Goal: Task Accomplishment & Management: Manage account settings

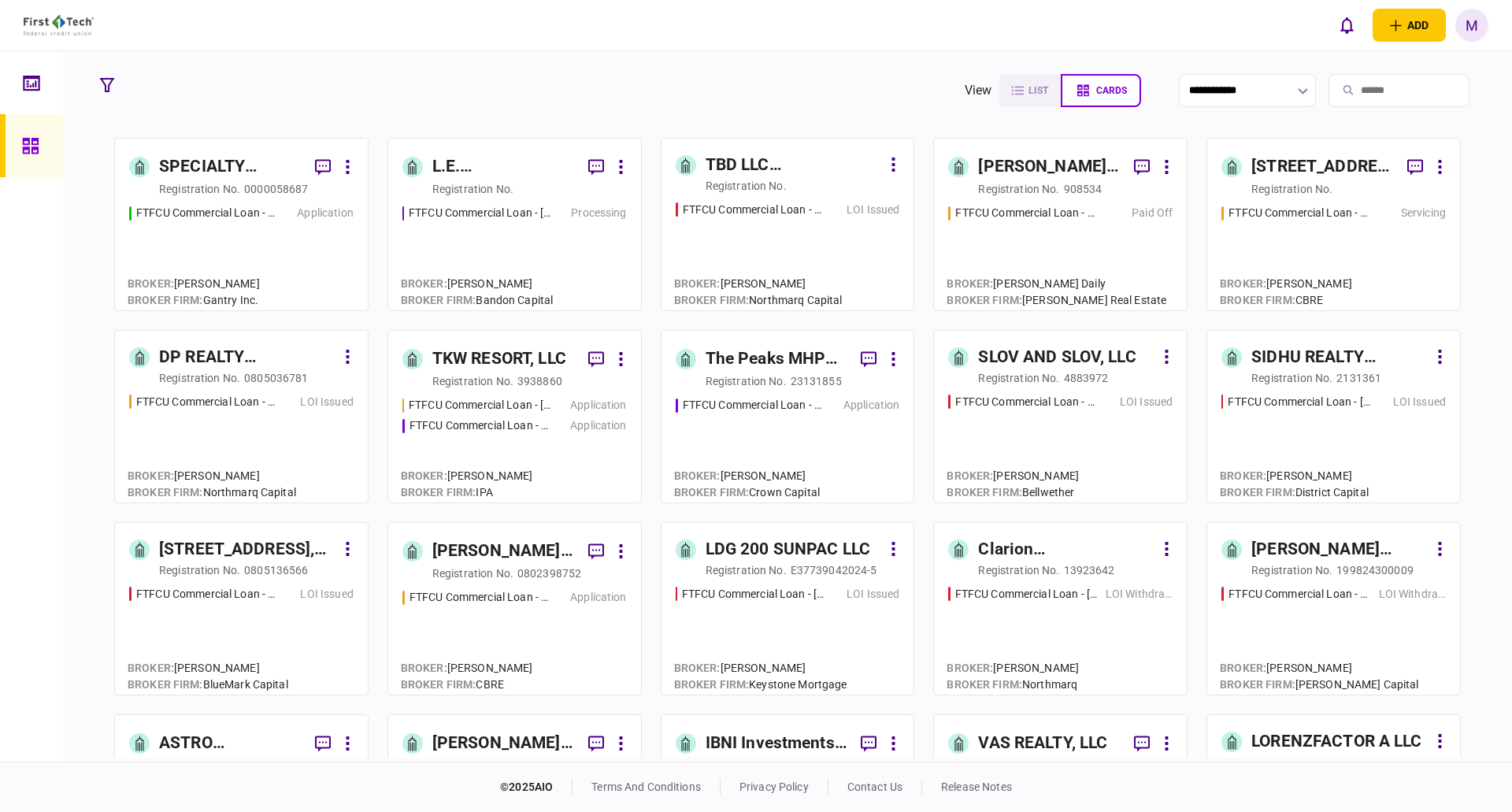
click at [1390, 87] on input "search" at bounding box center [1399, 90] width 141 height 33
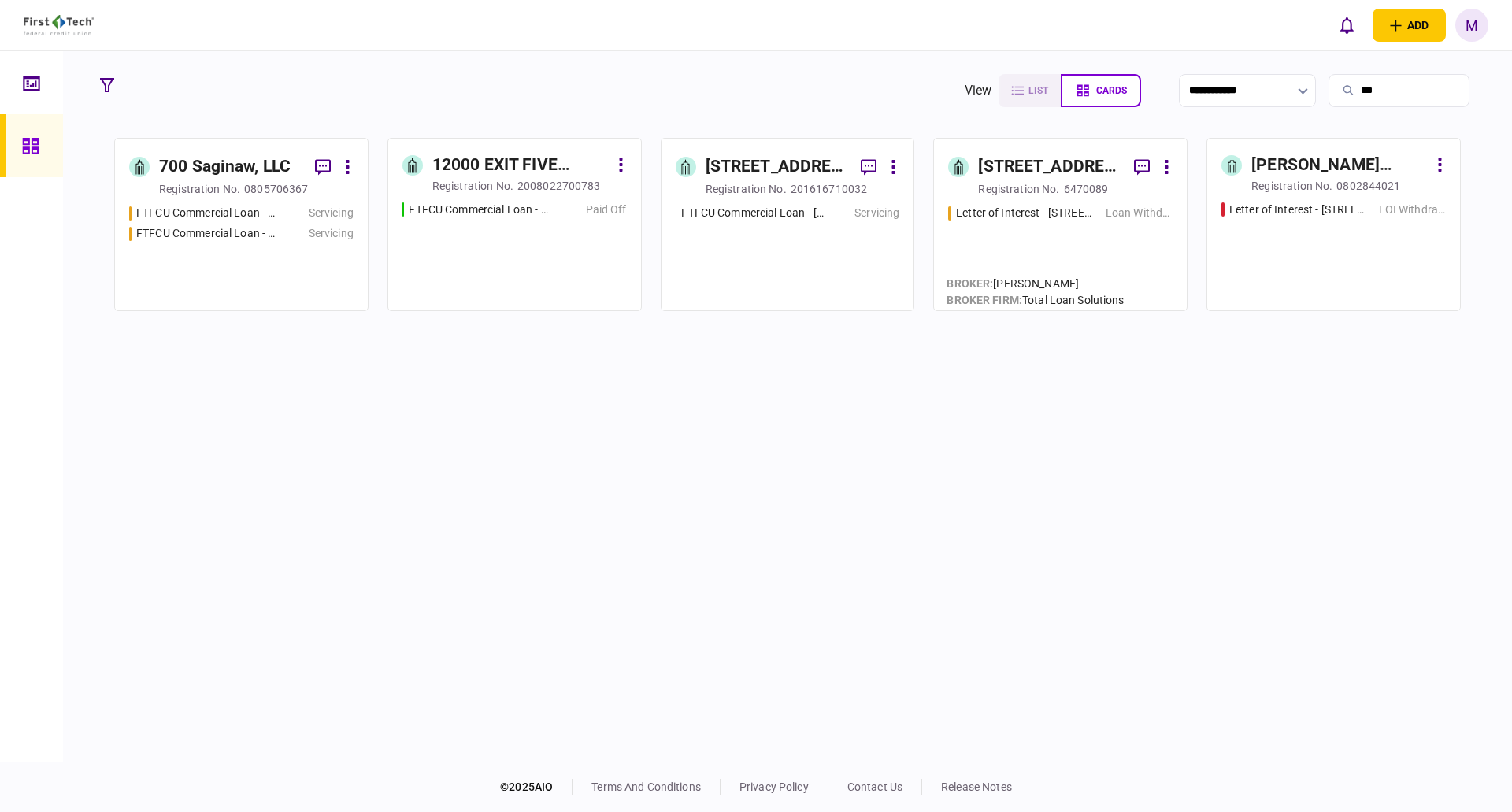
type input "***"
click at [246, 248] on div "FTFCU Commercial Loan - [STREET_ADDRESS] Servicing FTFCU Commercial Loan - [STR…" at bounding box center [241, 250] width 224 height 91
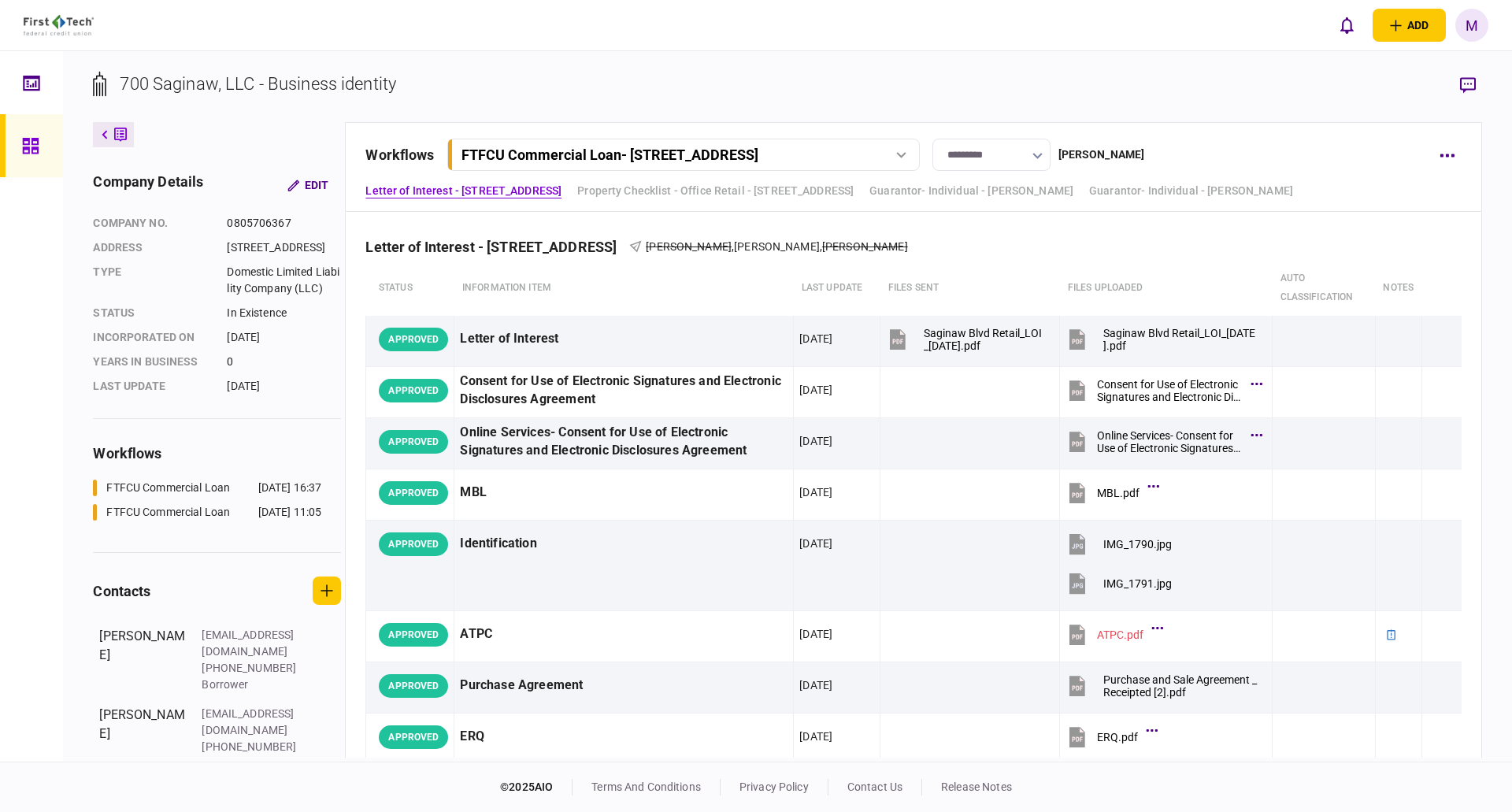
click at [869, 151] on div "FTFCU Commercial Loan - [STREET_ADDRESS]" at bounding box center [665, 155] width 407 height 17
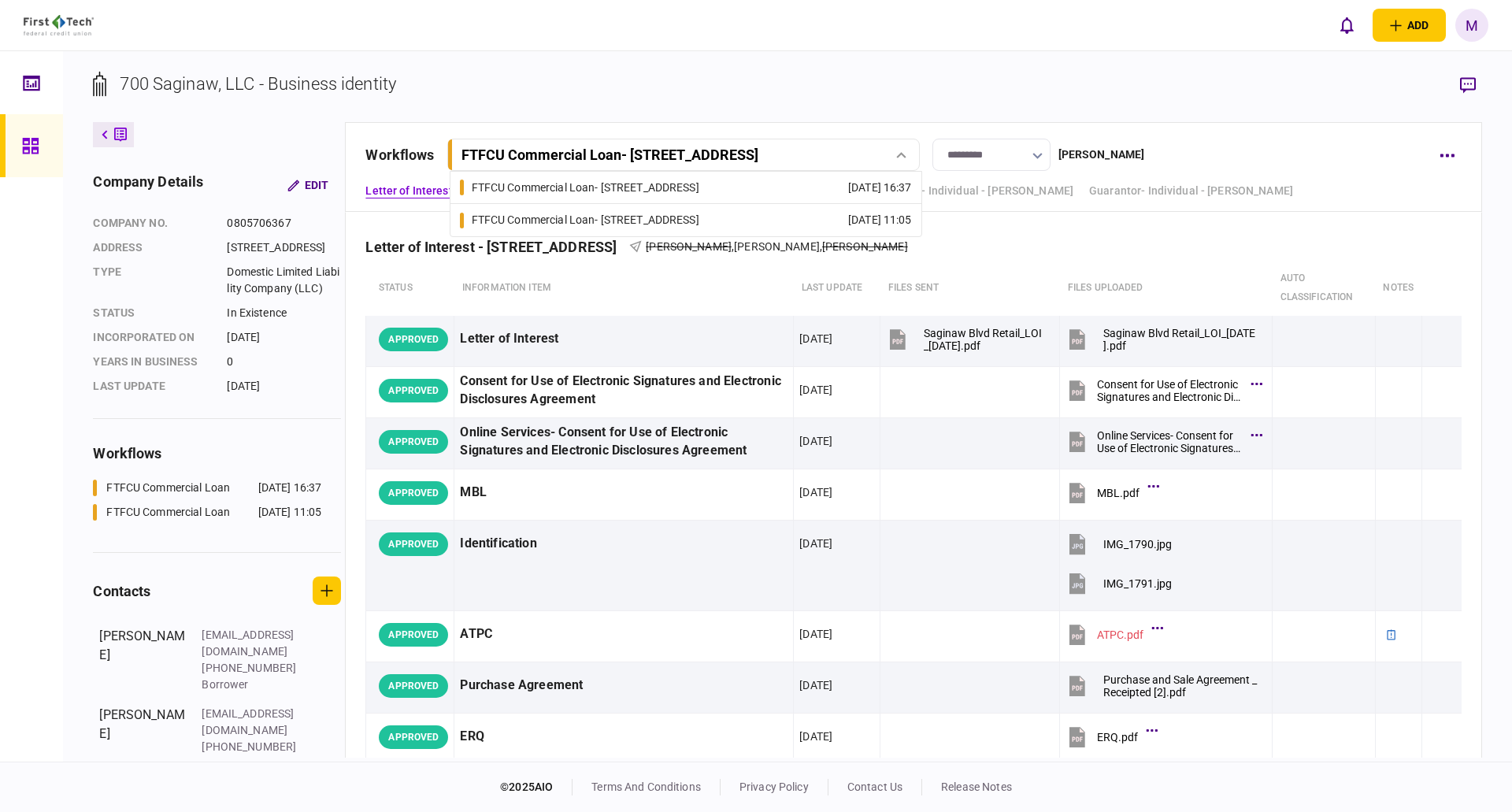
click at [699, 223] on div "FTFCU Commercial Loan - [STREET_ADDRESS]" at bounding box center [585, 220] width 228 height 17
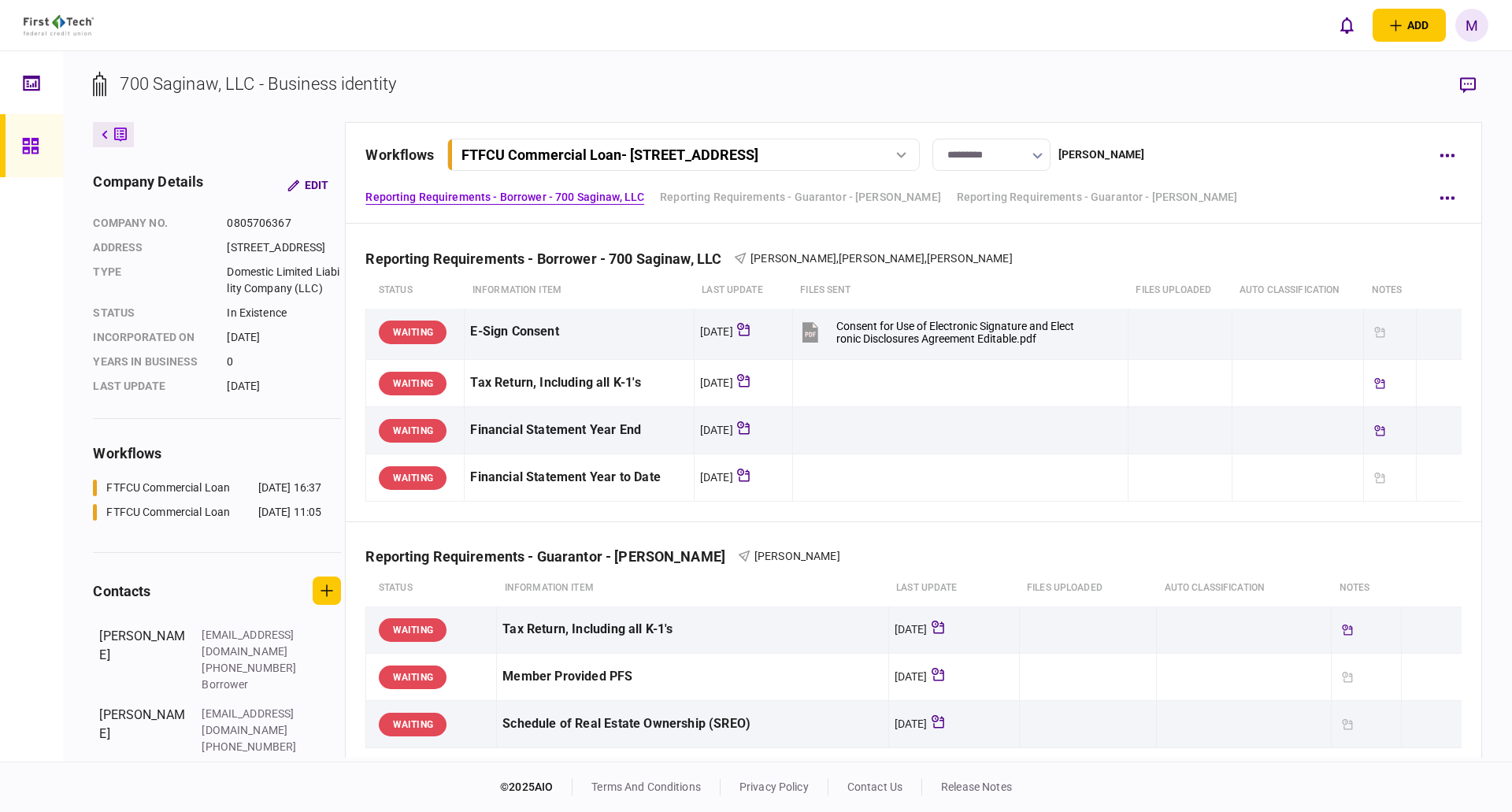
click at [758, 156] on div "FTFCU Commercial Loan - [STREET_ADDRESS]" at bounding box center [610, 155] width 297 height 17
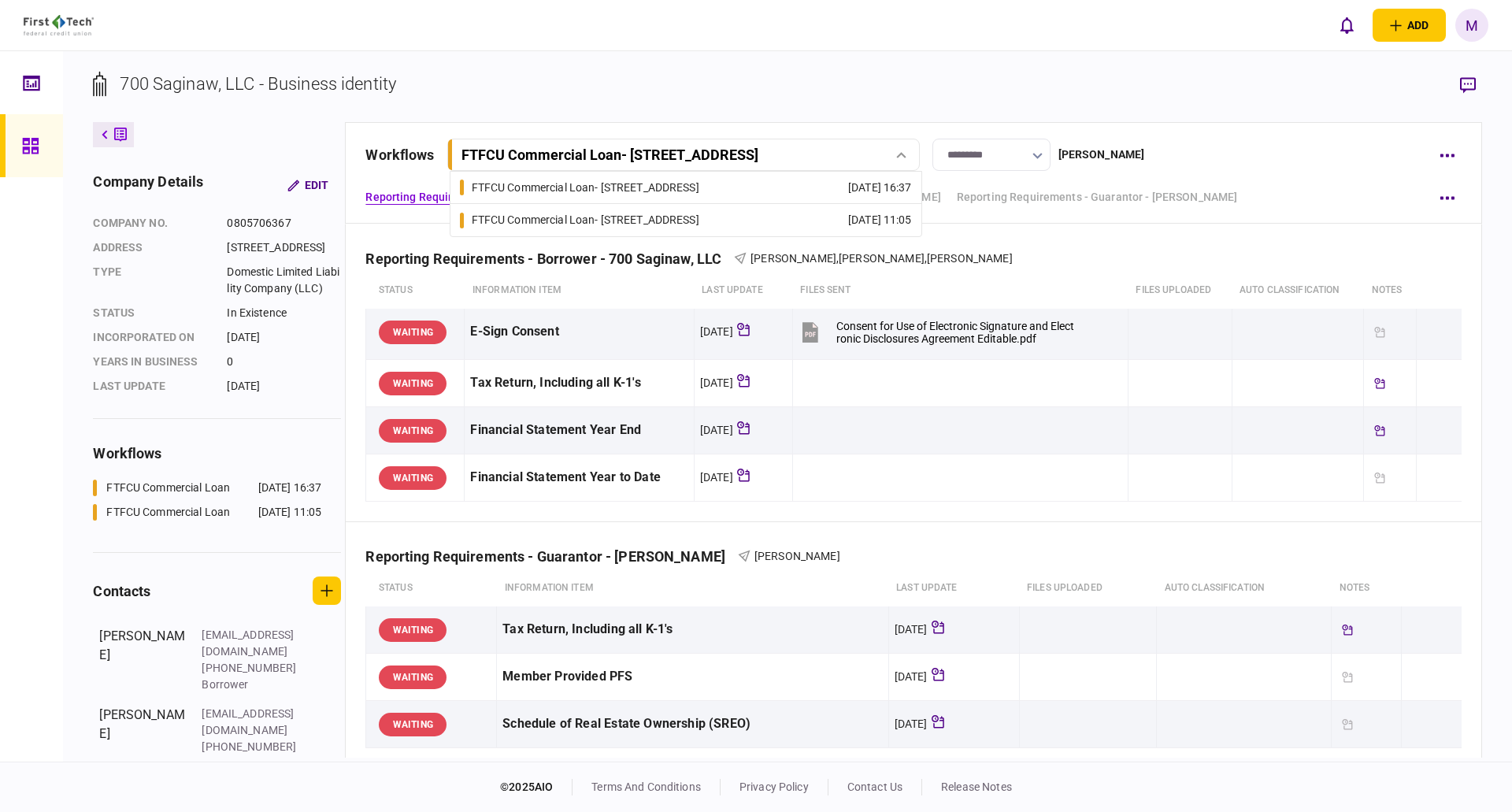
click at [773, 187] on link "FTFCU Commercial Loan - [STREET_ADDRESS] [DATE] 16:37" at bounding box center [686, 187] width 452 height 31
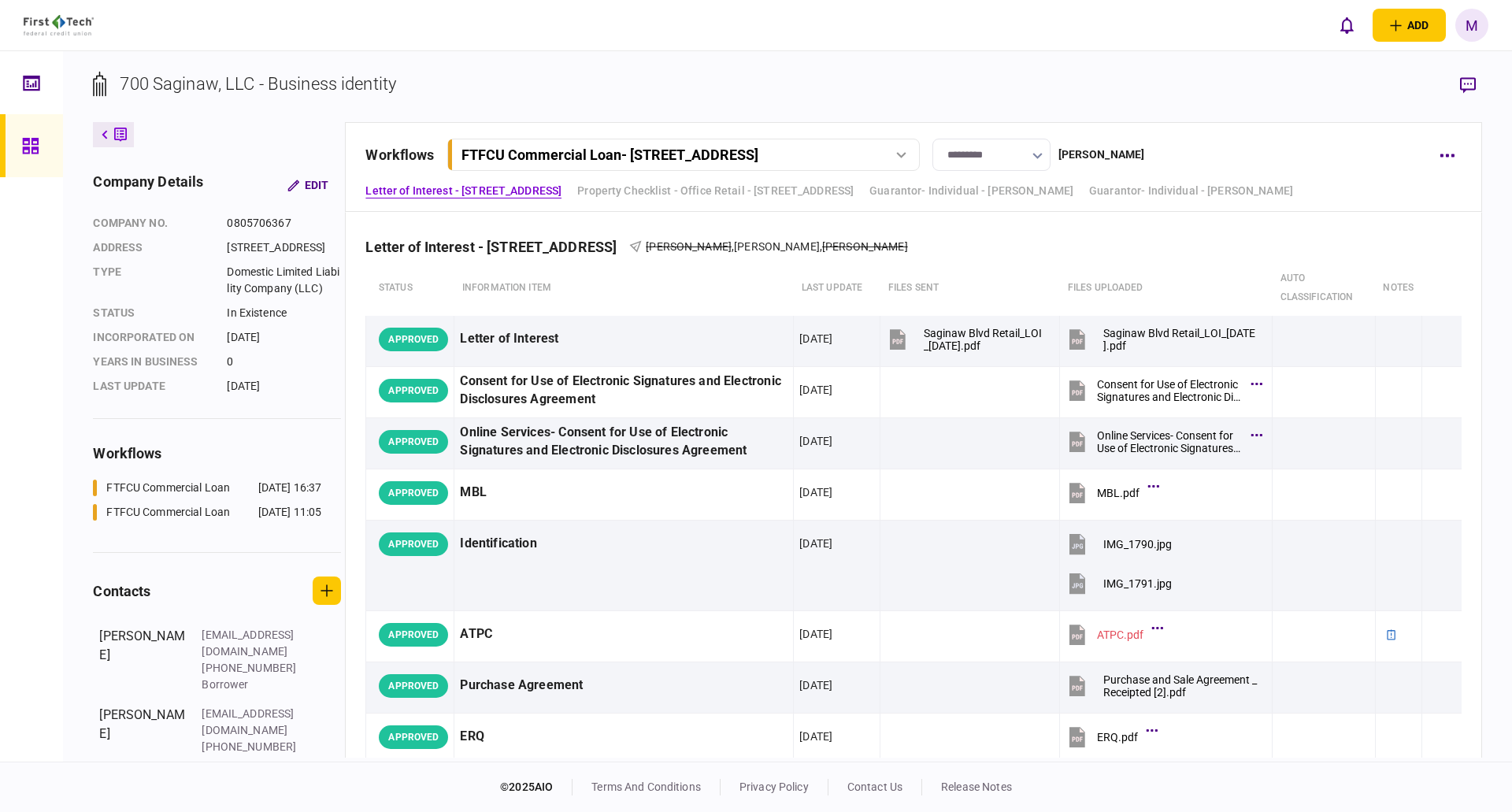
click at [758, 151] on div "FTFCU Commercial Loan - [STREET_ADDRESS]" at bounding box center [610, 155] width 297 height 17
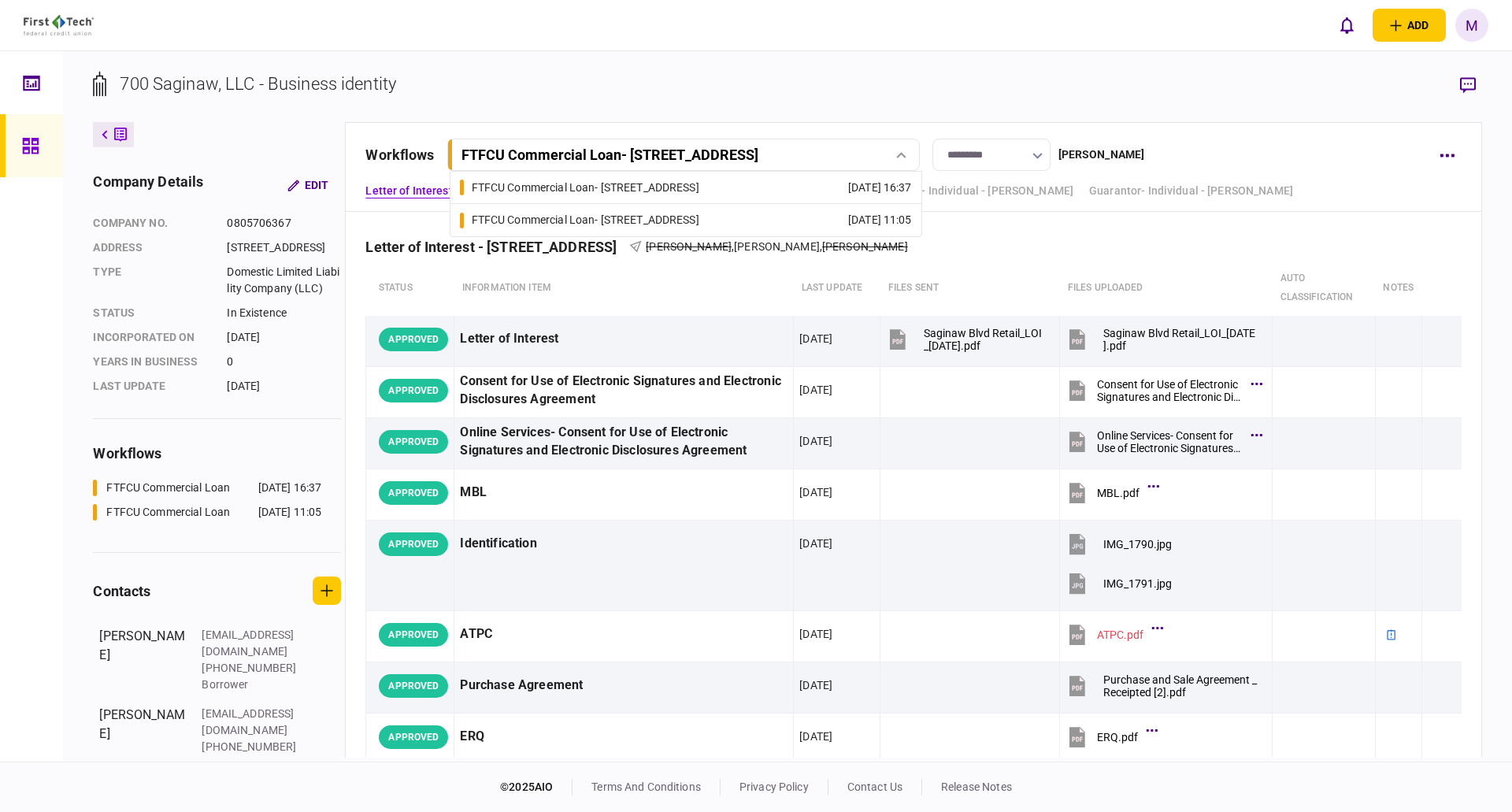
click at [699, 226] on div "FTFCU Commercial Loan - [STREET_ADDRESS]" at bounding box center [585, 220] width 228 height 17
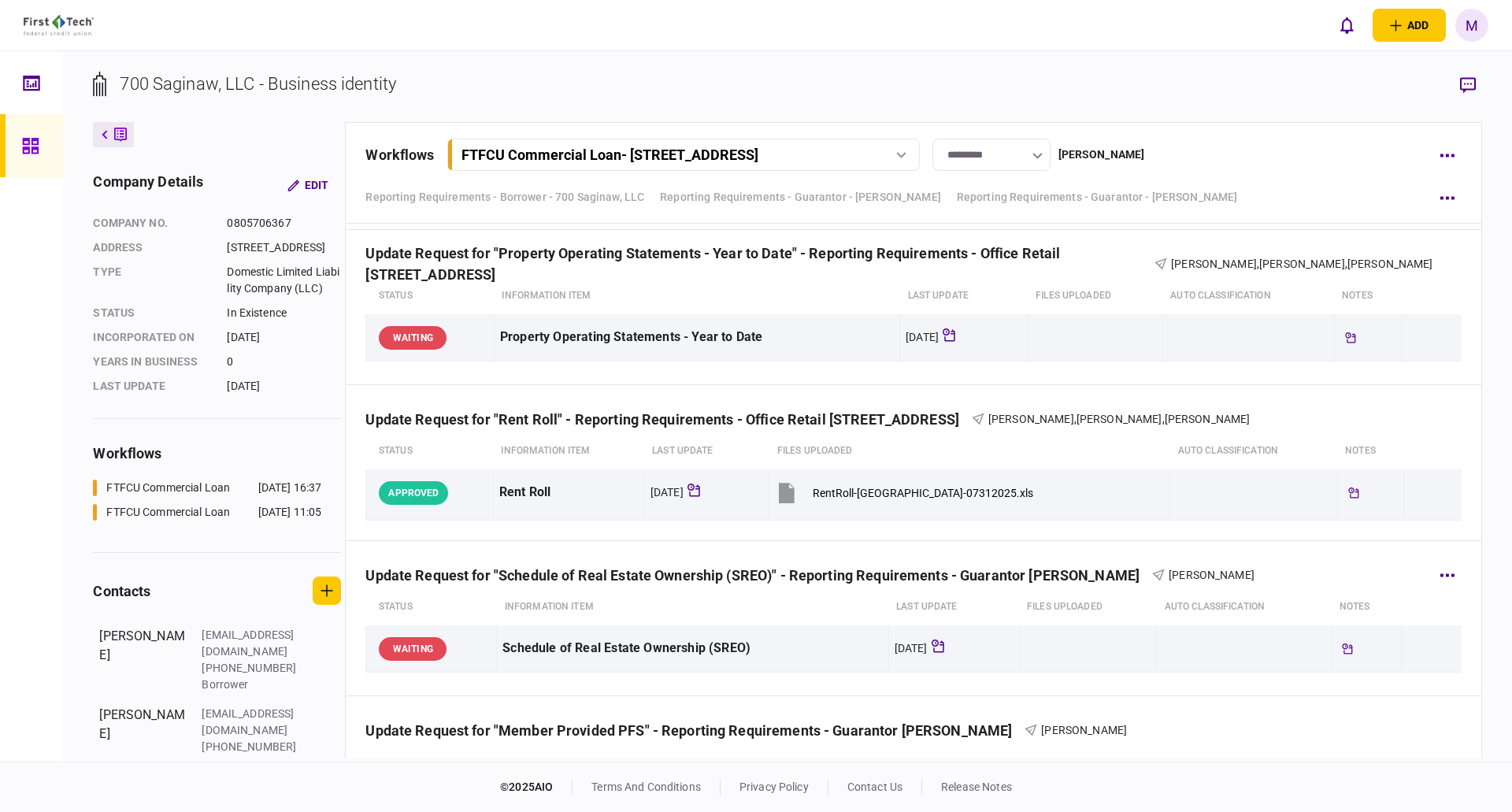
scroll to position [1489, 0]
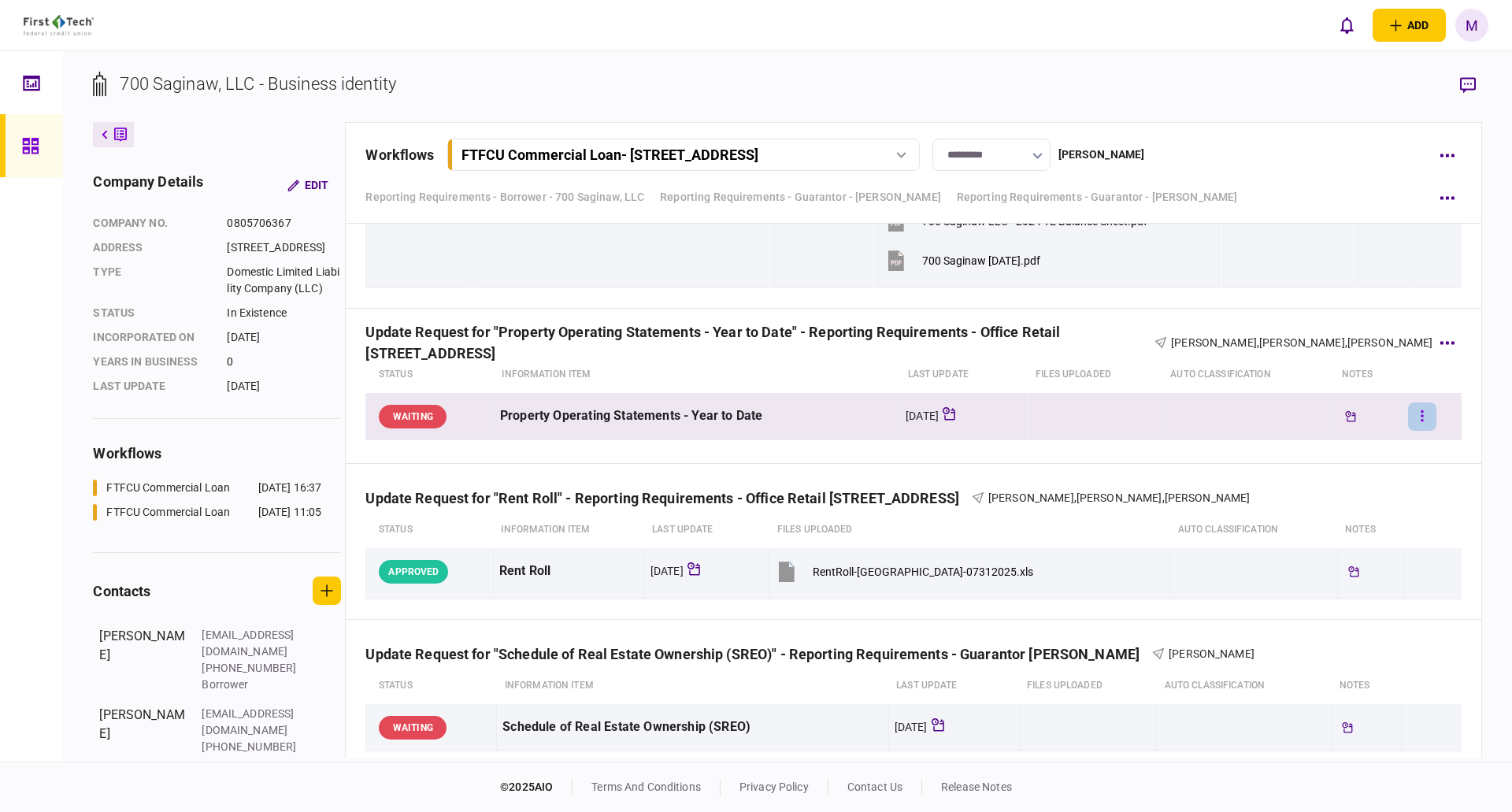
click at [1422, 416] on icon "button" at bounding box center [1423, 416] width 2 height 11
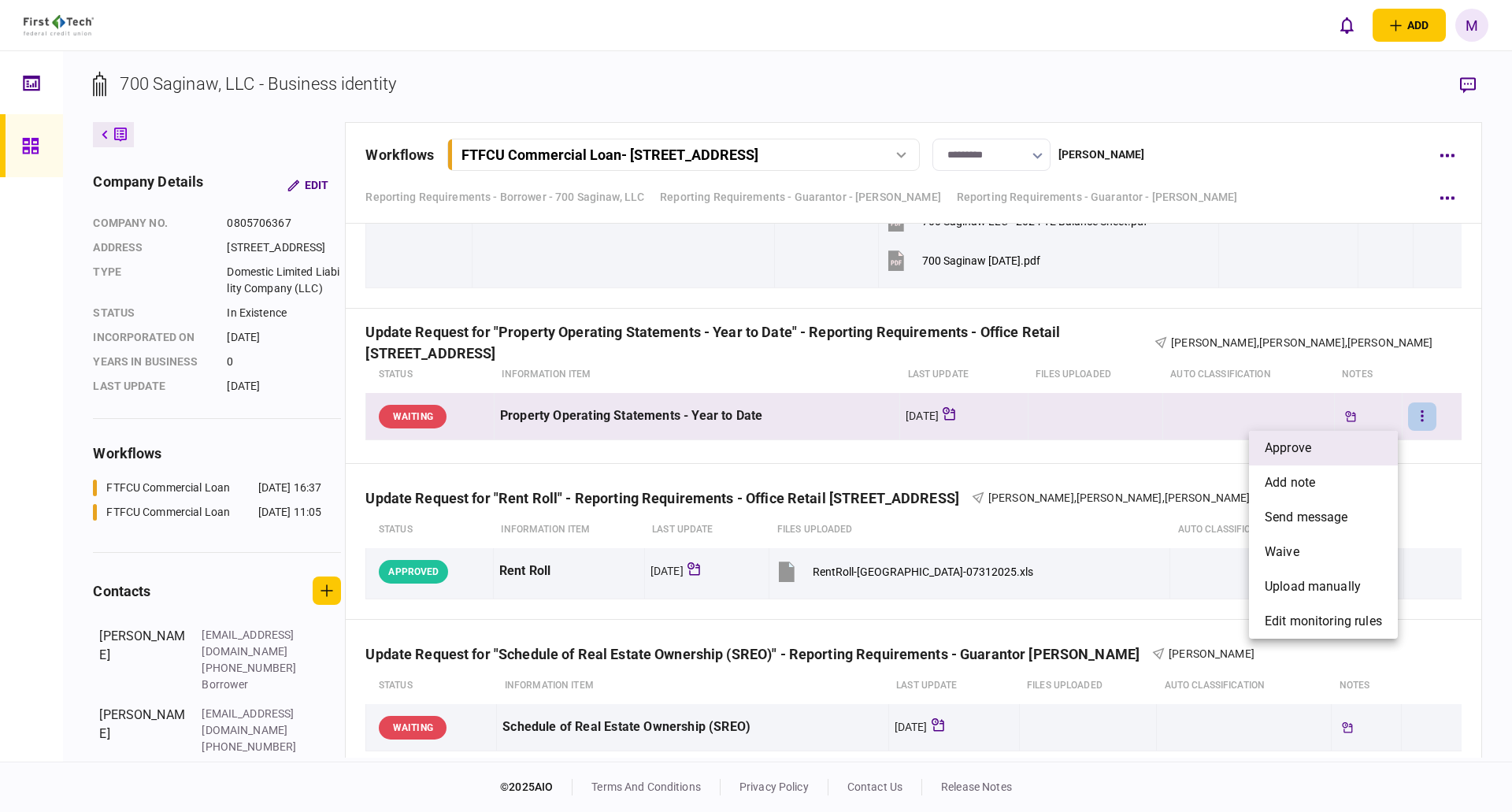
click at [1367, 444] on li "approve" at bounding box center [1323, 449] width 149 height 35
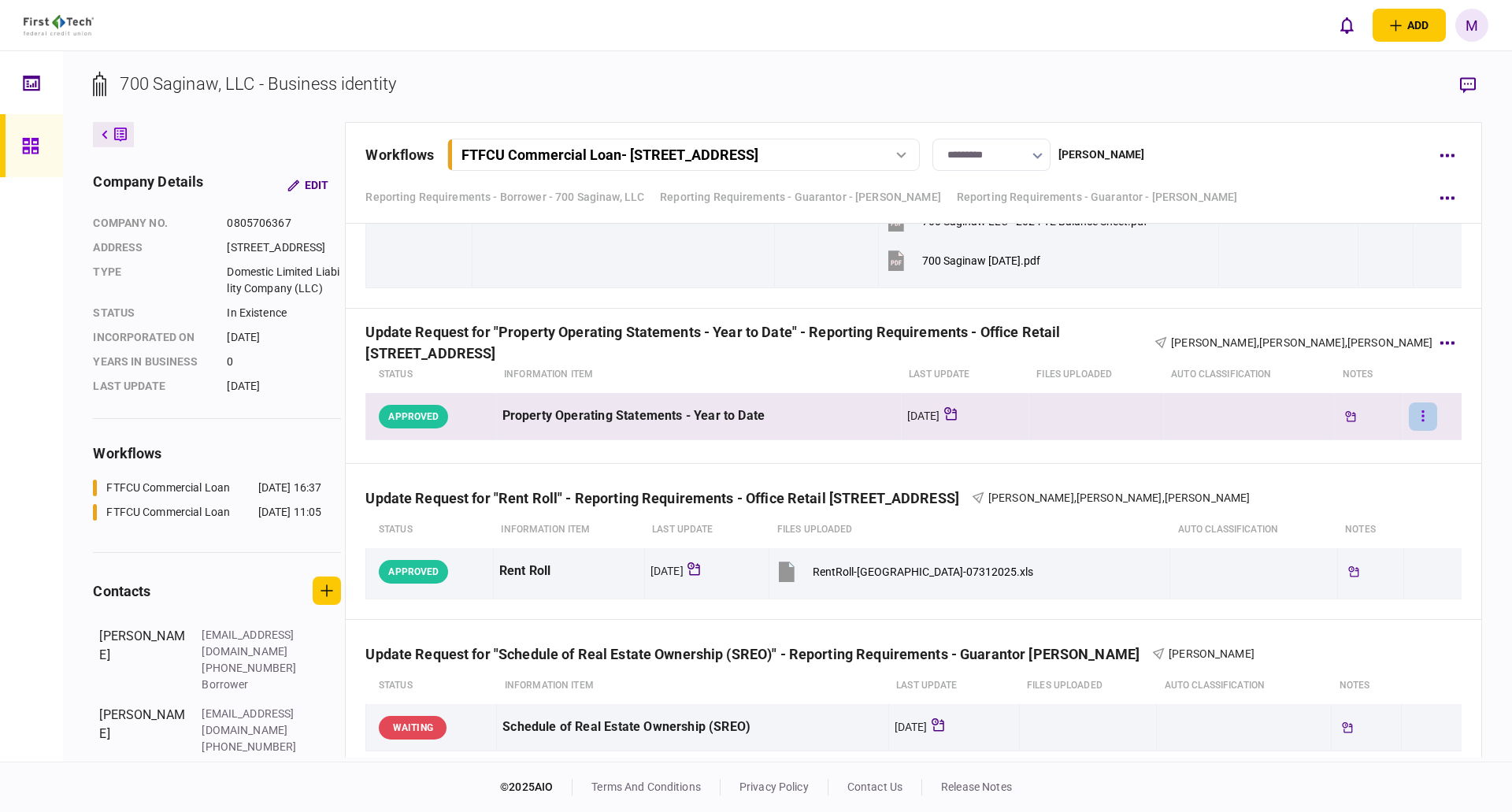
click at [1422, 416] on icon "button" at bounding box center [1423, 416] width 3 height 15
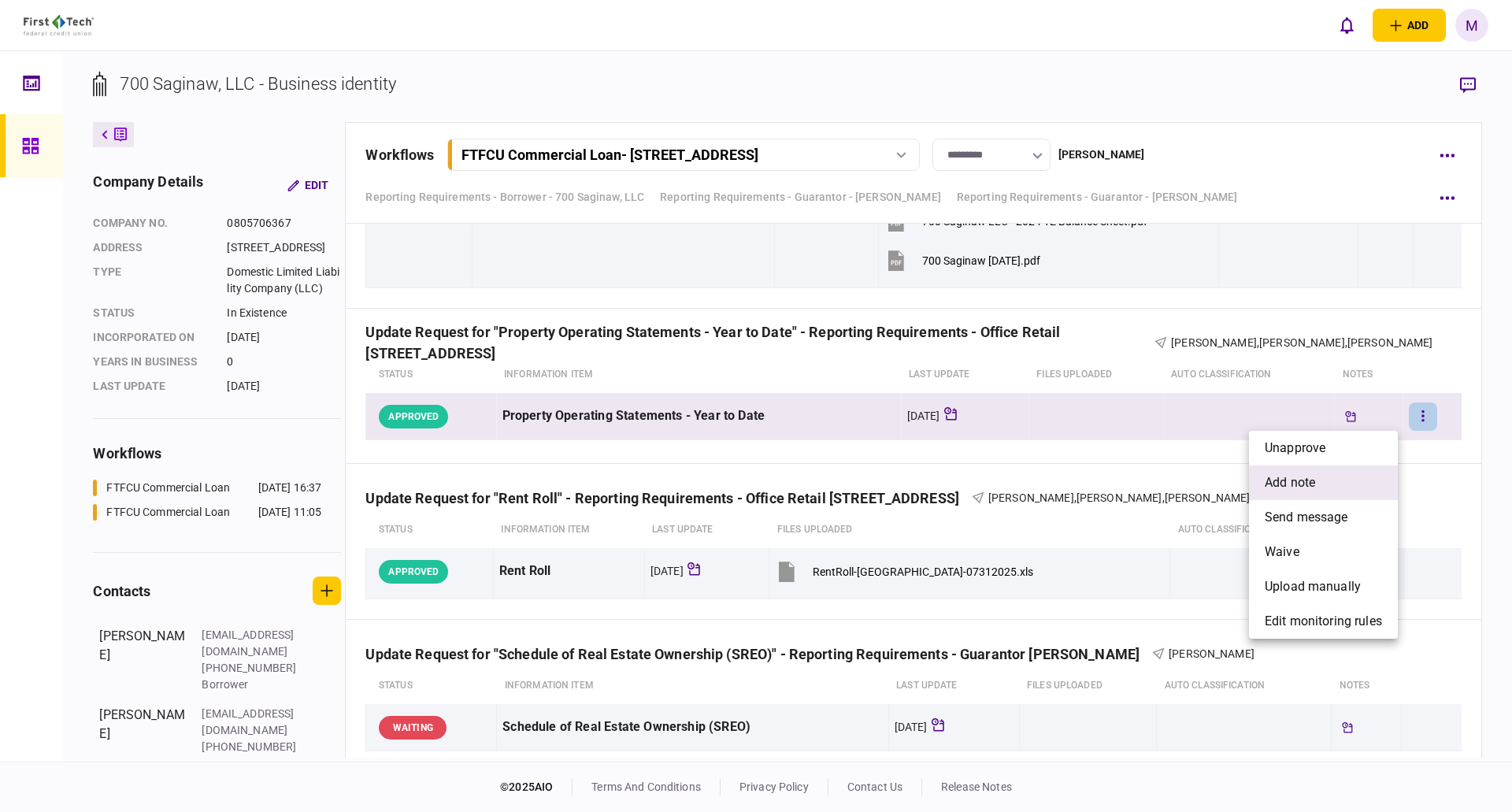
click at [1346, 483] on li "add note" at bounding box center [1323, 483] width 149 height 35
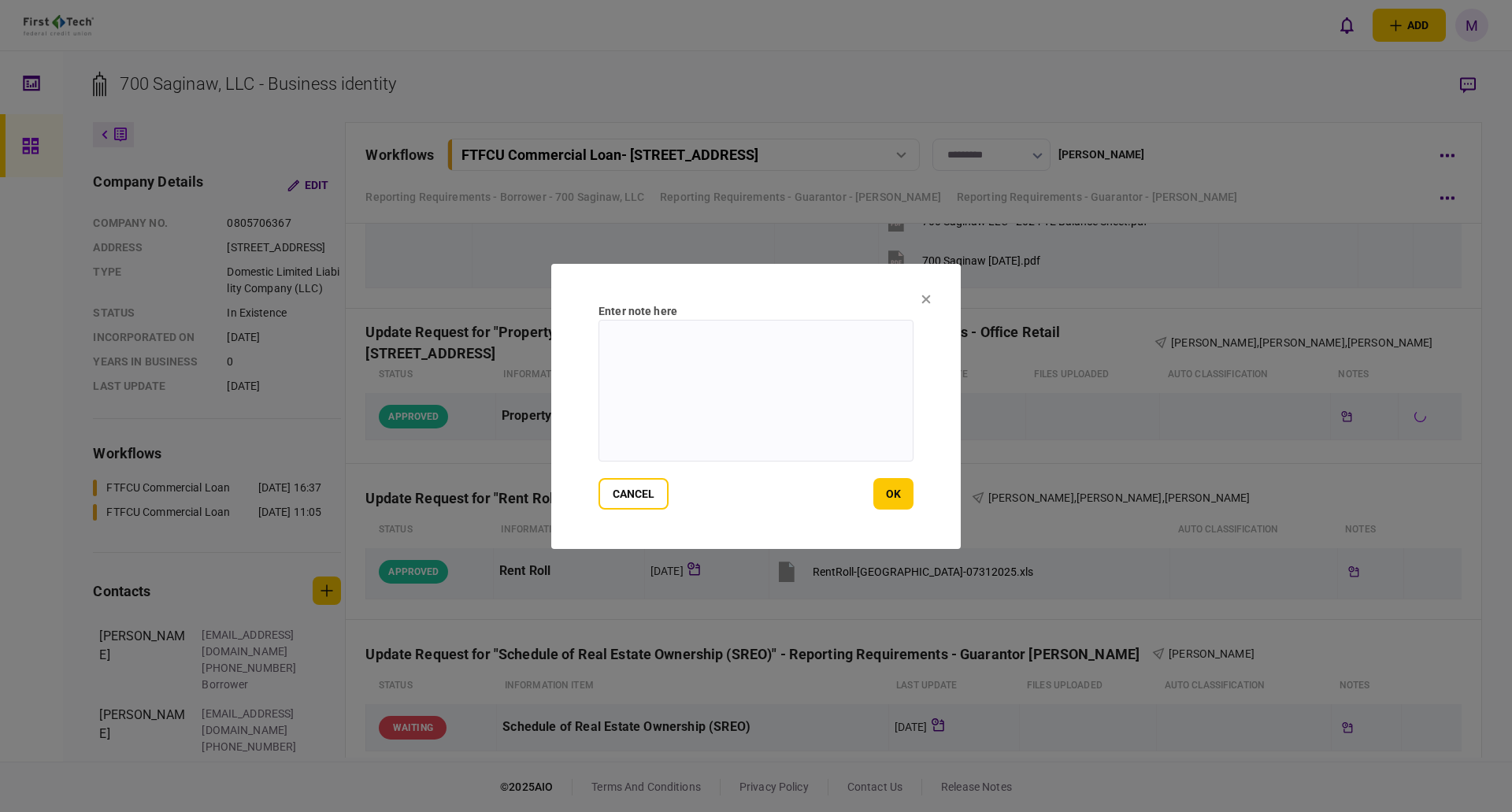
click at [799, 366] on textarea at bounding box center [756, 390] width 315 height 142
type textarea "**********"
click at [911, 497] on button "ok" at bounding box center [893, 494] width 41 height 31
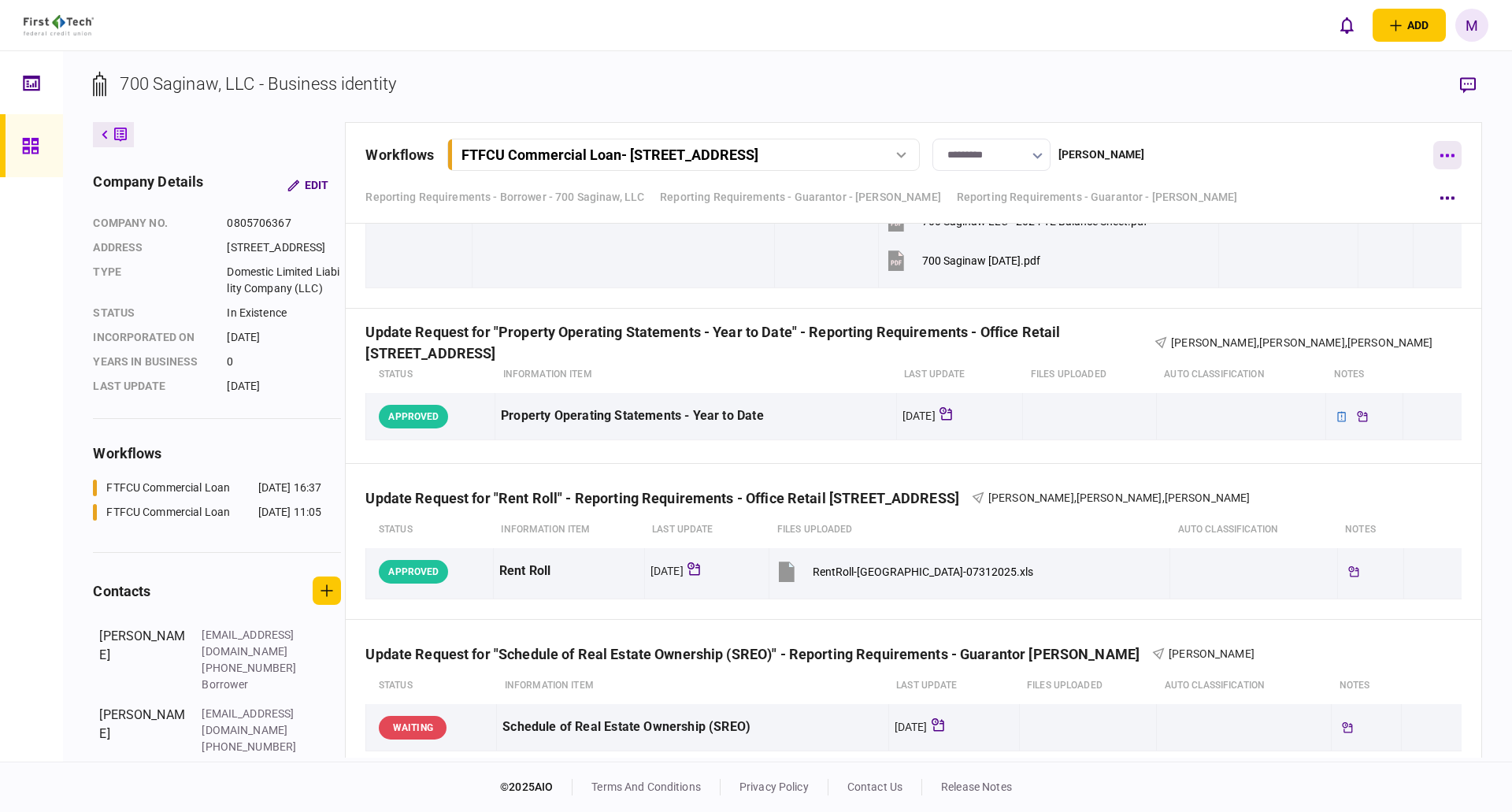
click at [1443, 154] on button "button" at bounding box center [1447, 155] width 28 height 28
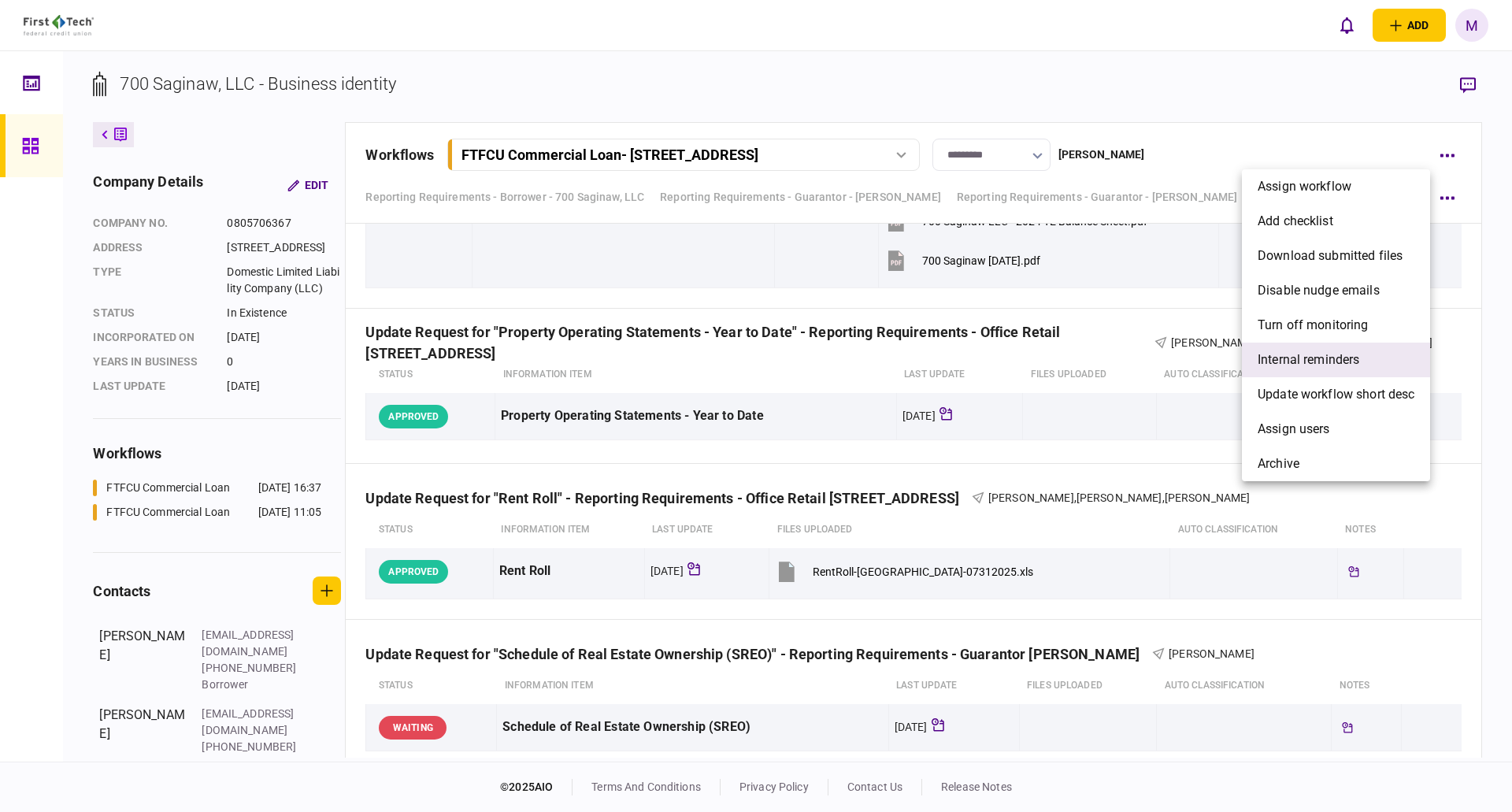
click at [1324, 366] on span "Internal reminders" at bounding box center [1308, 359] width 102 height 19
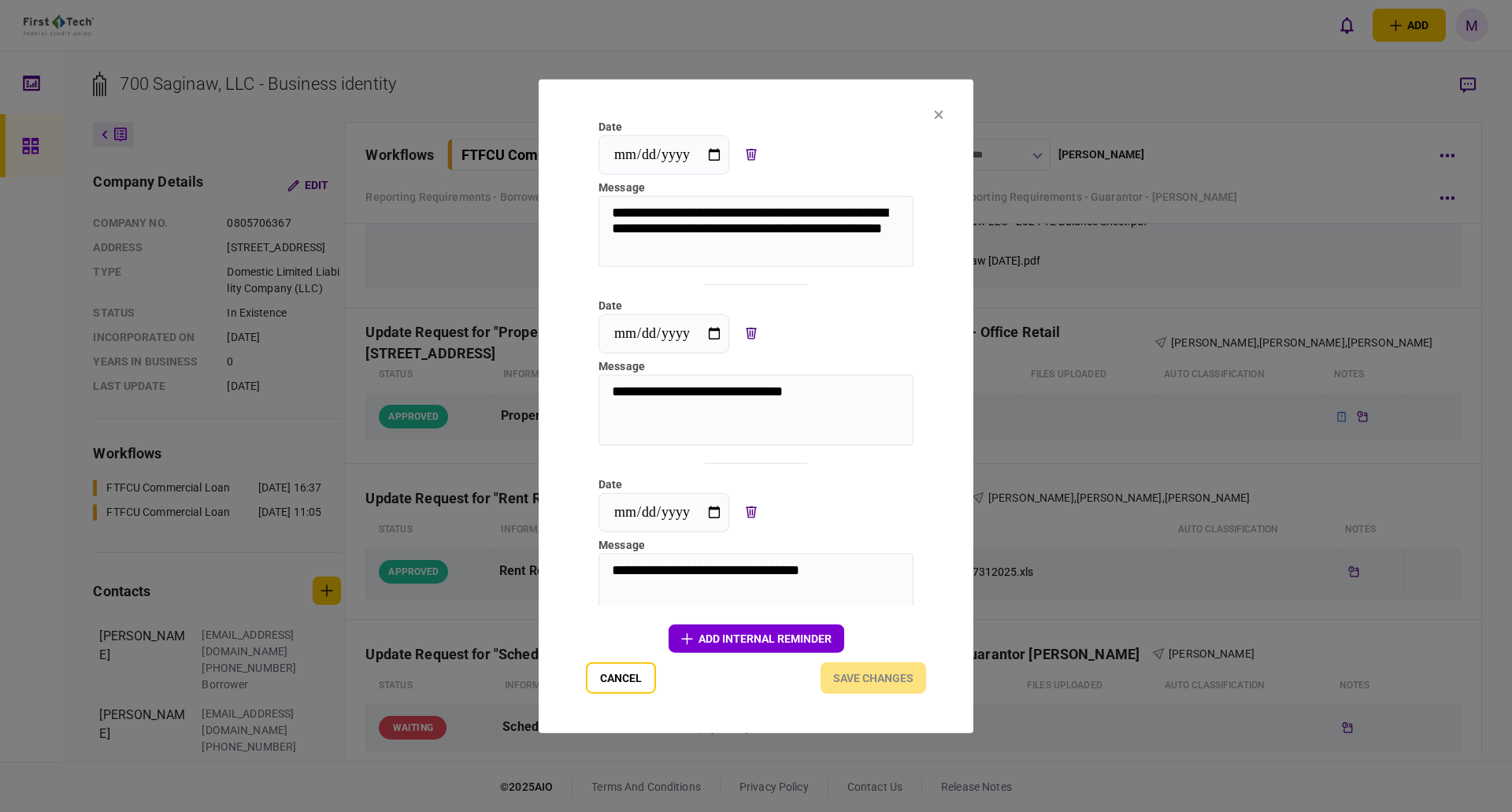
scroll to position [23, 0]
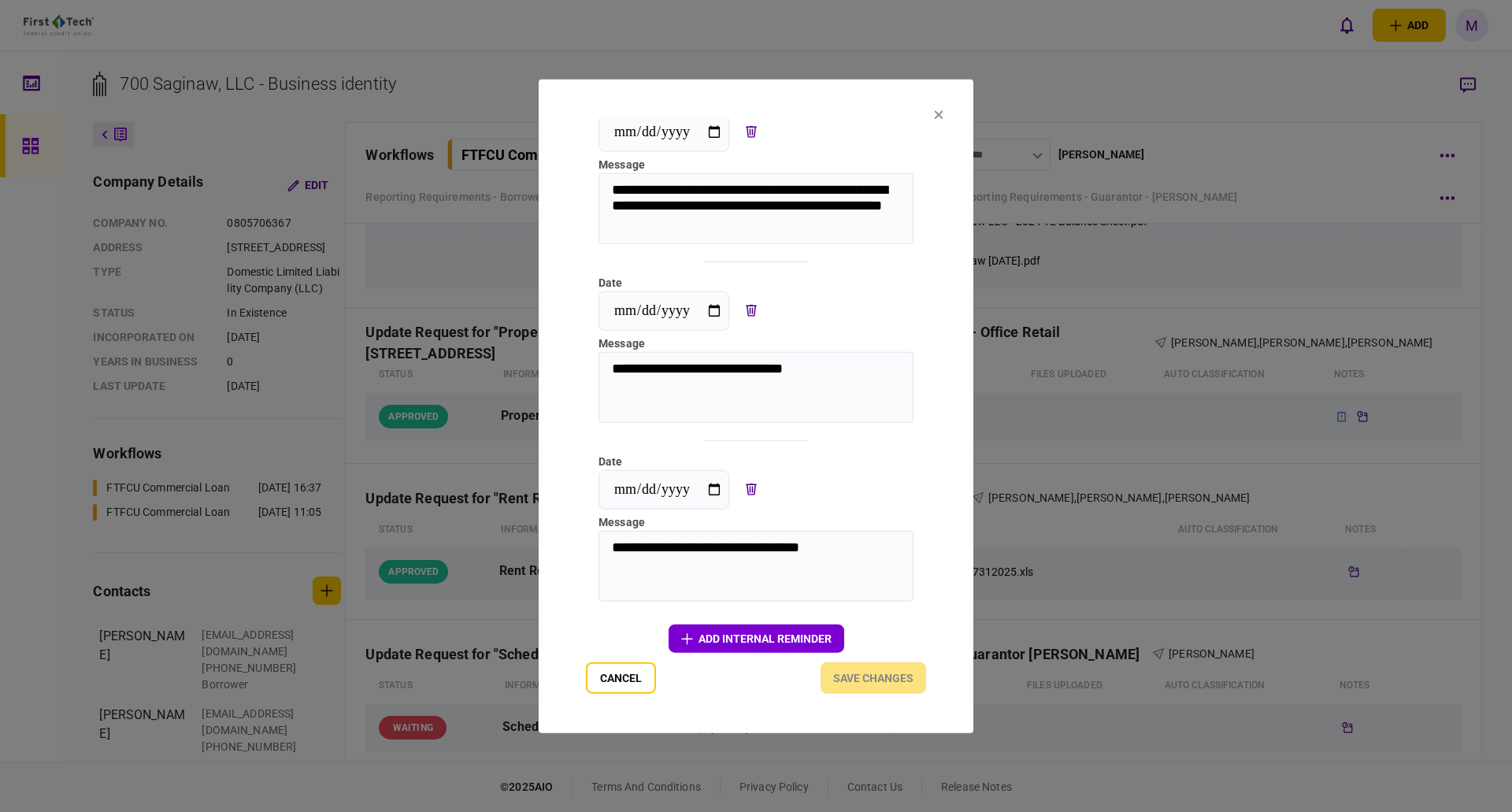
click at [734, 631] on button "add Internal reminder" at bounding box center [756, 639] width 175 height 28
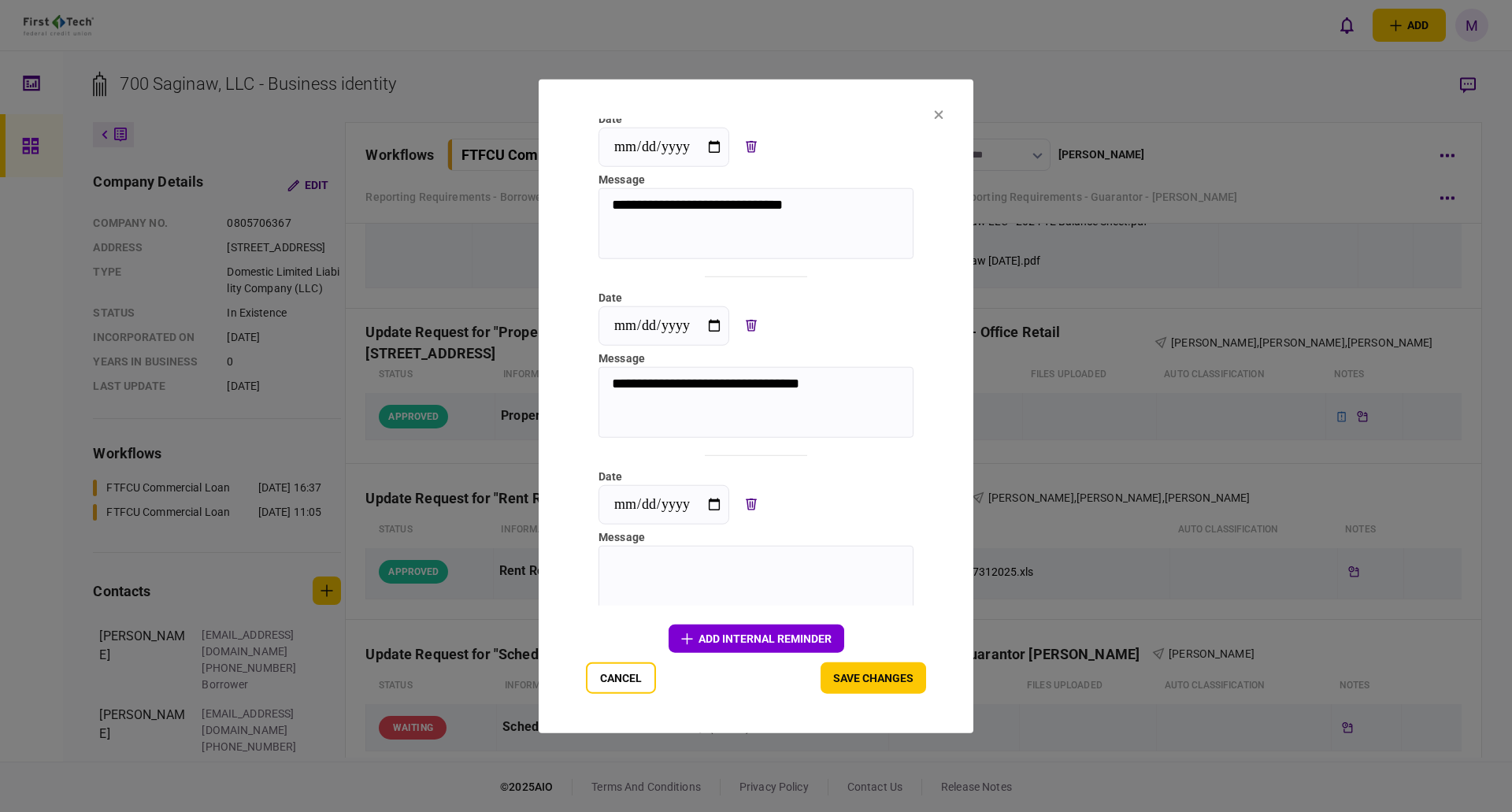
scroll to position [202, 0]
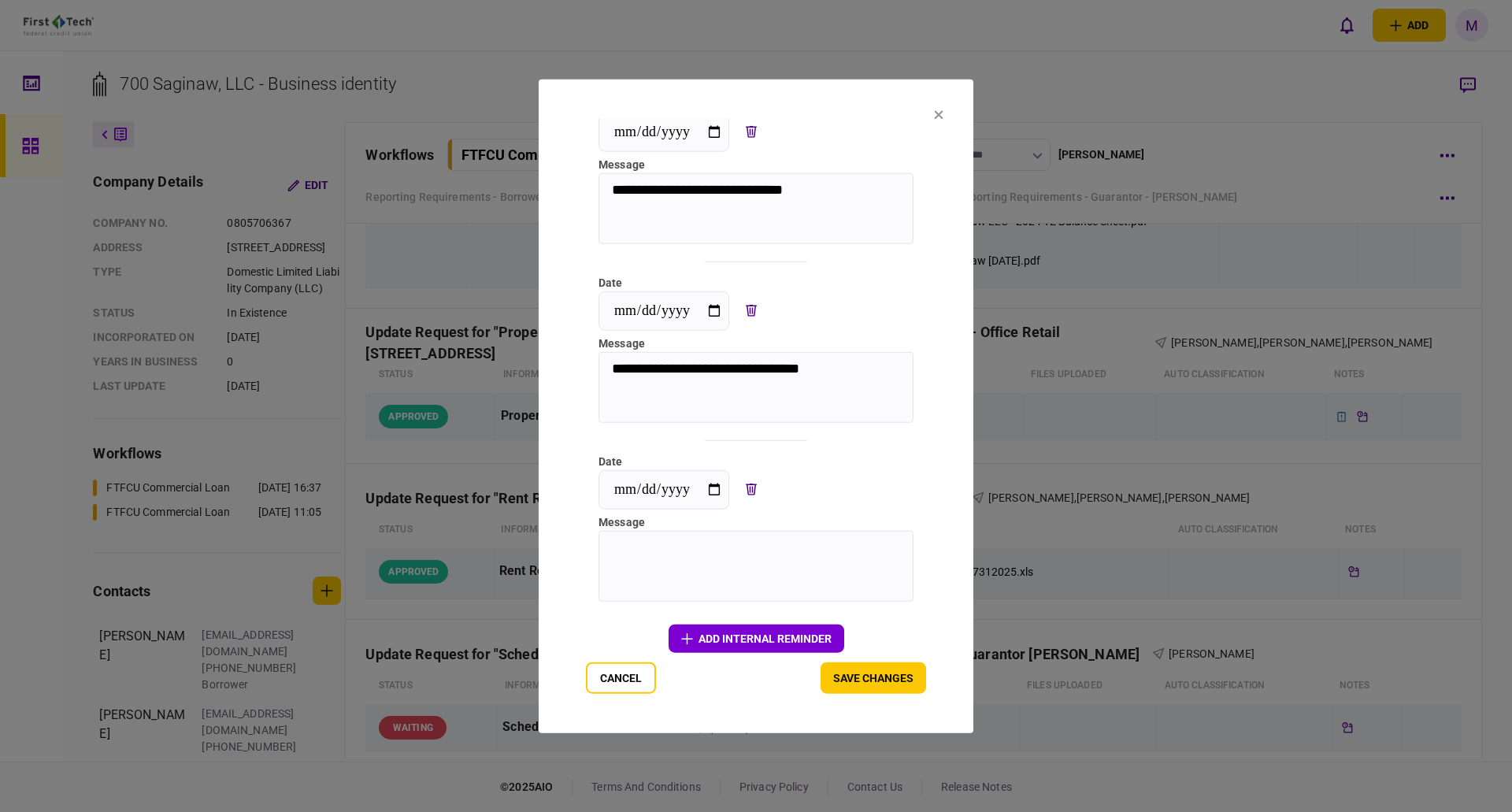
click at [682, 561] on textarea at bounding box center [756, 565] width 315 height 71
click at [697, 550] on textarea at bounding box center [756, 565] width 315 height 71
type textarea "**********"
click at [714, 487] on input "**********" at bounding box center [664, 489] width 131 height 40
type input "**********"
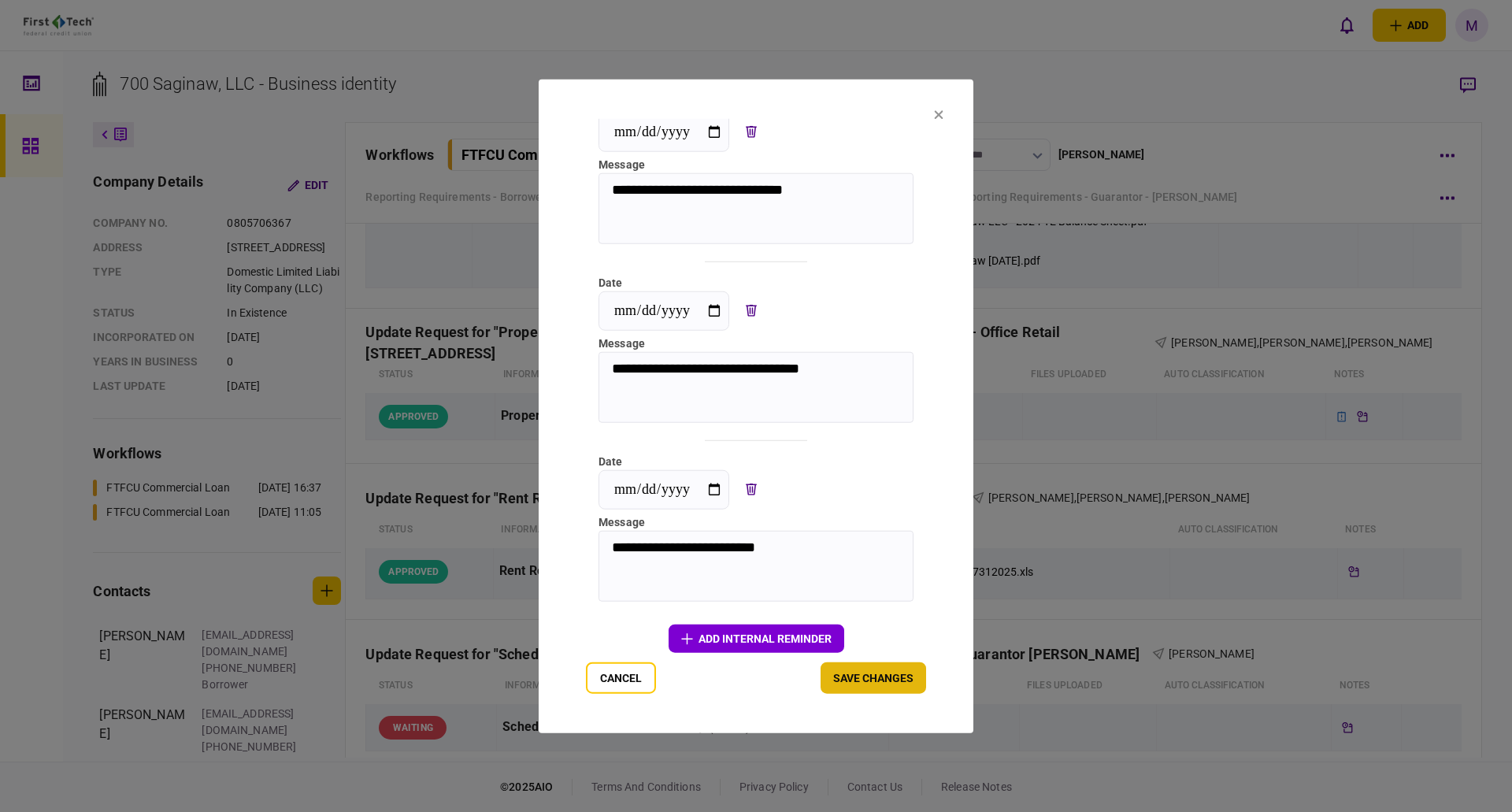
click at [895, 673] on button "Save changes" at bounding box center [874, 678] width 106 height 31
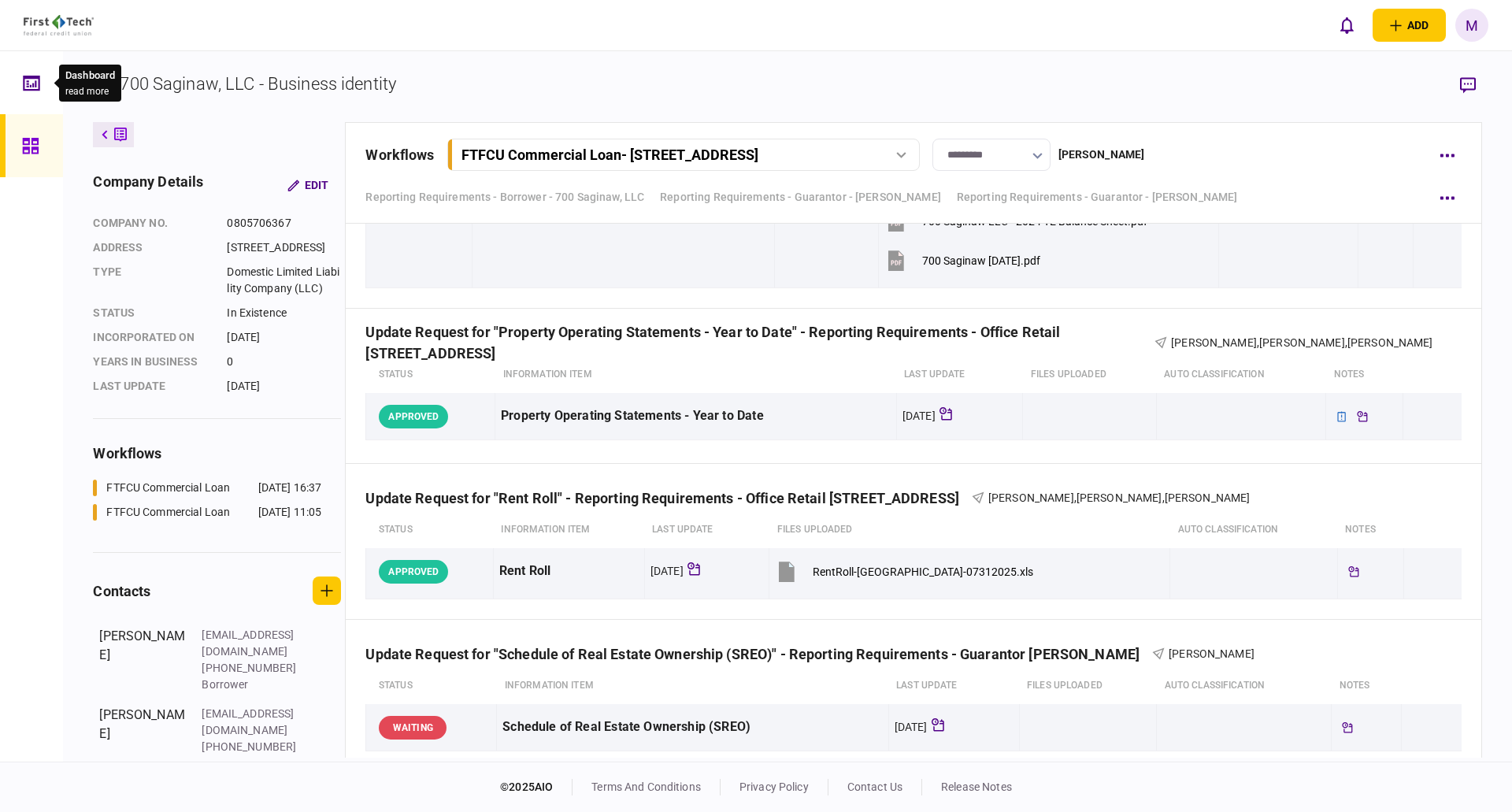
click at [26, 89] on icon at bounding box center [31, 83] width 17 height 18
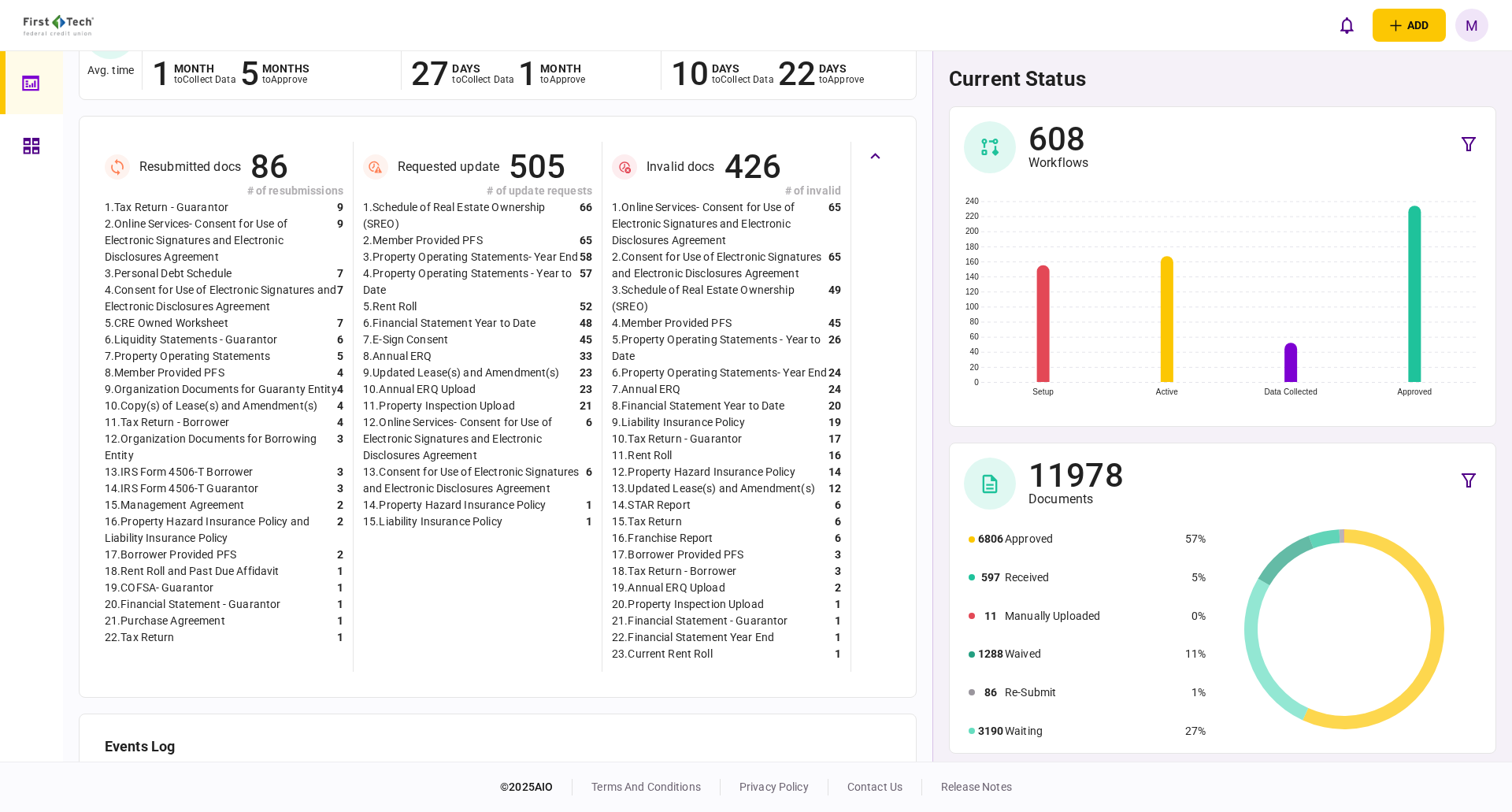
scroll to position [488, 0]
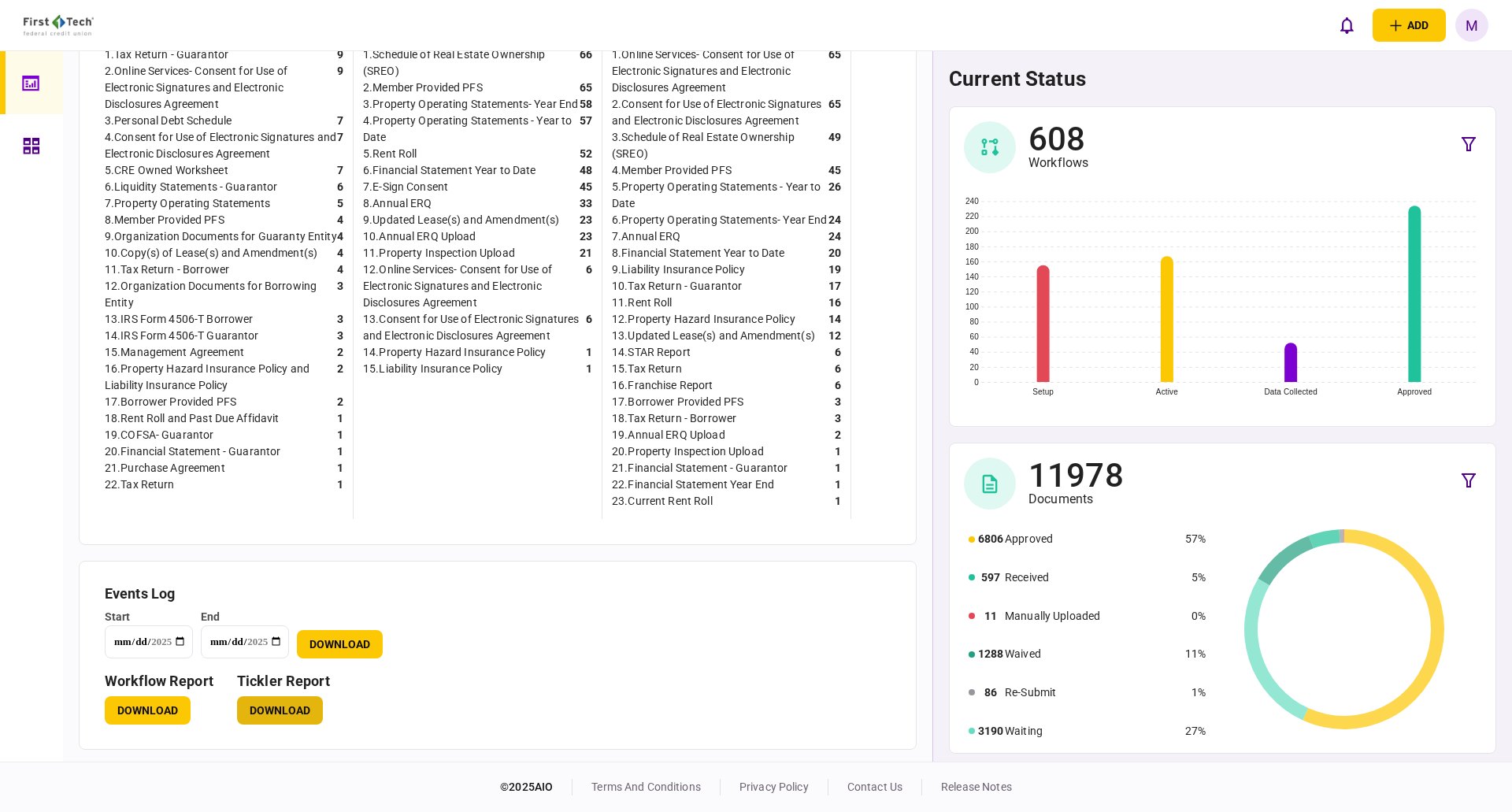
click at [276, 704] on button "Download" at bounding box center [280, 710] width 86 height 28
click at [27, 160] on div at bounding box center [36, 146] width 25 height 63
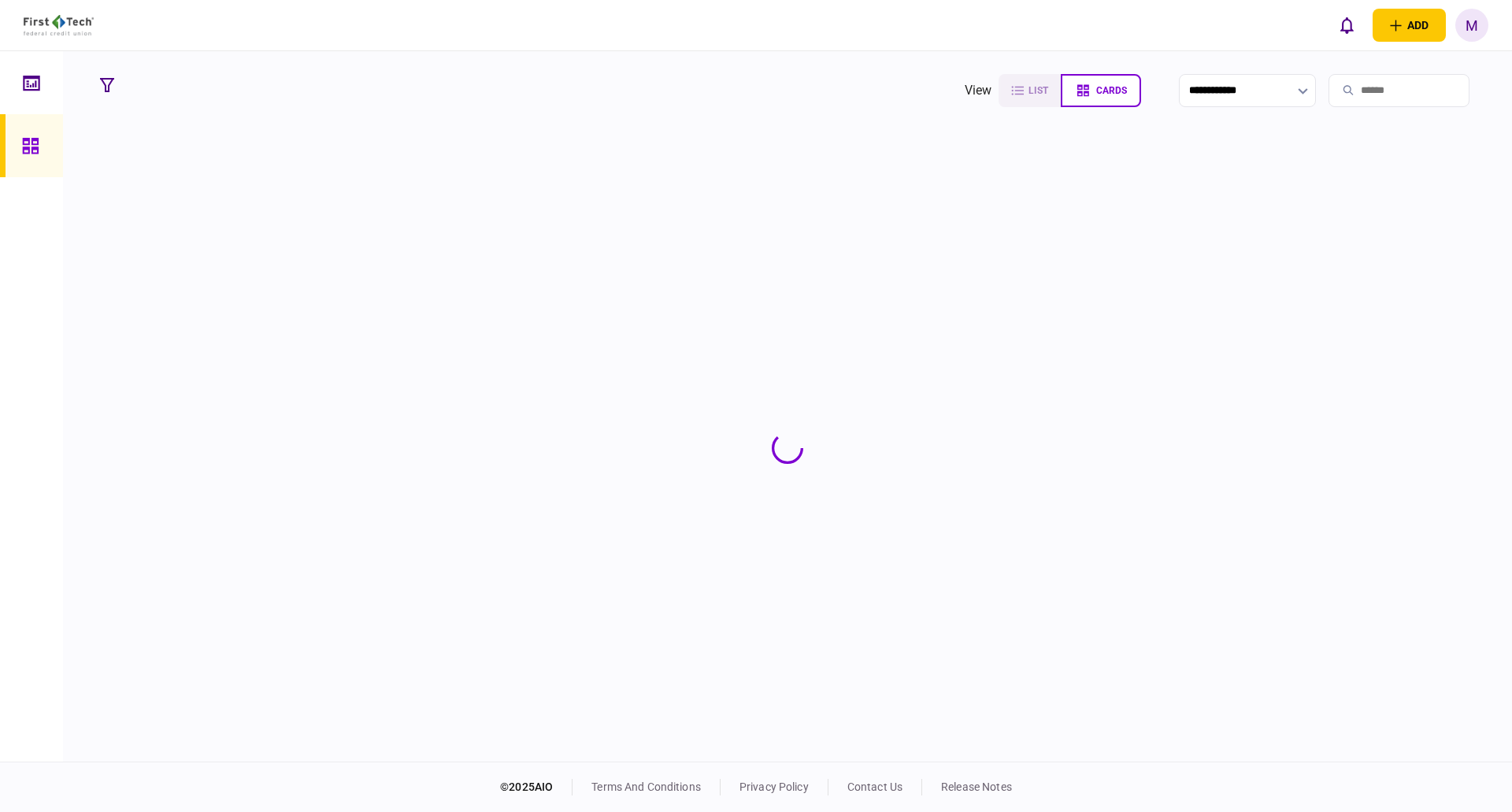
click at [1345, 89] on input "search" at bounding box center [1399, 90] width 141 height 33
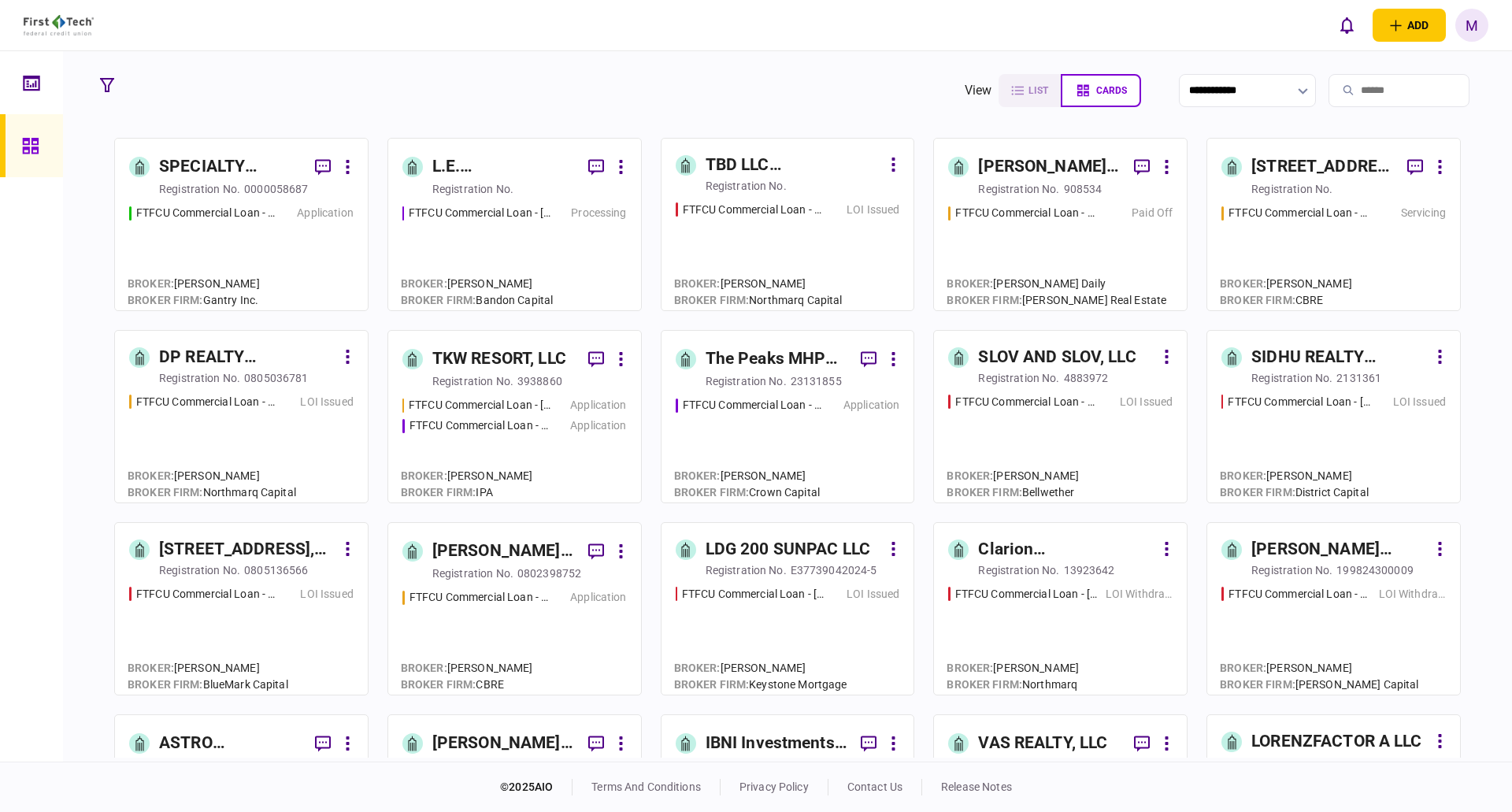
click at [1385, 94] on input "search" at bounding box center [1399, 90] width 141 height 33
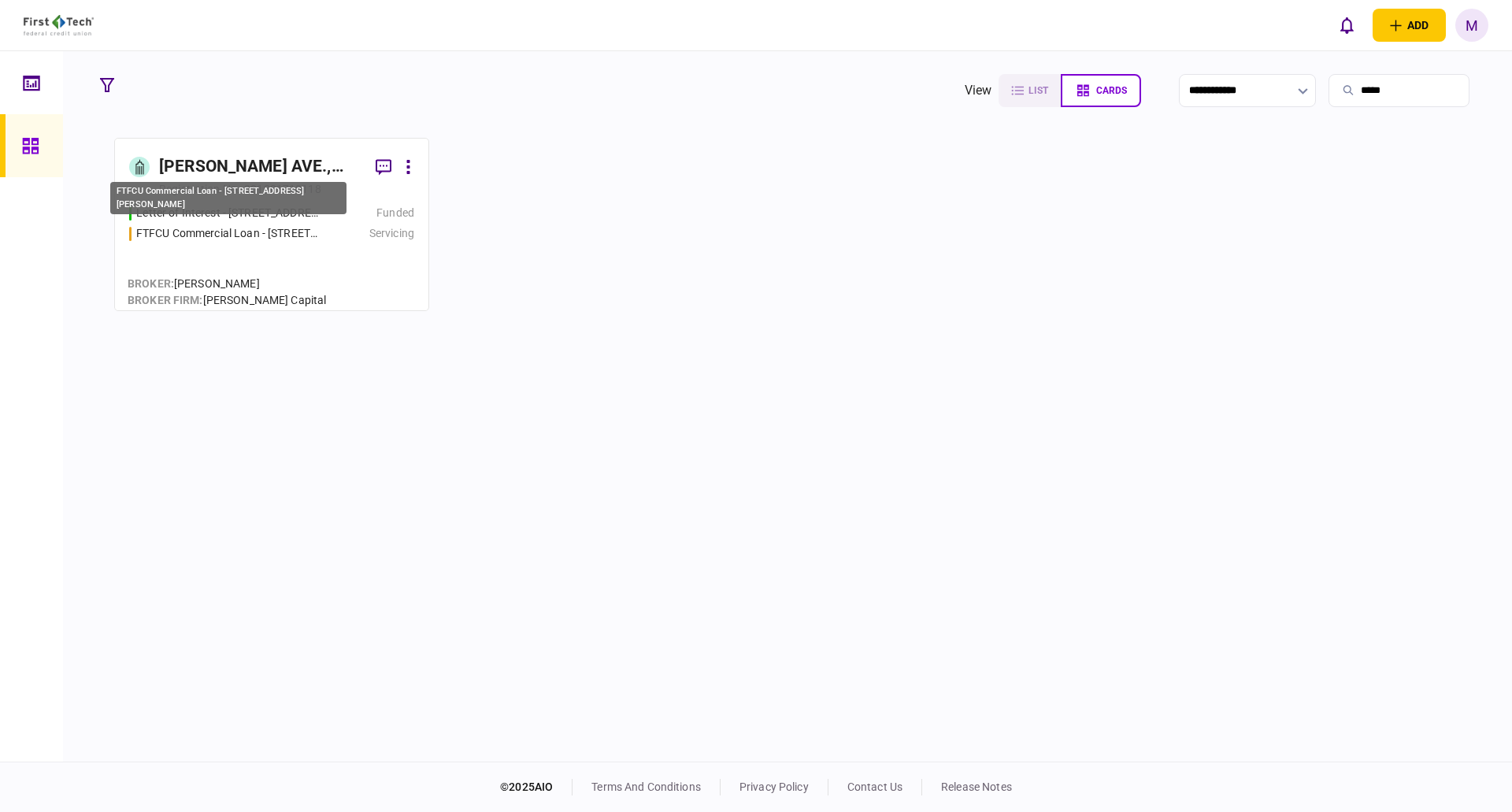
type input "*****"
click at [272, 232] on div "FTFCU Commercial Loan - [STREET_ADDRESS][PERSON_NAME]" at bounding box center [228, 233] width 185 height 17
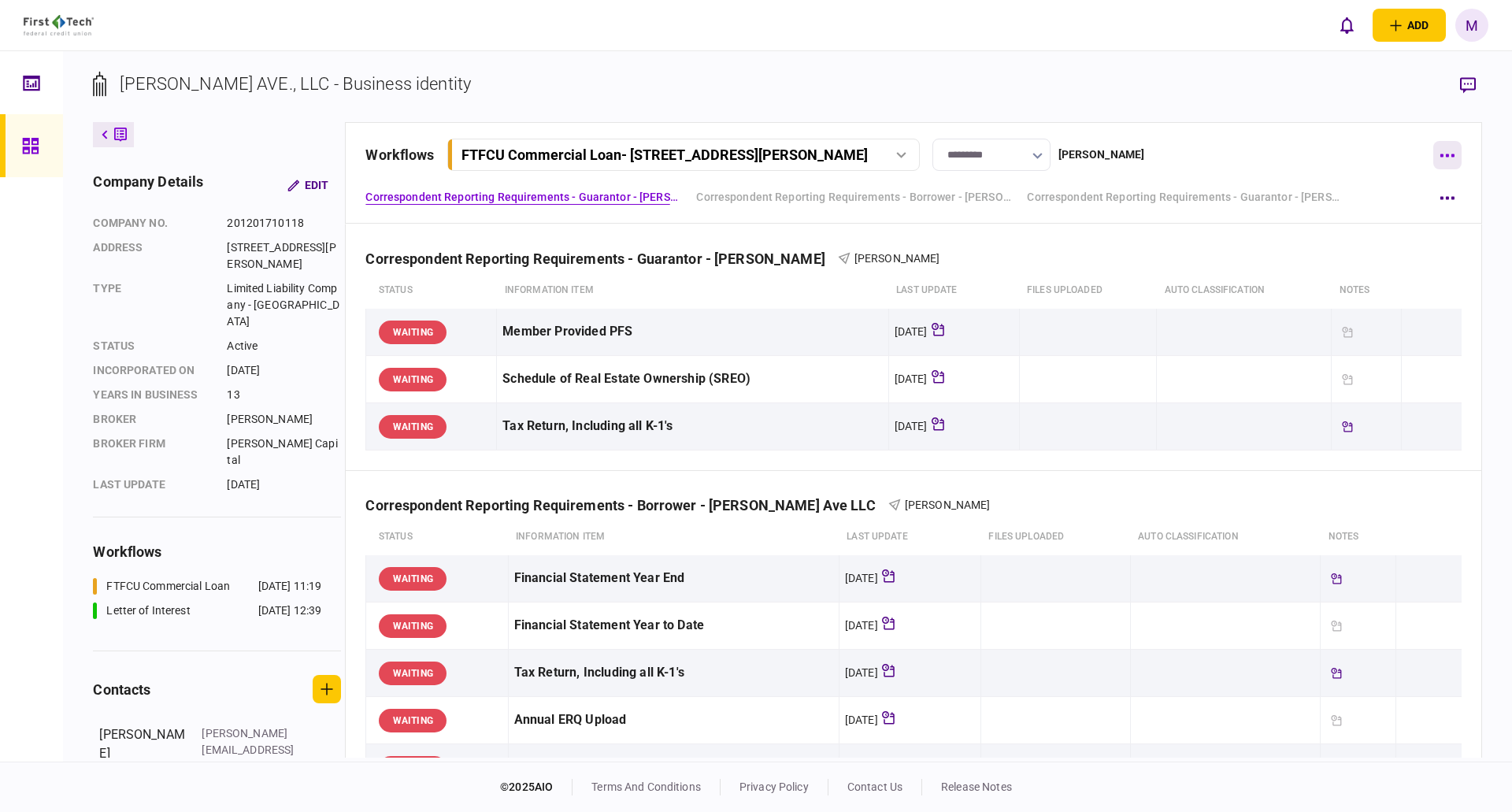
click at [1457, 144] on button "button" at bounding box center [1447, 155] width 28 height 28
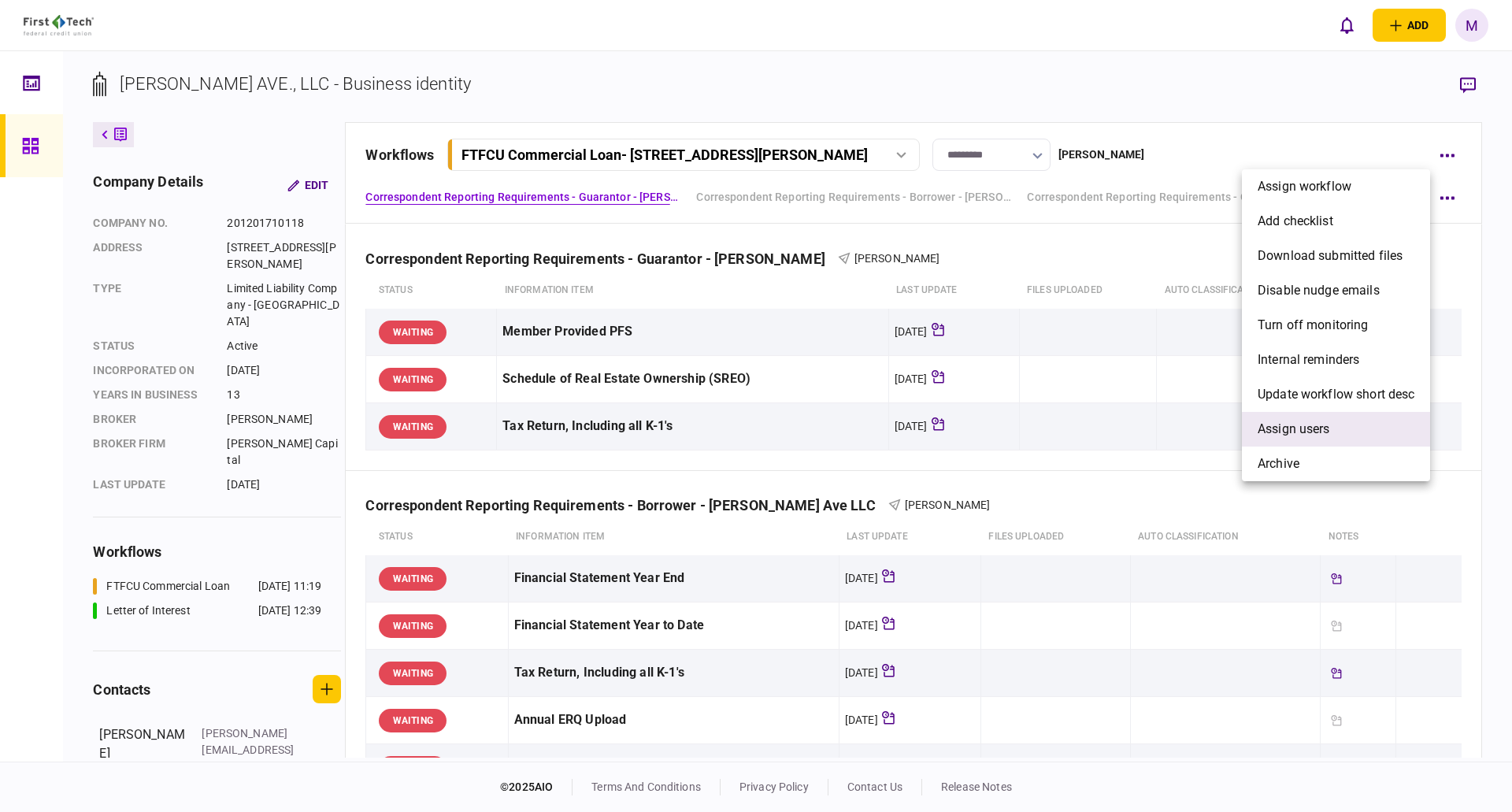
click at [1294, 427] on span "Assign users" at bounding box center [1294, 429] width 73 height 19
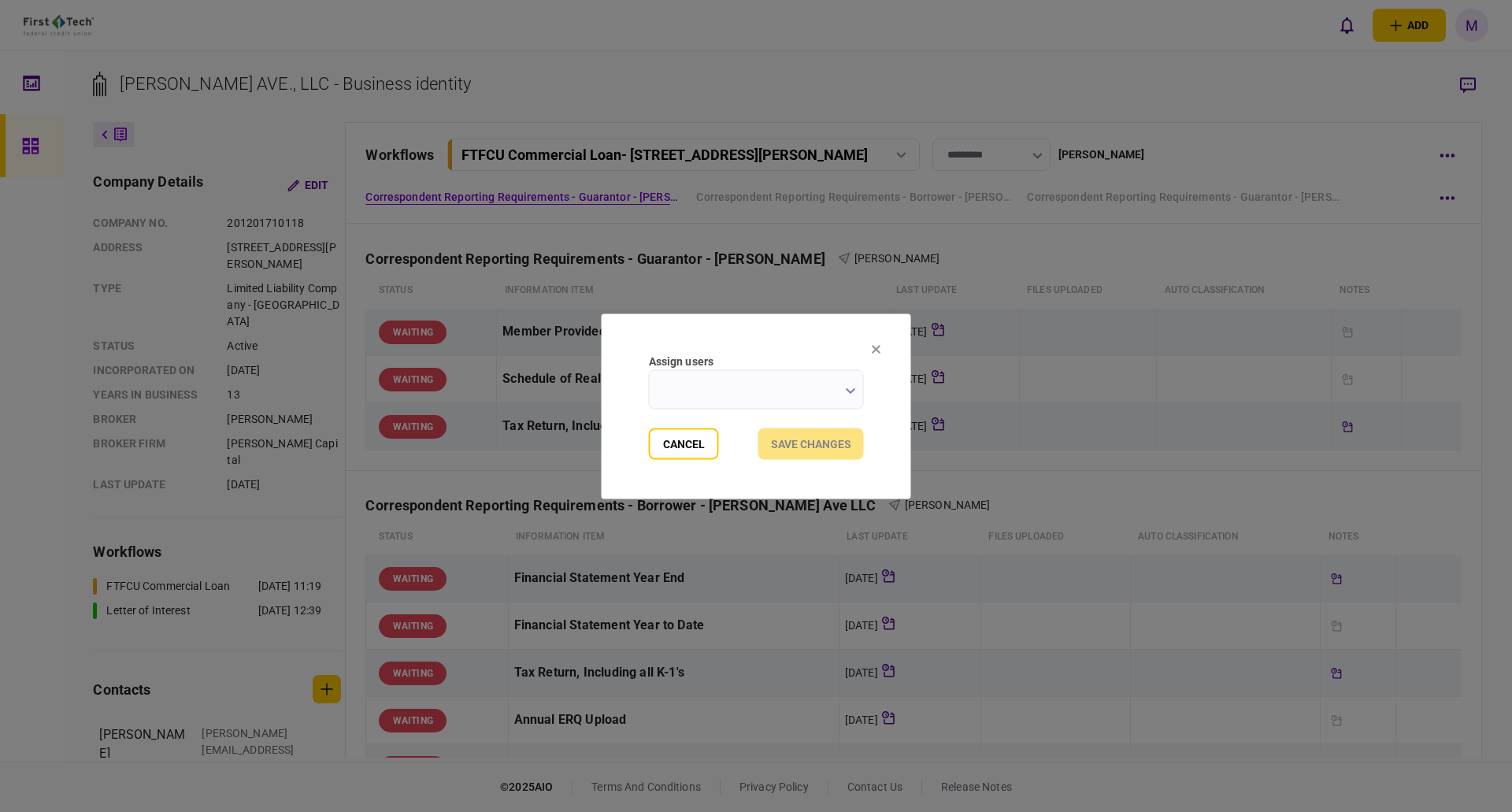
click at [769, 382] on input "Assign users" at bounding box center [756, 389] width 215 height 40
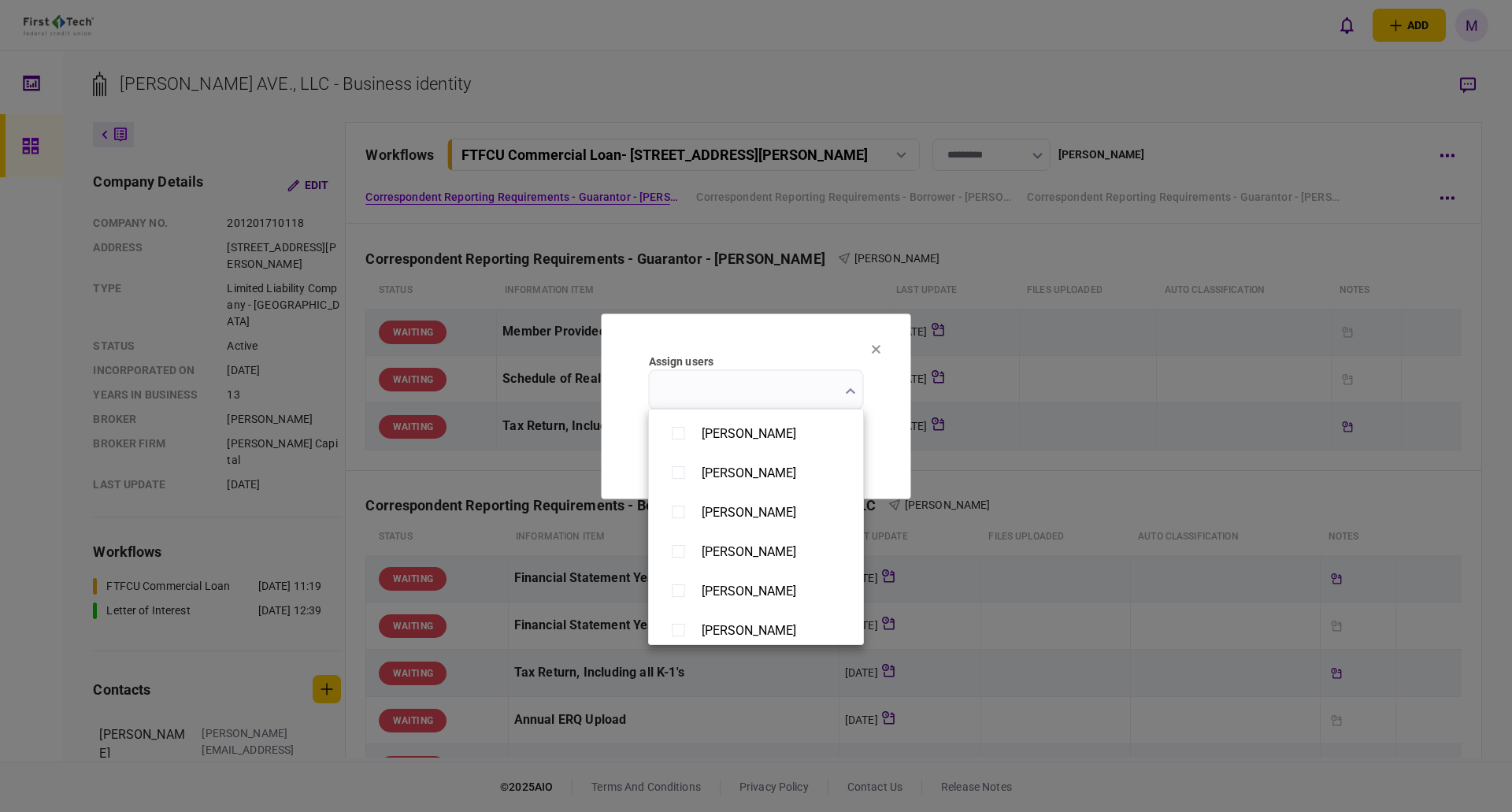
scroll to position [1103, 0]
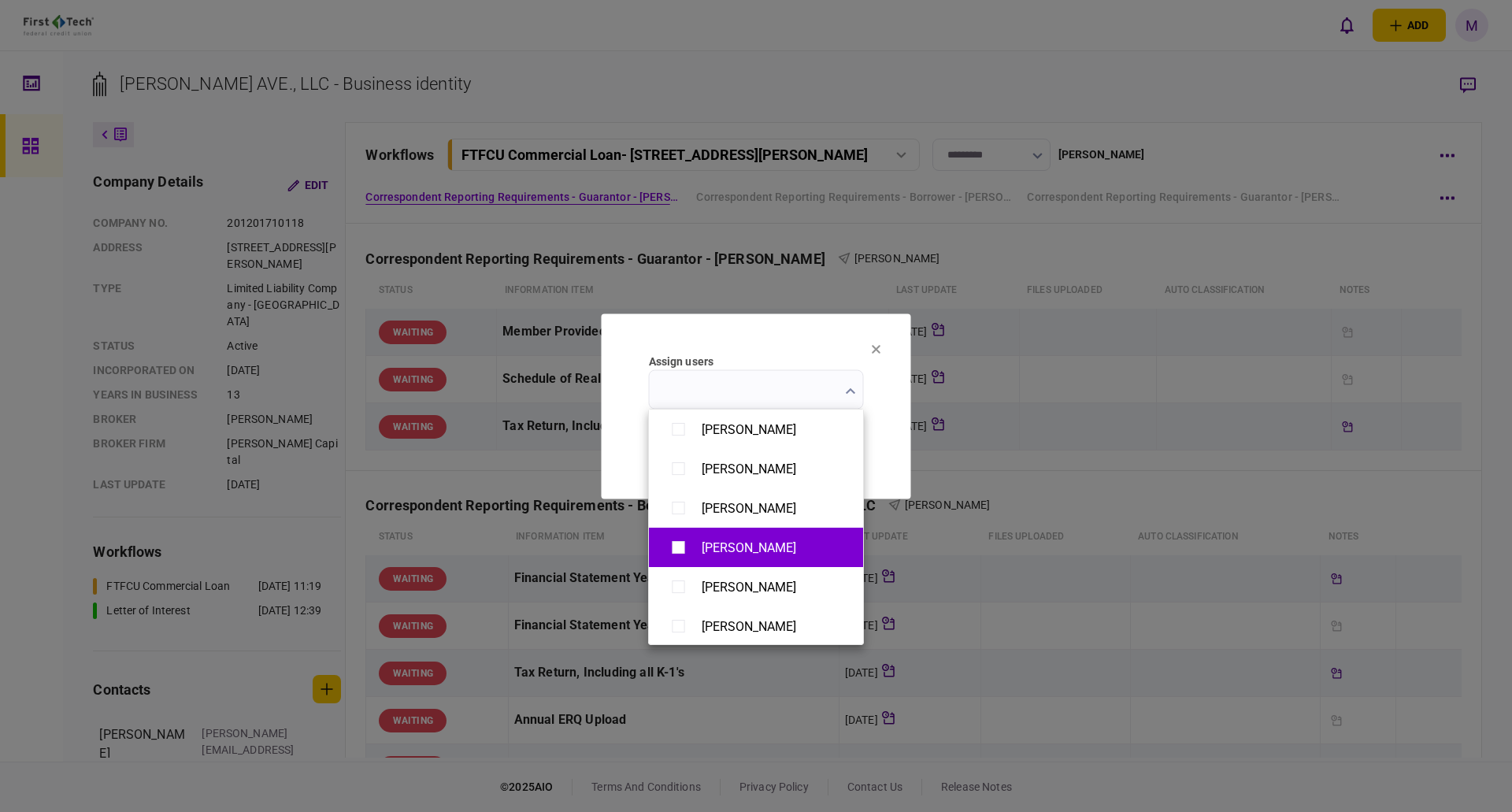
click at [731, 543] on div "[PERSON_NAME]" at bounding box center [749, 548] width 94 height 15
type input "**********"
click at [895, 444] on div at bounding box center [756, 406] width 1512 height 812
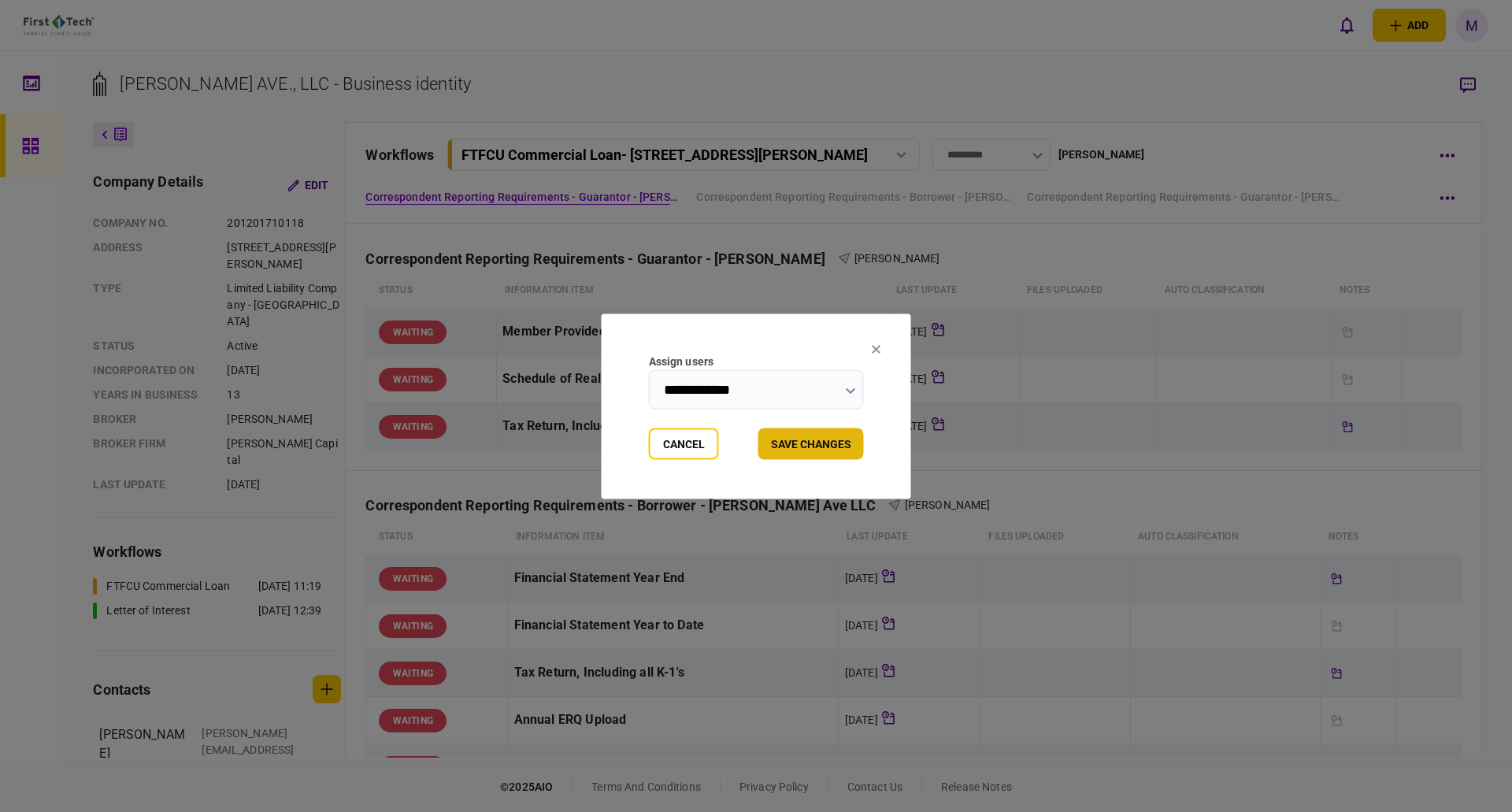
click at [821, 445] on button "Save changes" at bounding box center [811, 444] width 106 height 31
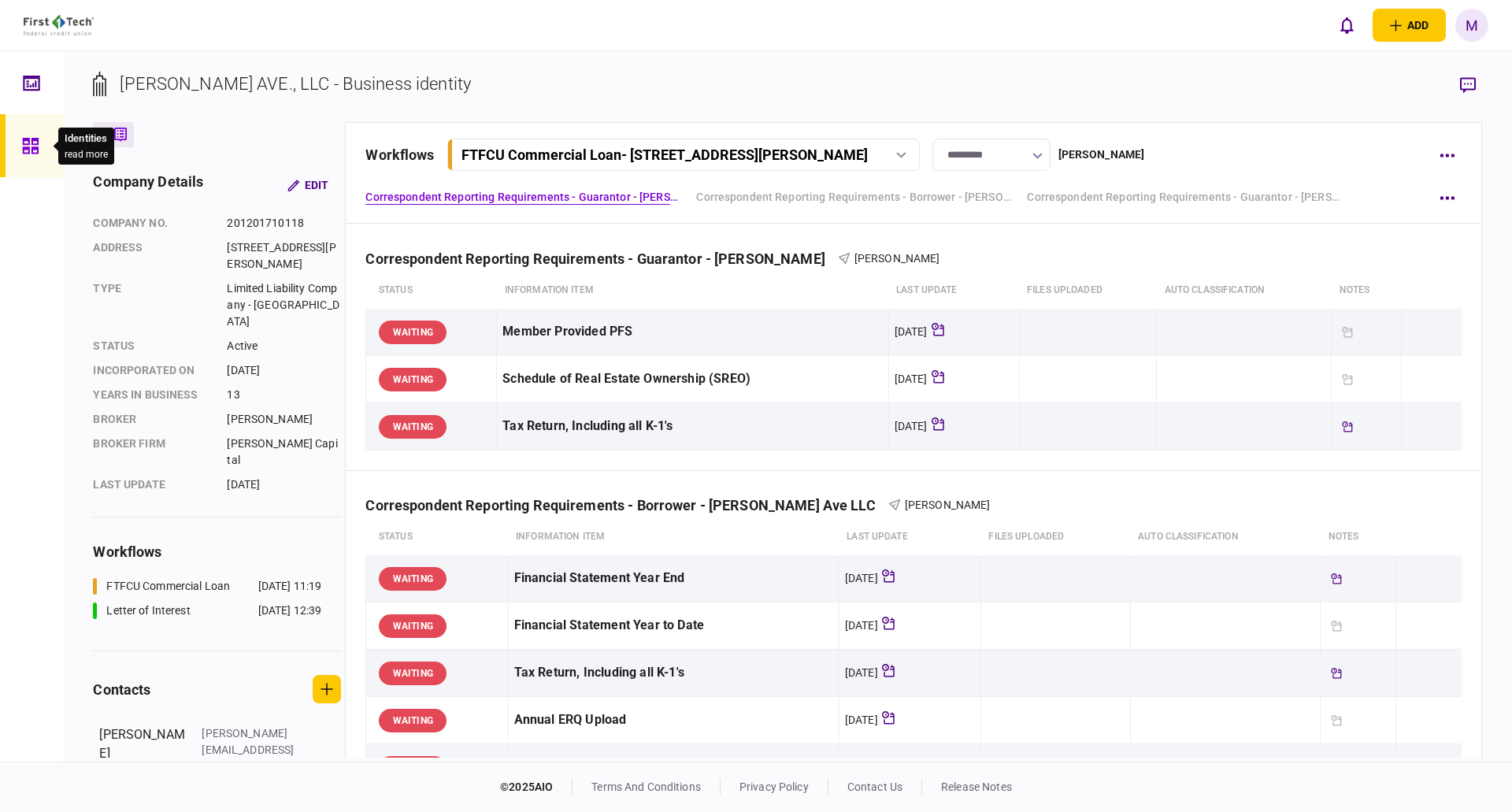
click at [30, 152] on icon at bounding box center [31, 147] width 17 height 18
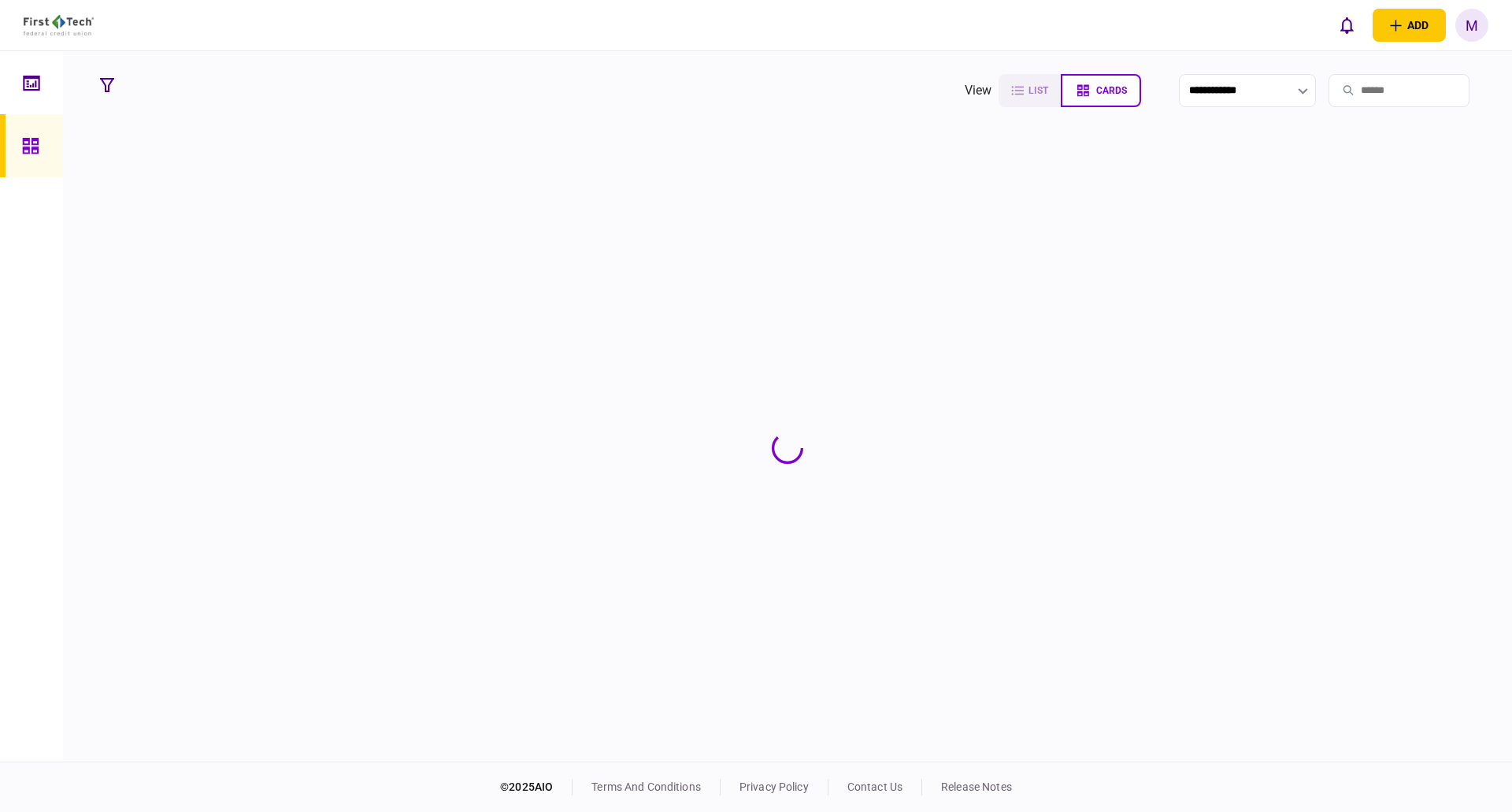
click at [1404, 92] on input "search" at bounding box center [1399, 90] width 141 height 33
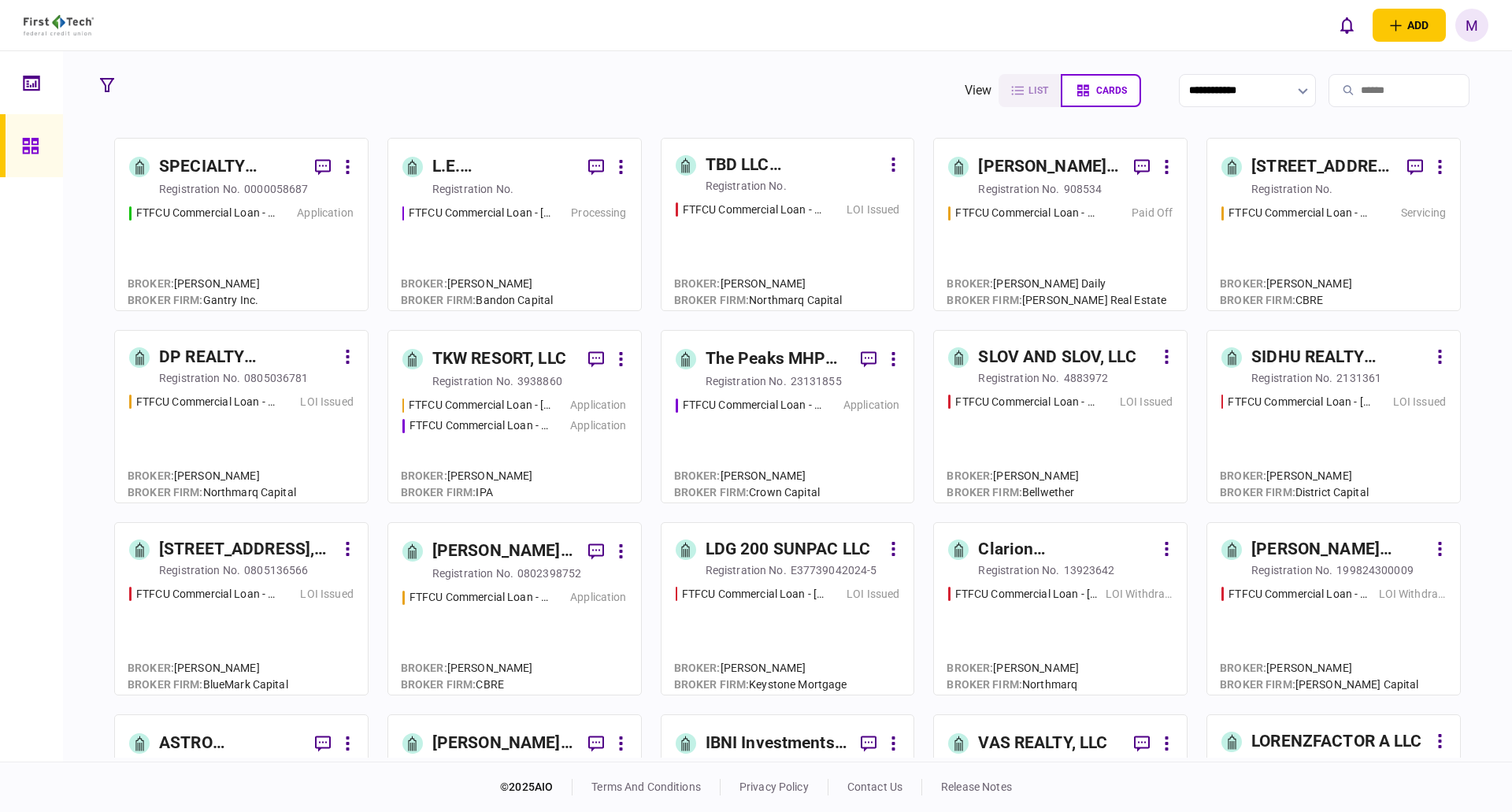
click at [1430, 83] on input "search" at bounding box center [1399, 90] width 141 height 33
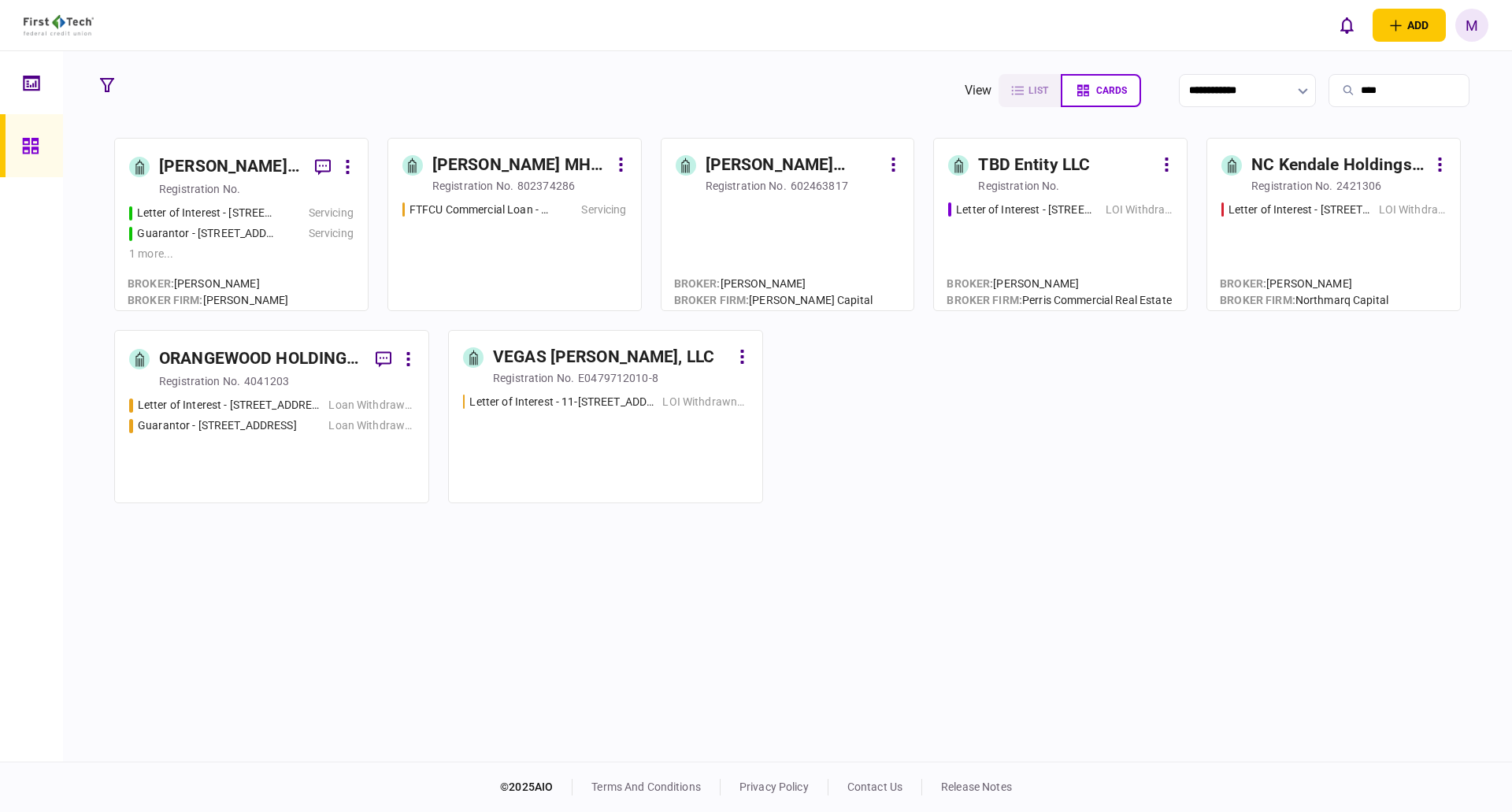
type input "****"
click at [220, 269] on div "Letter of Interest - [STREET_ADDRESS] Servicing Guarantor - [STREET_ADDRESS] mo…" at bounding box center [241, 250] width 224 height 91
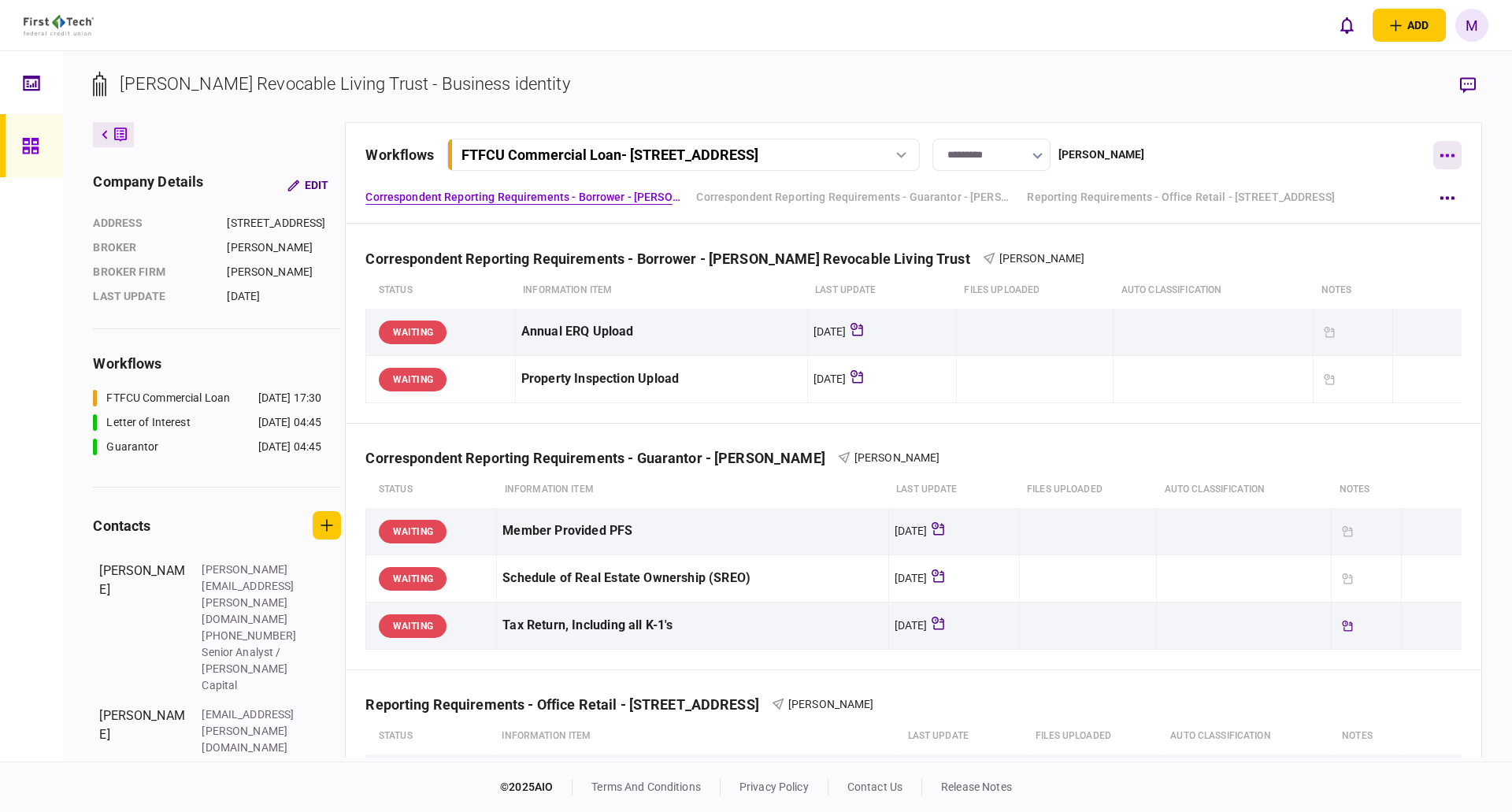
click at [1442, 155] on icon "button" at bounding box center [1447, 156] width 14 height 3
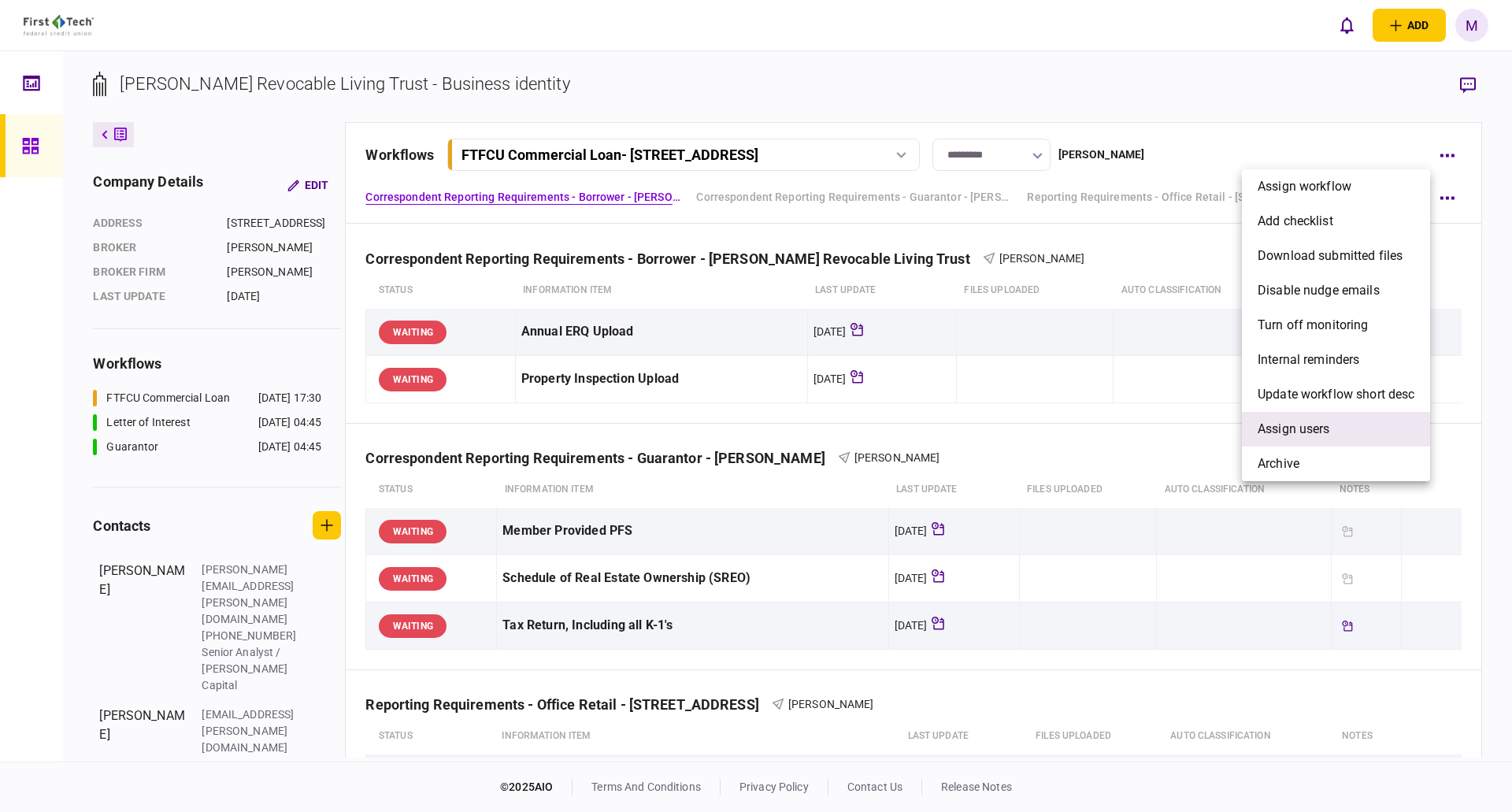
click at [1310, 416] on li "Assign users" at bounding box center [1336, 430] width 188 height 35
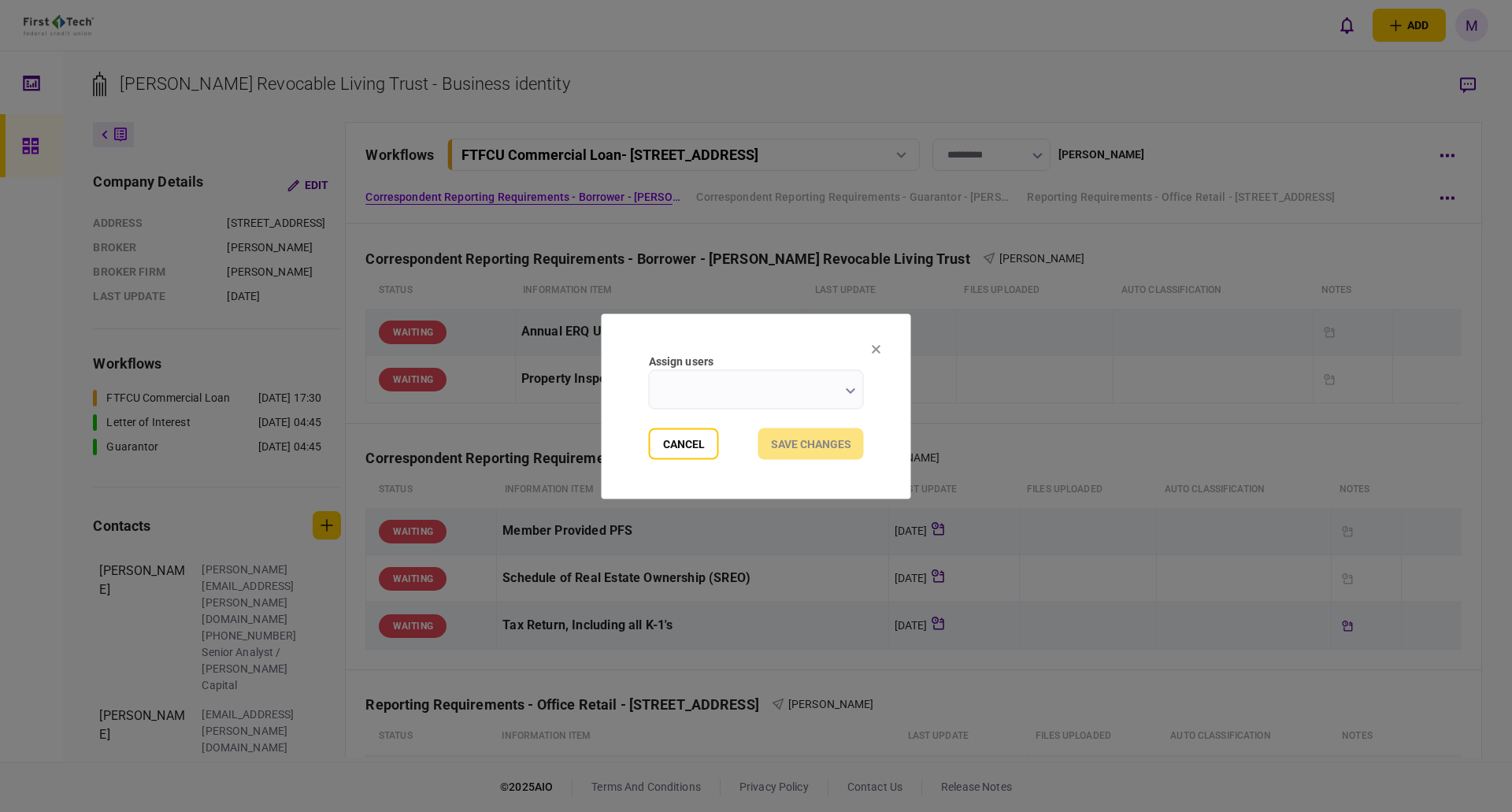
click at [763, 397] on input "Assign users" at bounding box center [756, 389] width 215 height 40
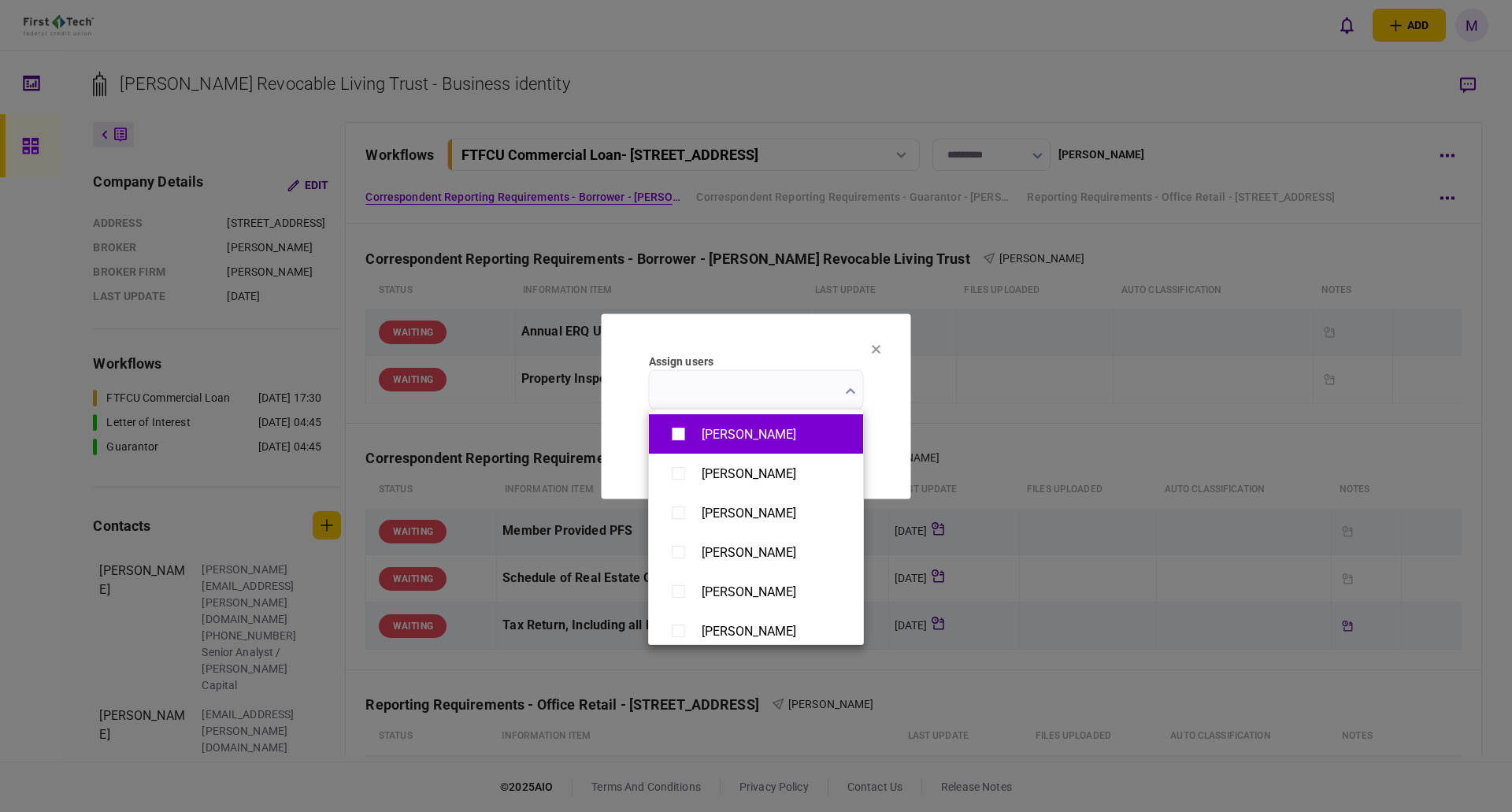
scroll to position [1223, 0]
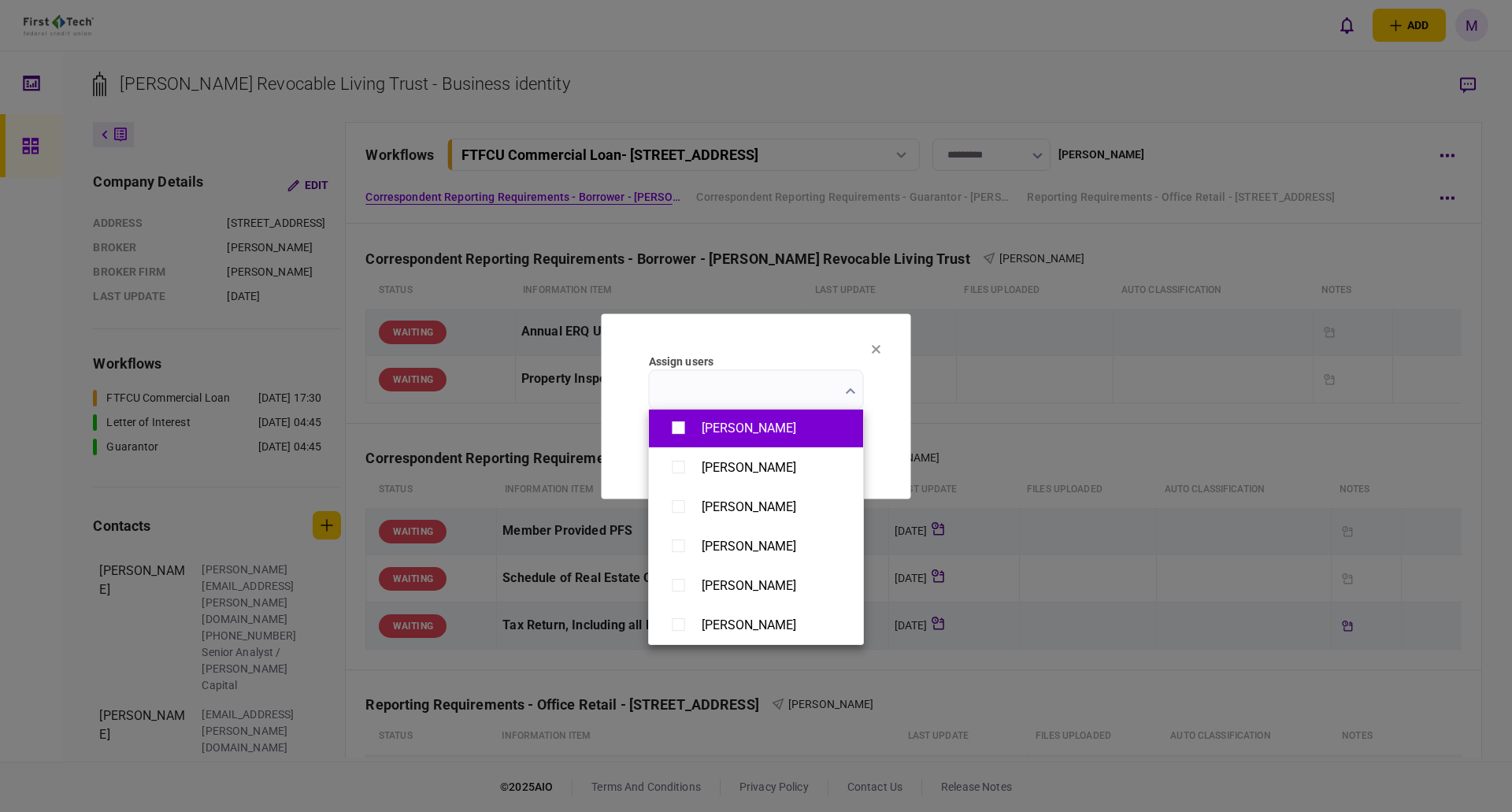
click at [734, 425] on div "[PERSON_NAME]" at bounding box center [749, 428] width 94 height 15
type input "**********"
click at [882, 442] on div at bounding box center [756, 406] width 1512 height 812
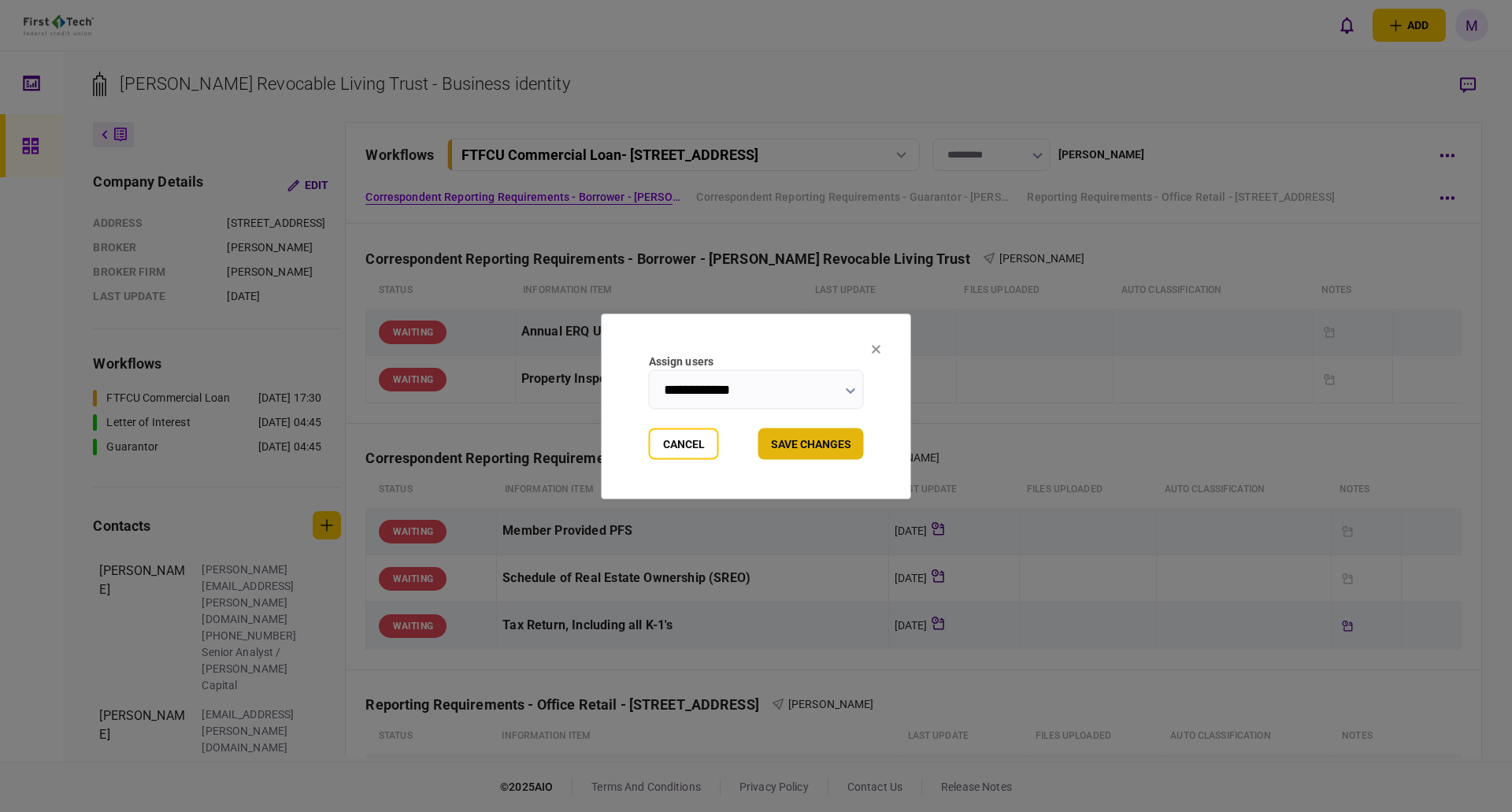
click at [829, 445] on button "Save changes" at bounding box center [811, 444] width 106 height 31
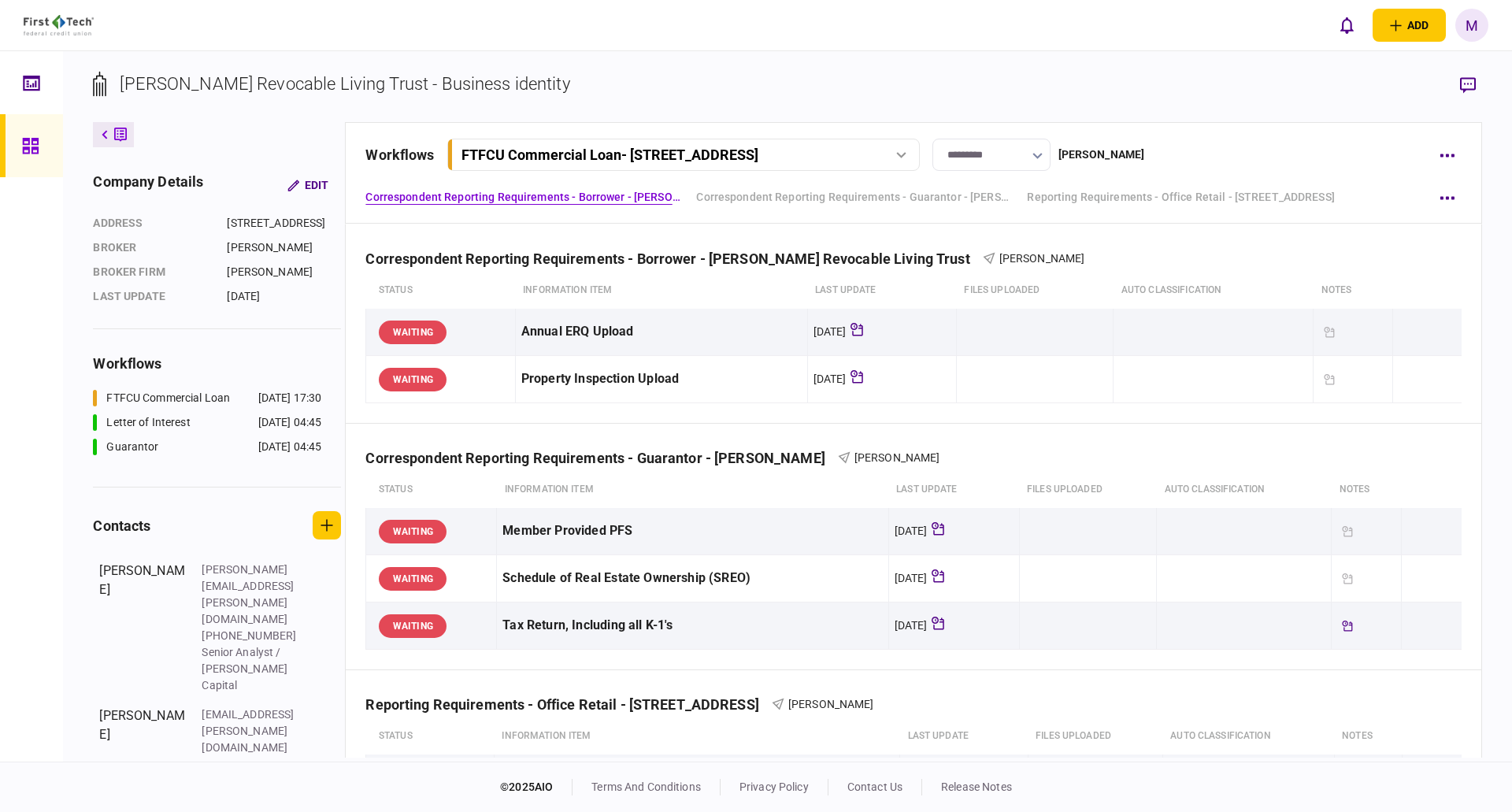
click at [33, 143] on icon at bounding box center [30, 146] width 16 height 16
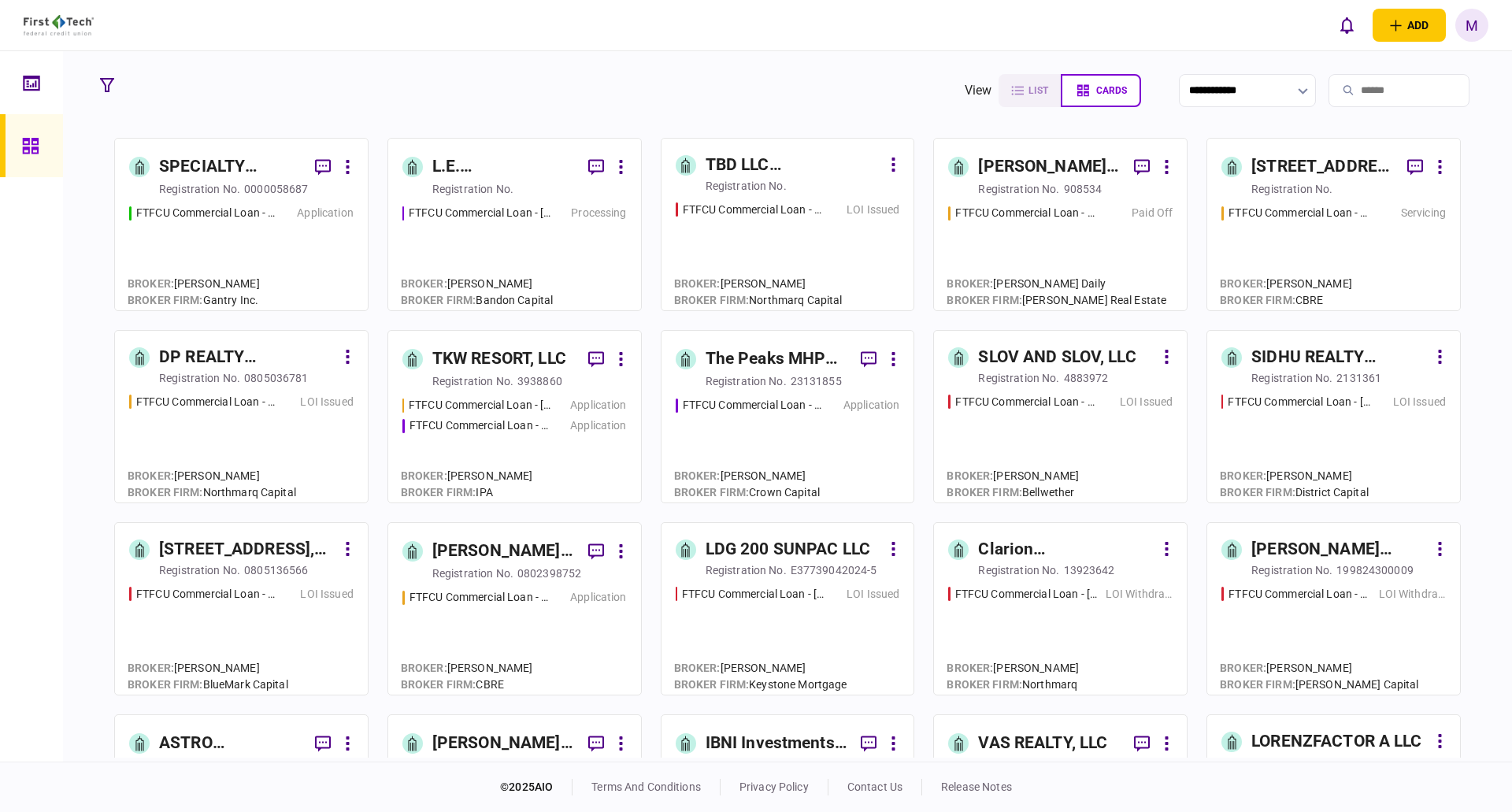
click at [17, 82] on link at bounding box center [31, 83] width 63 height 63
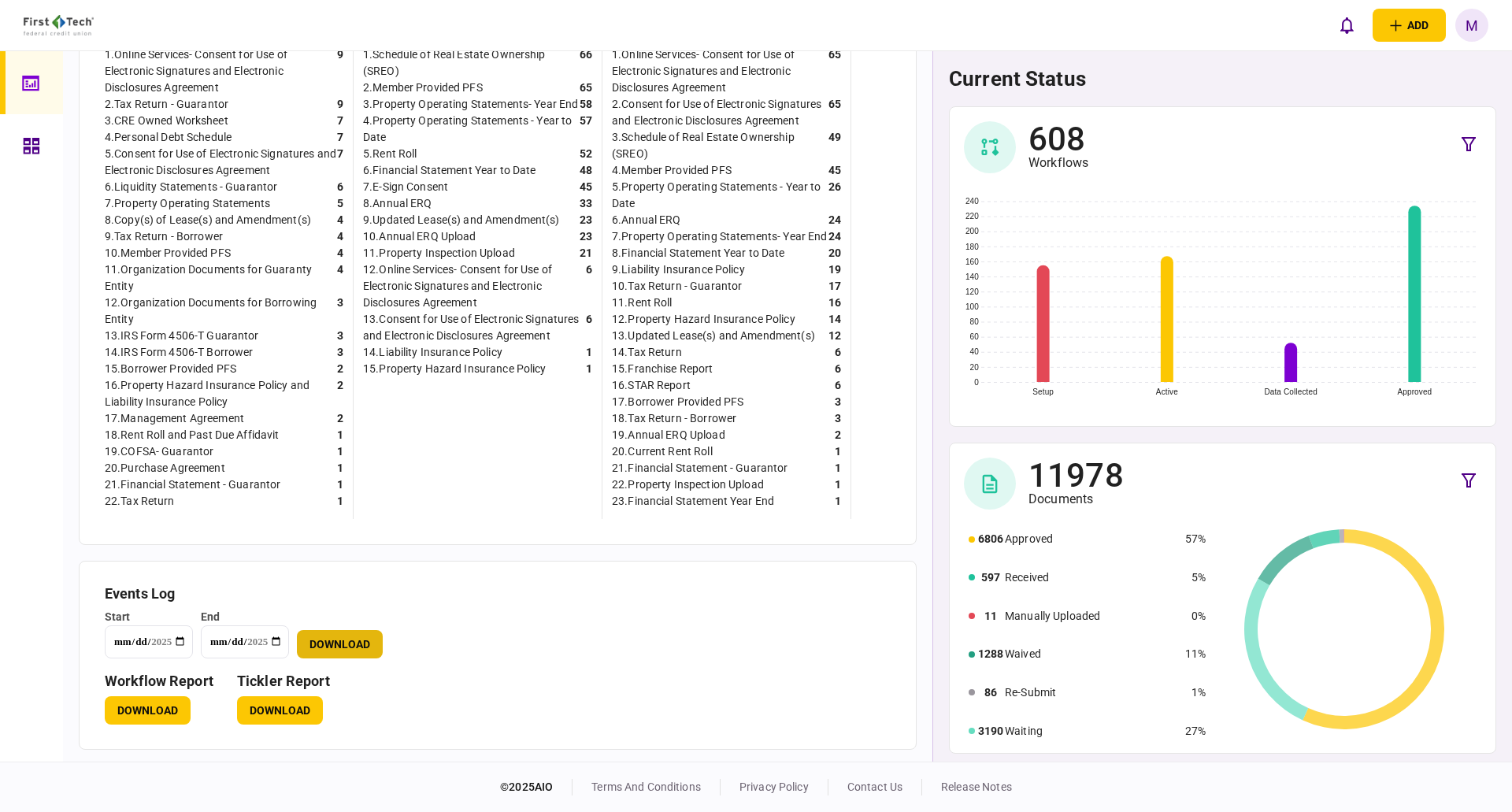
scroll to position [488, 0]
click at [278, 718] on button "Download" at bounding box center [280, 710] width 86 height 28
drag, startPoint x: 47, startPoint y: 135, endPoint x: 36, endPoint y: 151, distance: 19.4
click at [49, 132] on div "Identities read more" at bounding box center [81, 146] width 67 height 37
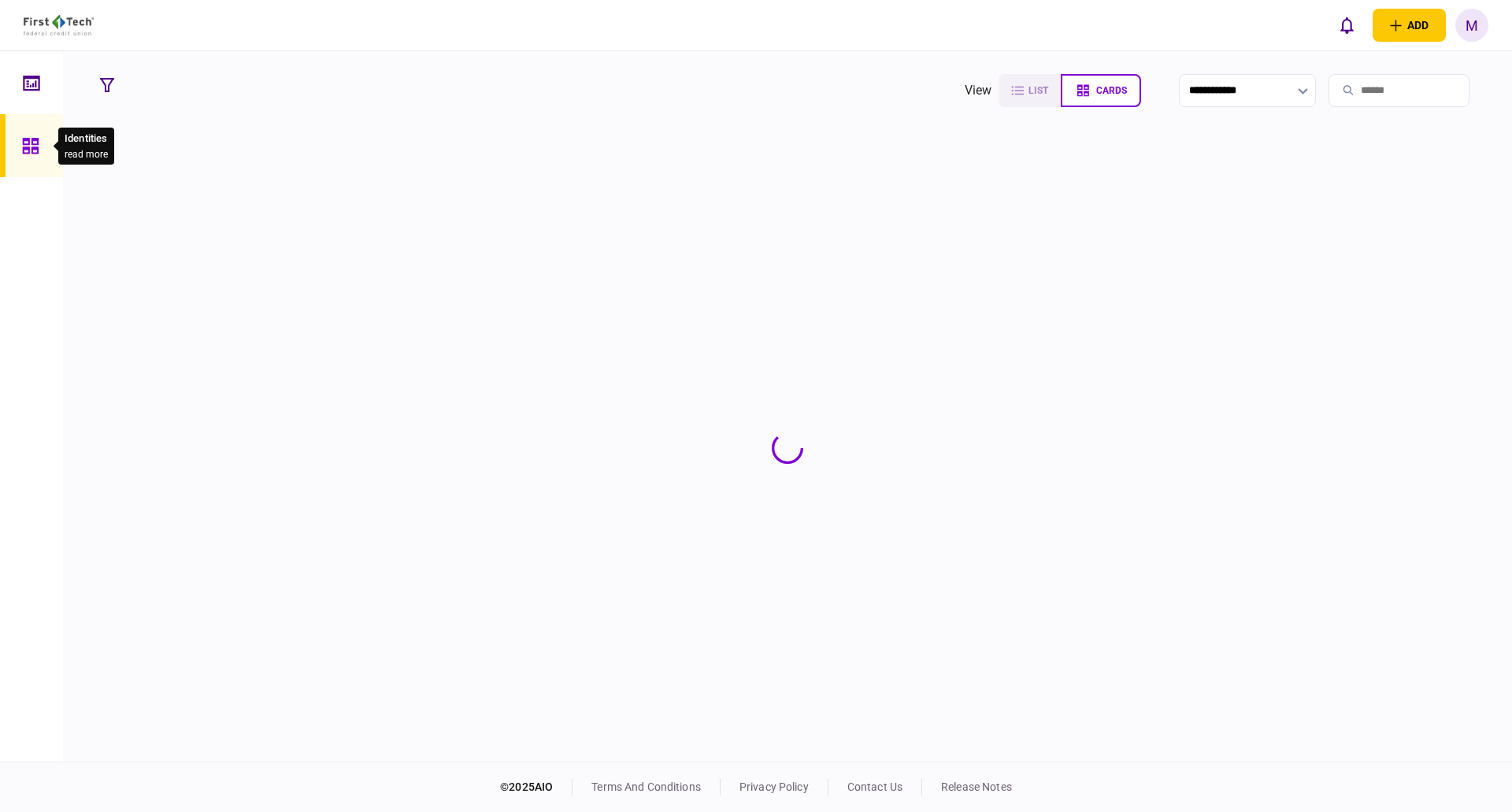
click at [36, 151] on icon at bounding box center [31, 147] width 17 height 18
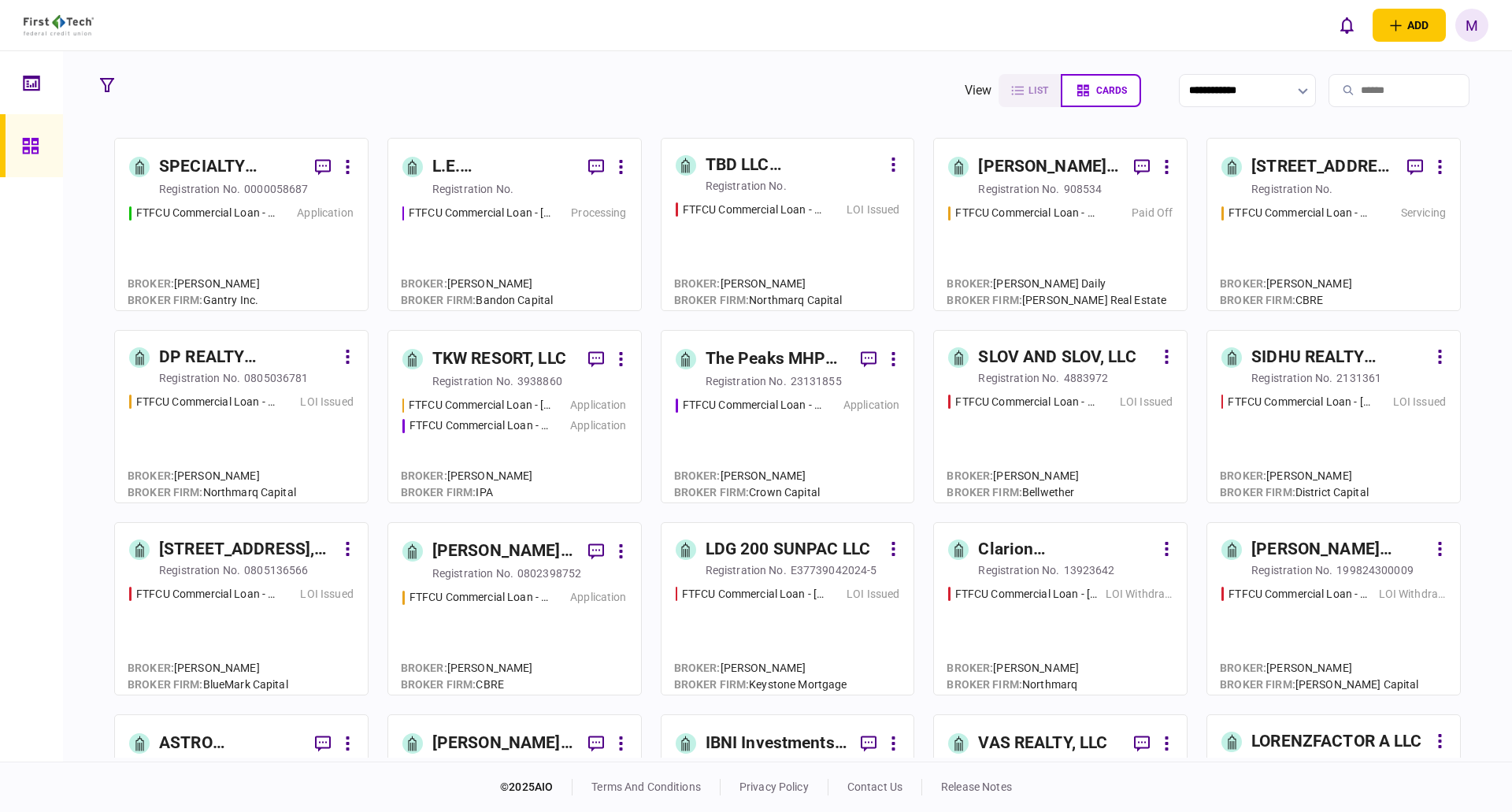
click at [1370, 75] on input "search" at bounding box center [1399, 90] width 141 height 33
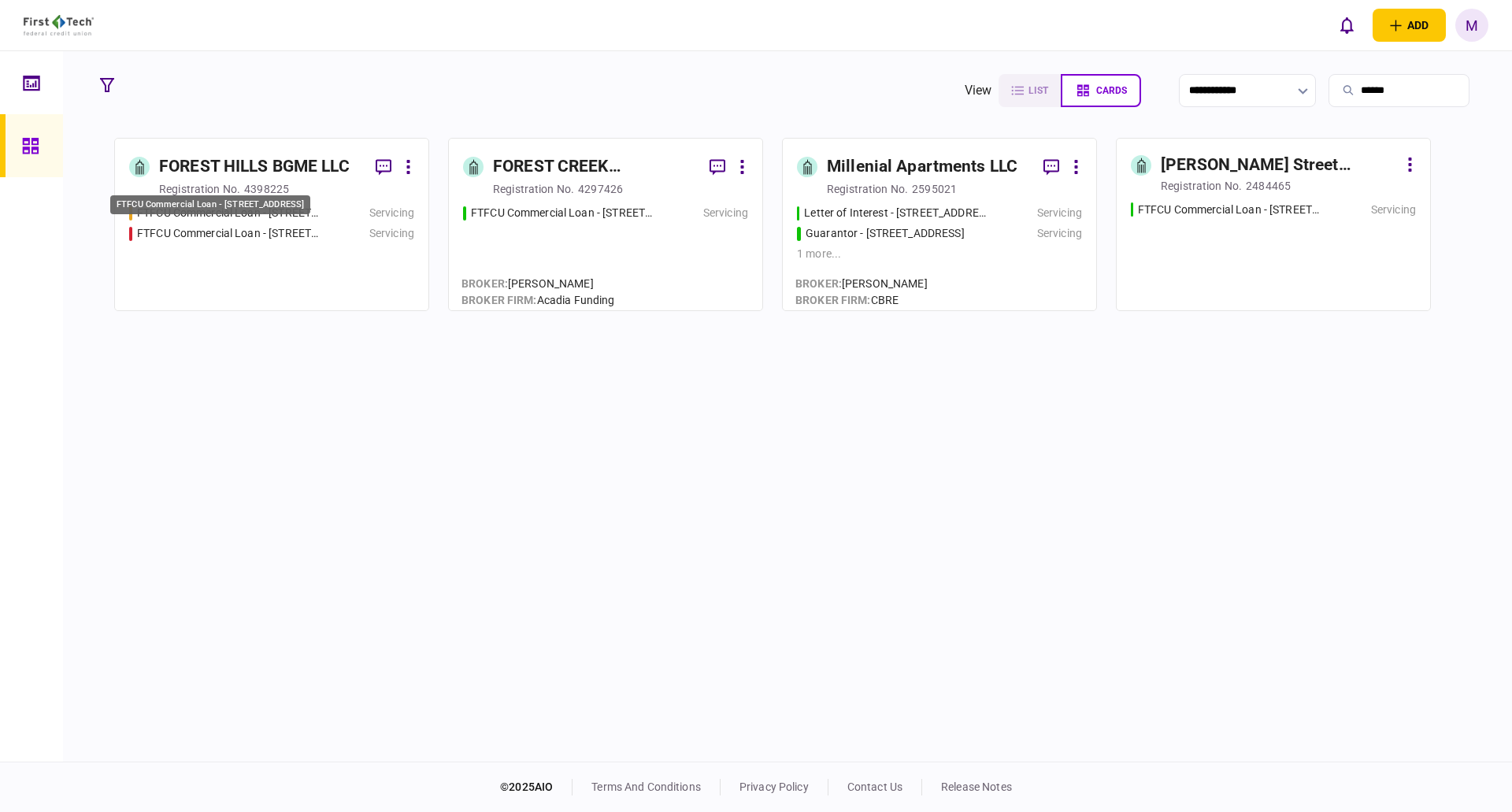
type input "******"
click at [277, 239] on div "FTFCU Commercial Loan - [STREET_ADDRESS]" at bounding box center [229, 233] width 184 height 17
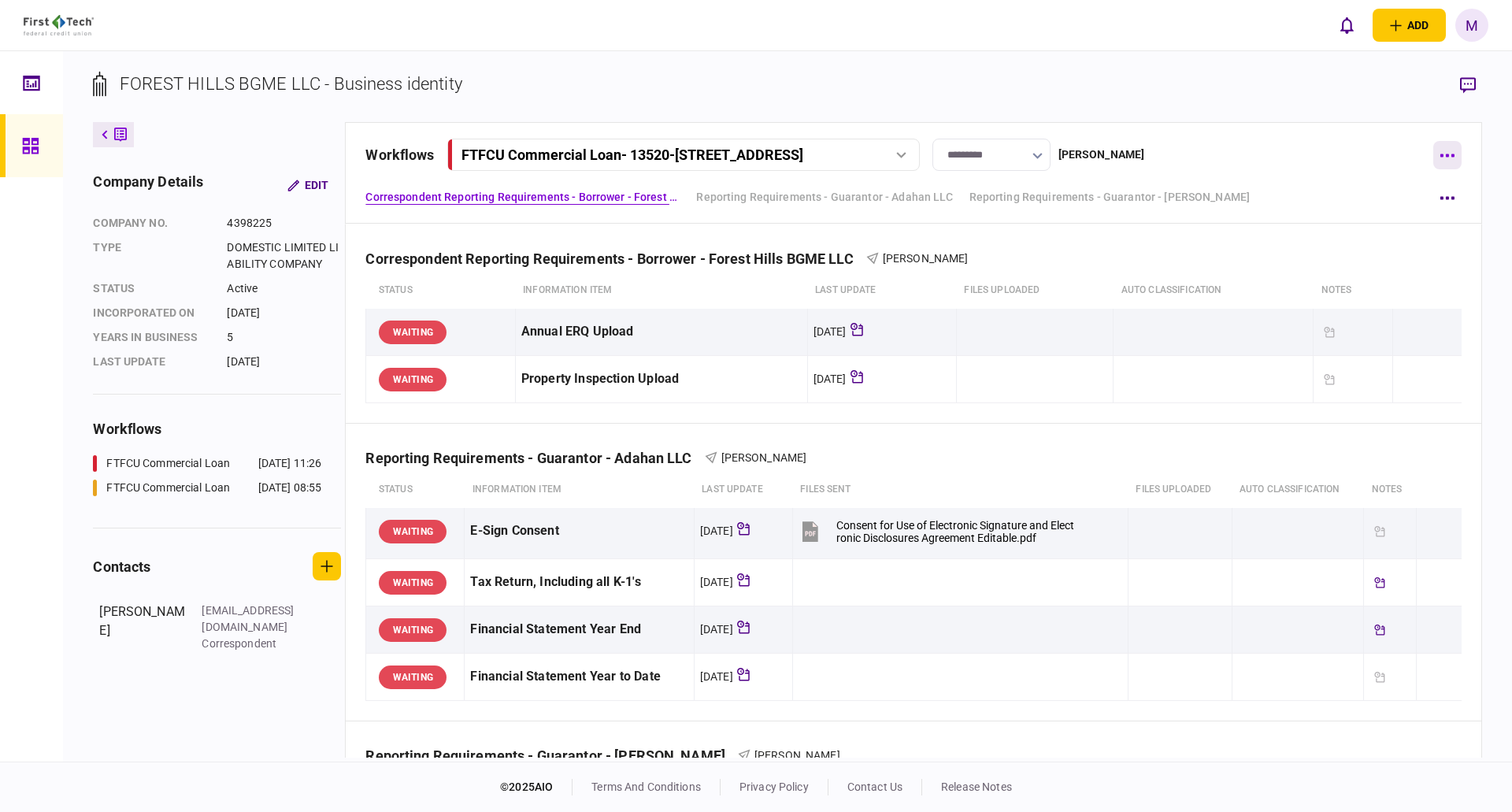
click at [1449, 159] on button "button" at bounding box center [1447, 155] width 28 height 28
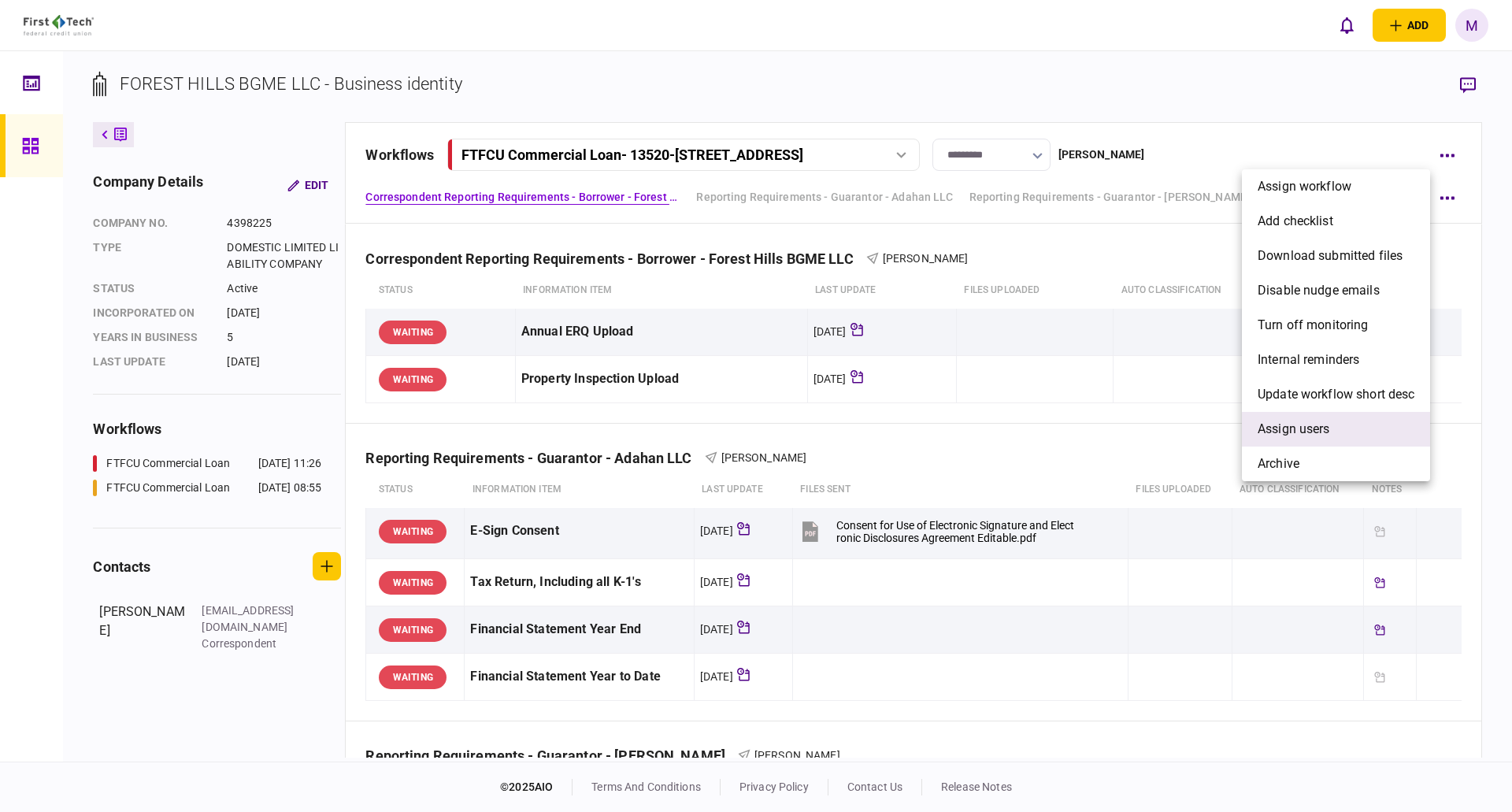
click at [1318, 423] on span "Assign users" at bounding box center [1294, 429] width 73 height 19
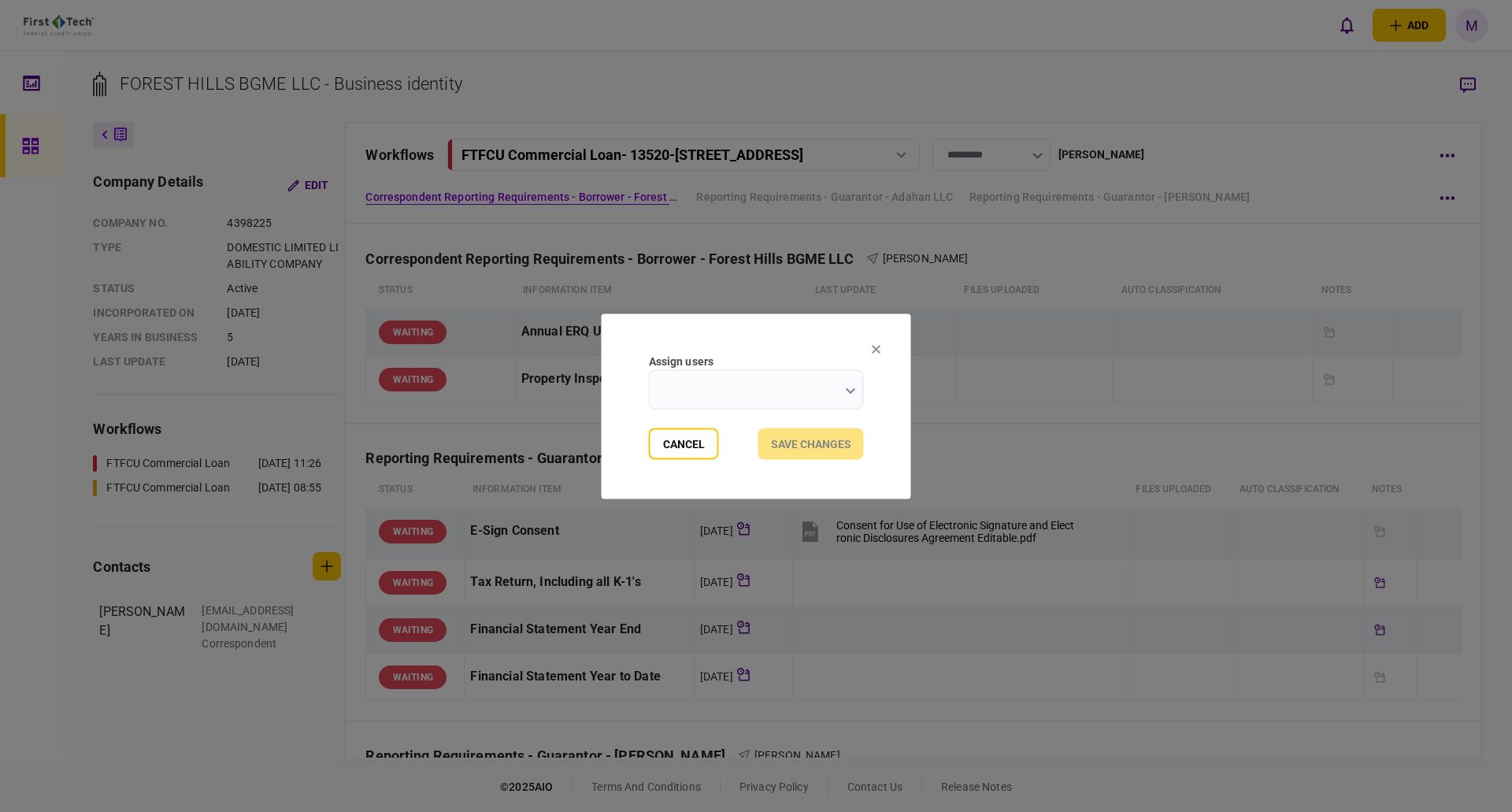
click at [846, 392] on icon "button" at bounding box center [851, 391] width 10 height 7
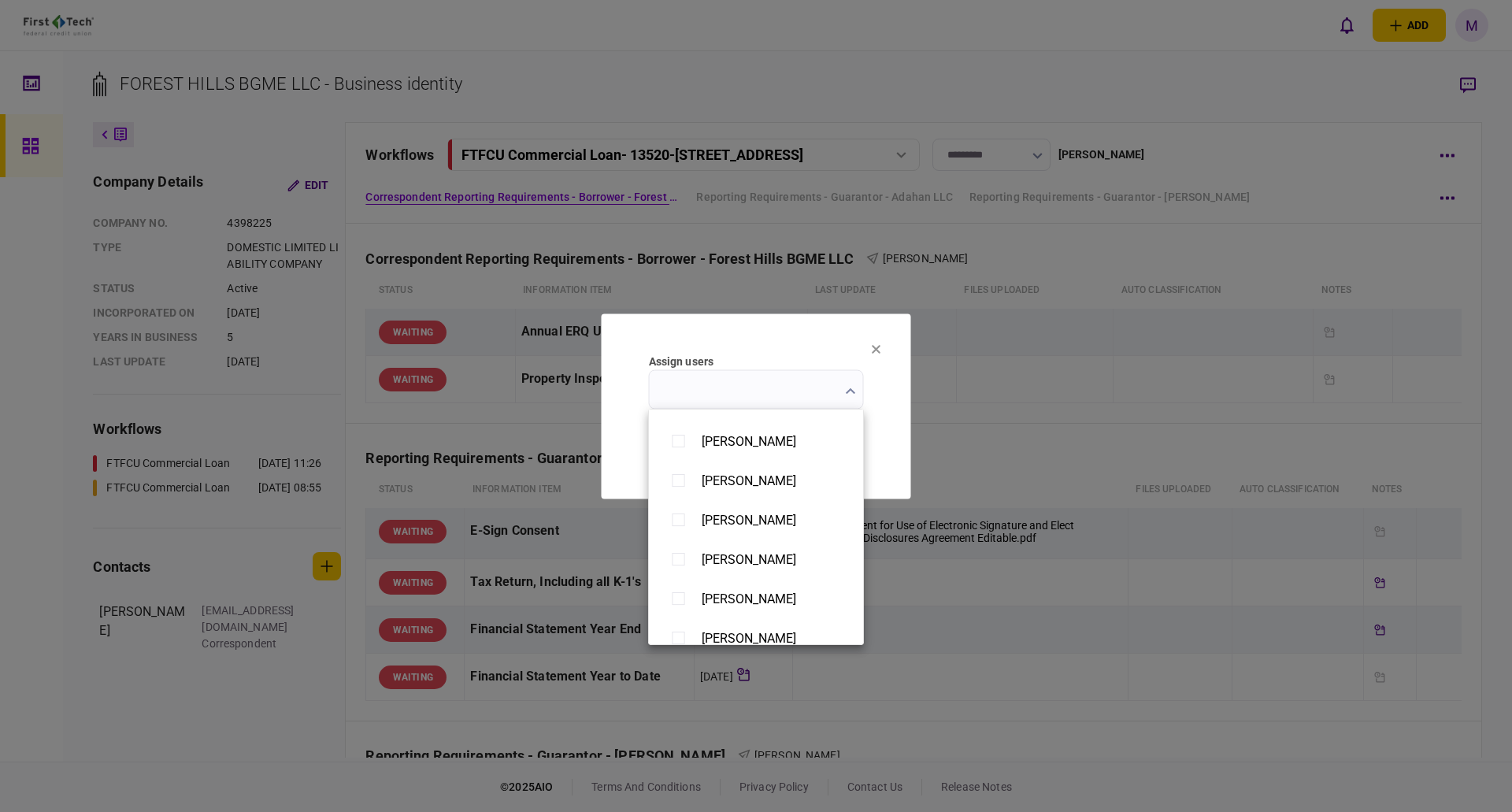
scroll to position [1223, 0]
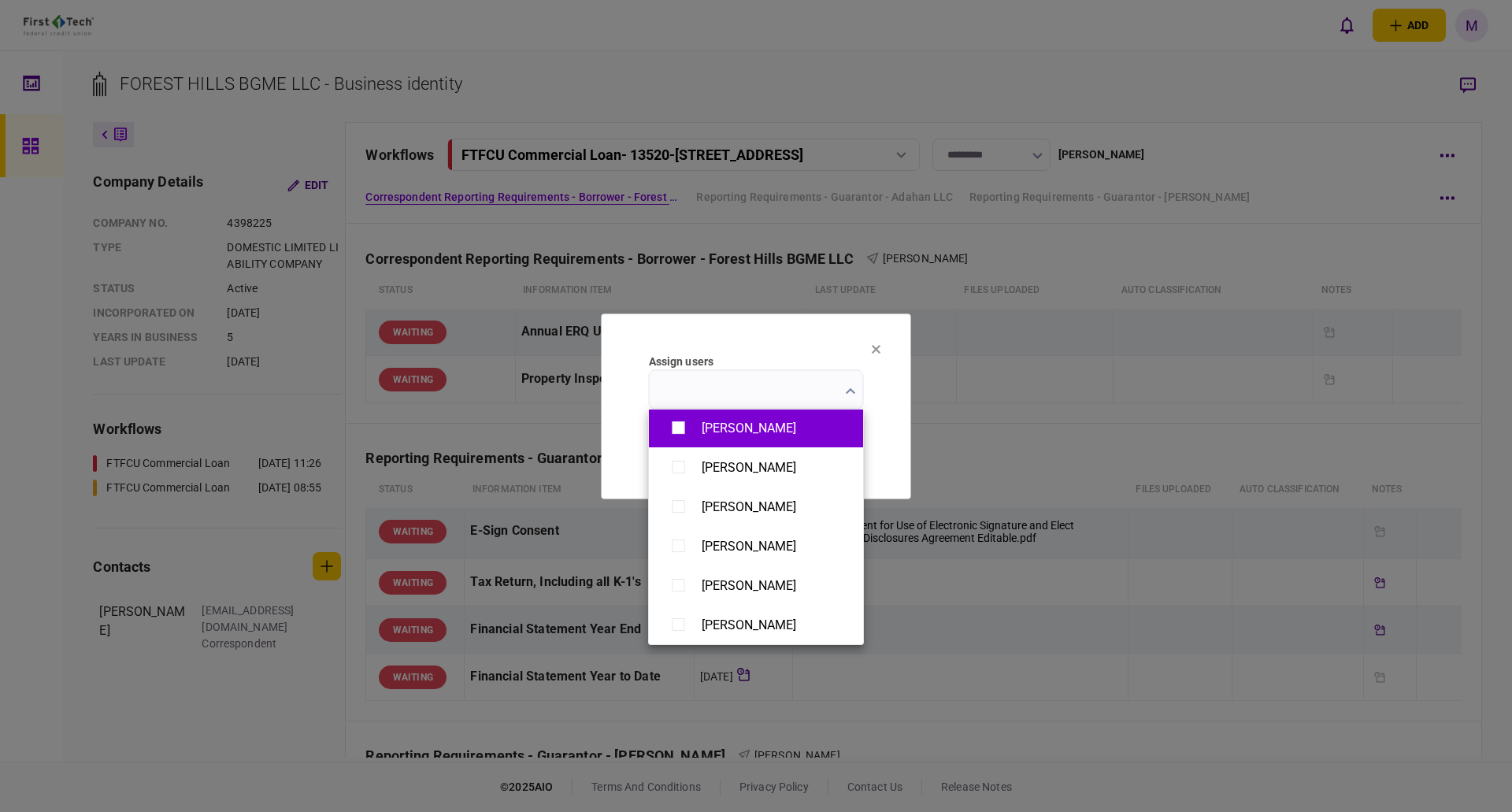
click at [727, 435] on div "[PERSON_NAME]" at bounding box center [756, 428] width 183 height 27
type input "**********"
drag, startPoint x: 891, startPoint y: 421, endPoint x: 885, endPoint y: 436, distance: 16.2
click at [892, 421] on div at bounding box center [756, 406] width 1512 height 812
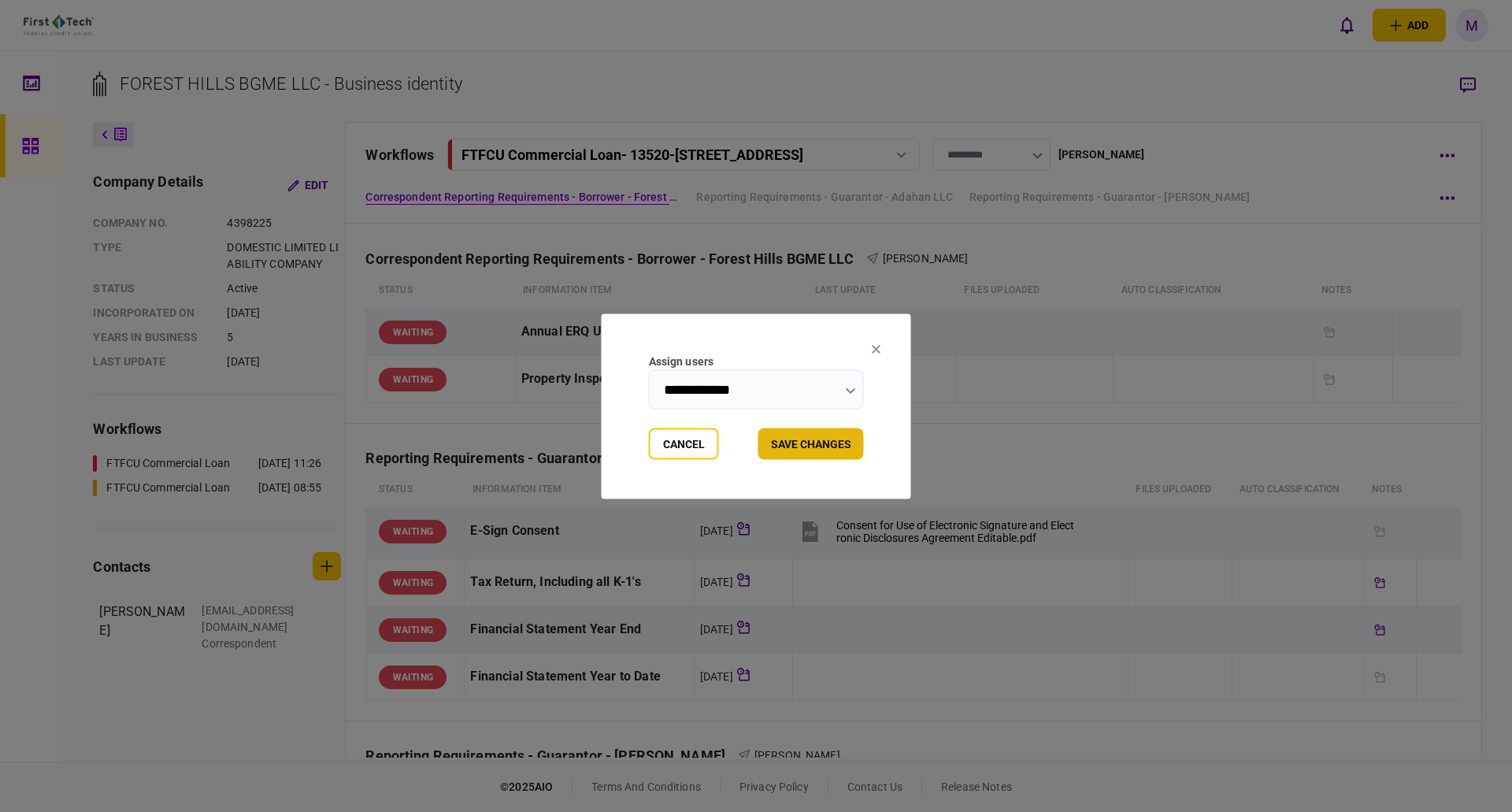
click at [823, 447] on button "Save changes" at bounding box center [811, 444] width 106 height 31
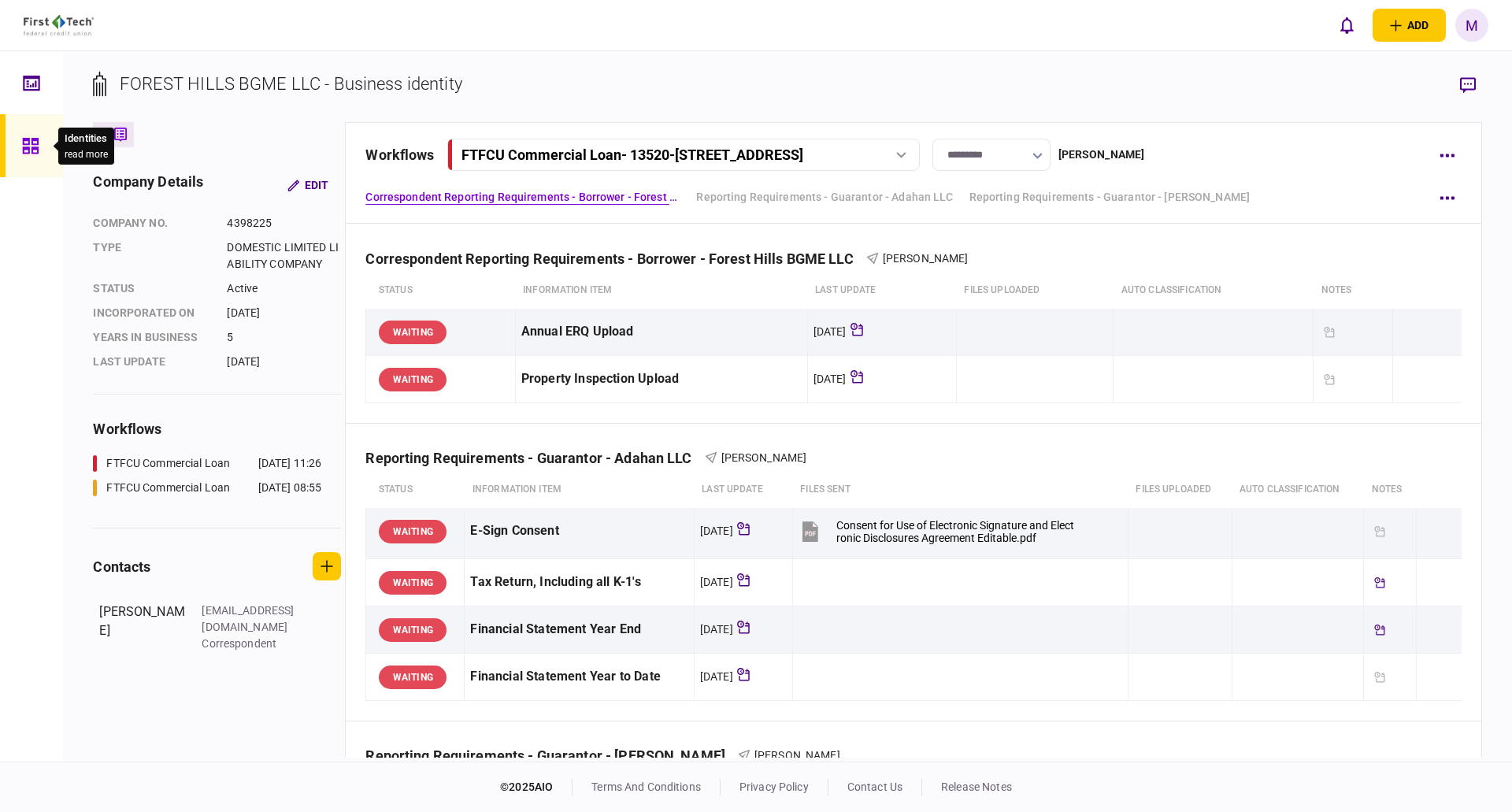
click at [40, 155] on div at bounding box center [35, 146] width 25 height 63
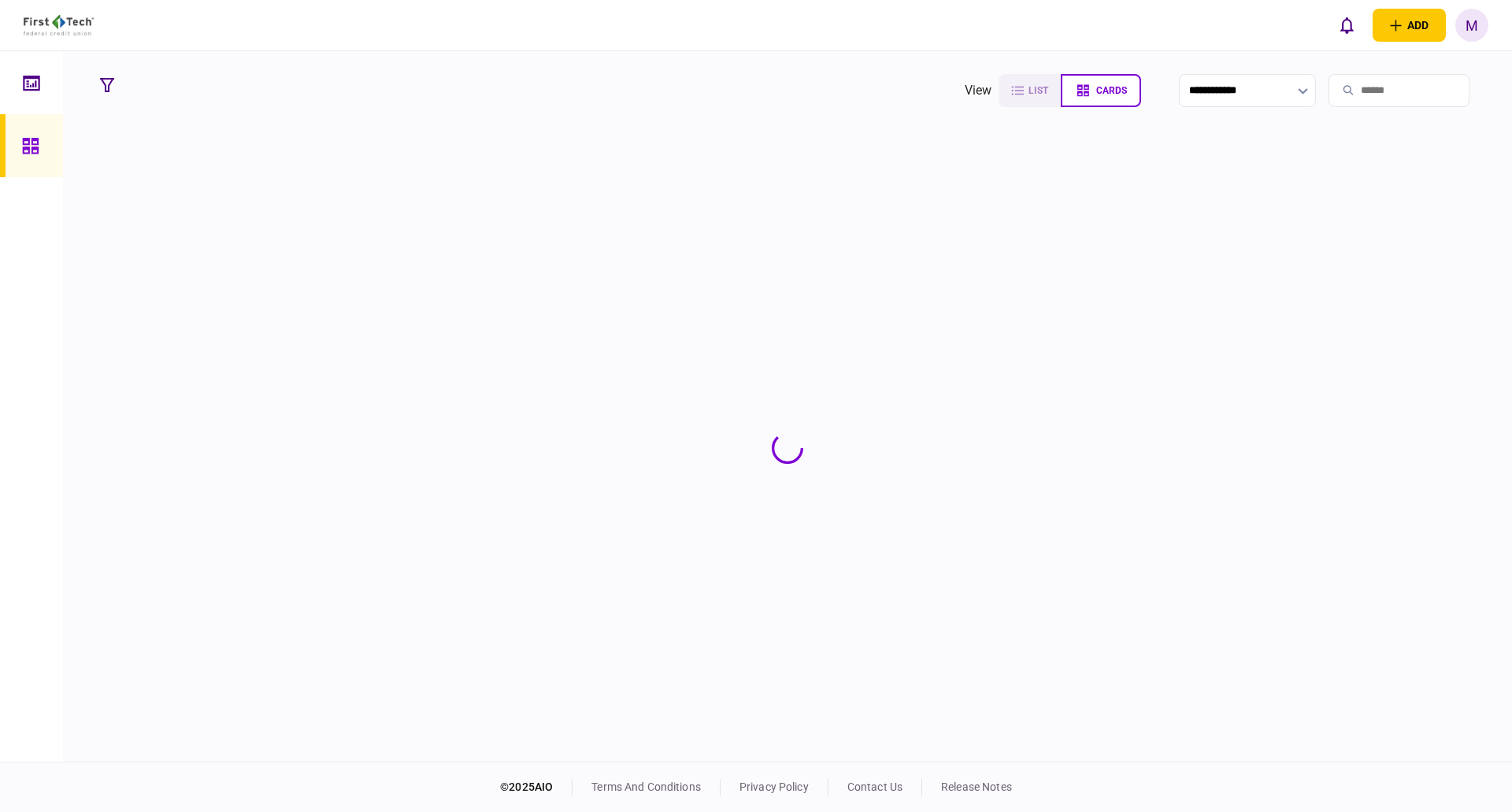
click at [1366, 80] on input "search" at bounding box center [1399, 90] width 141 height 33
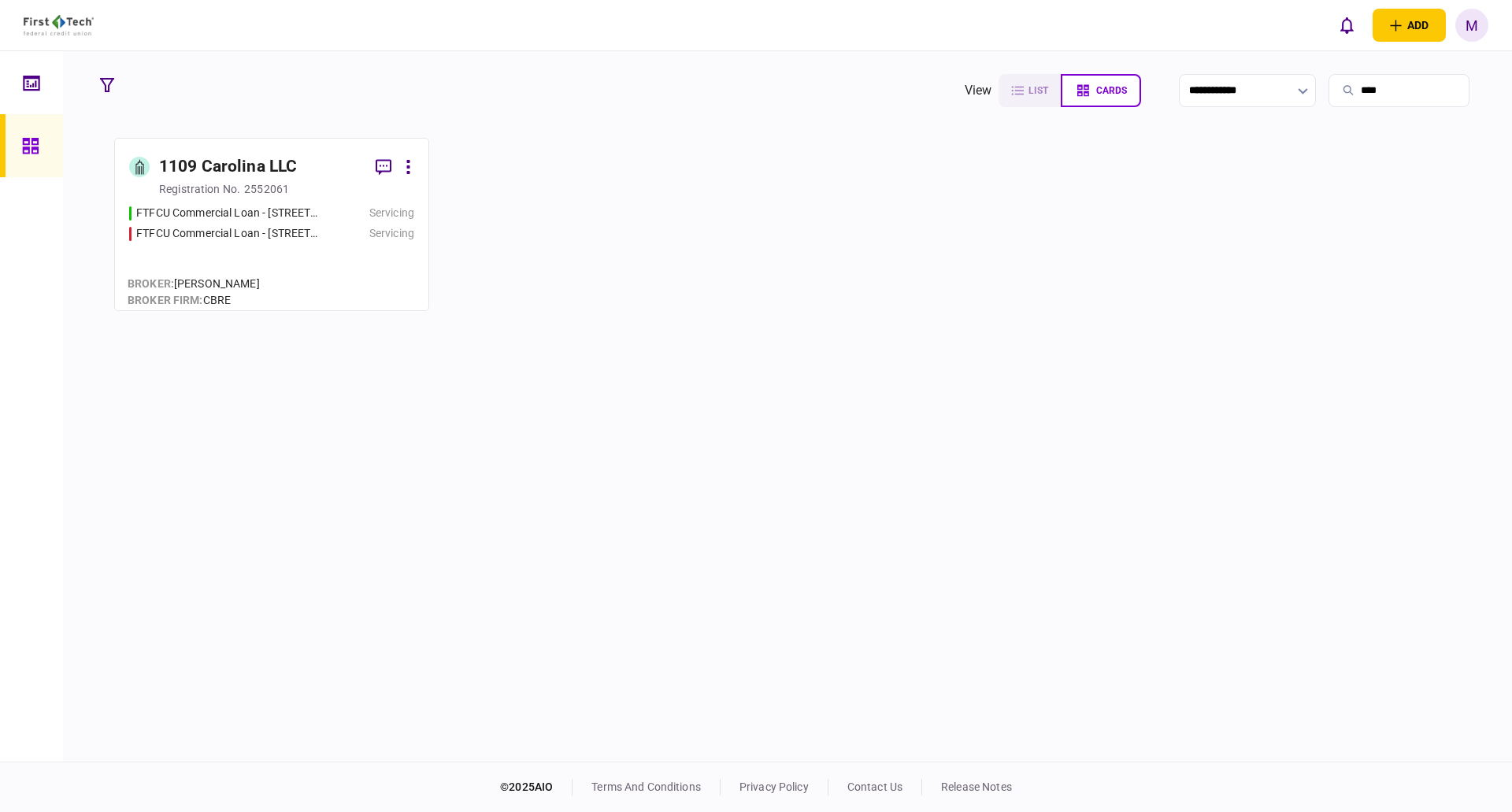
type input "****"
click at [331, 252] on div "FTFCU Commercial Loan - [STREET_ADDRESS][US_STATE] Servicing FTFCU Commercial L…" at bounding box center [271, 250] width 285 height 91
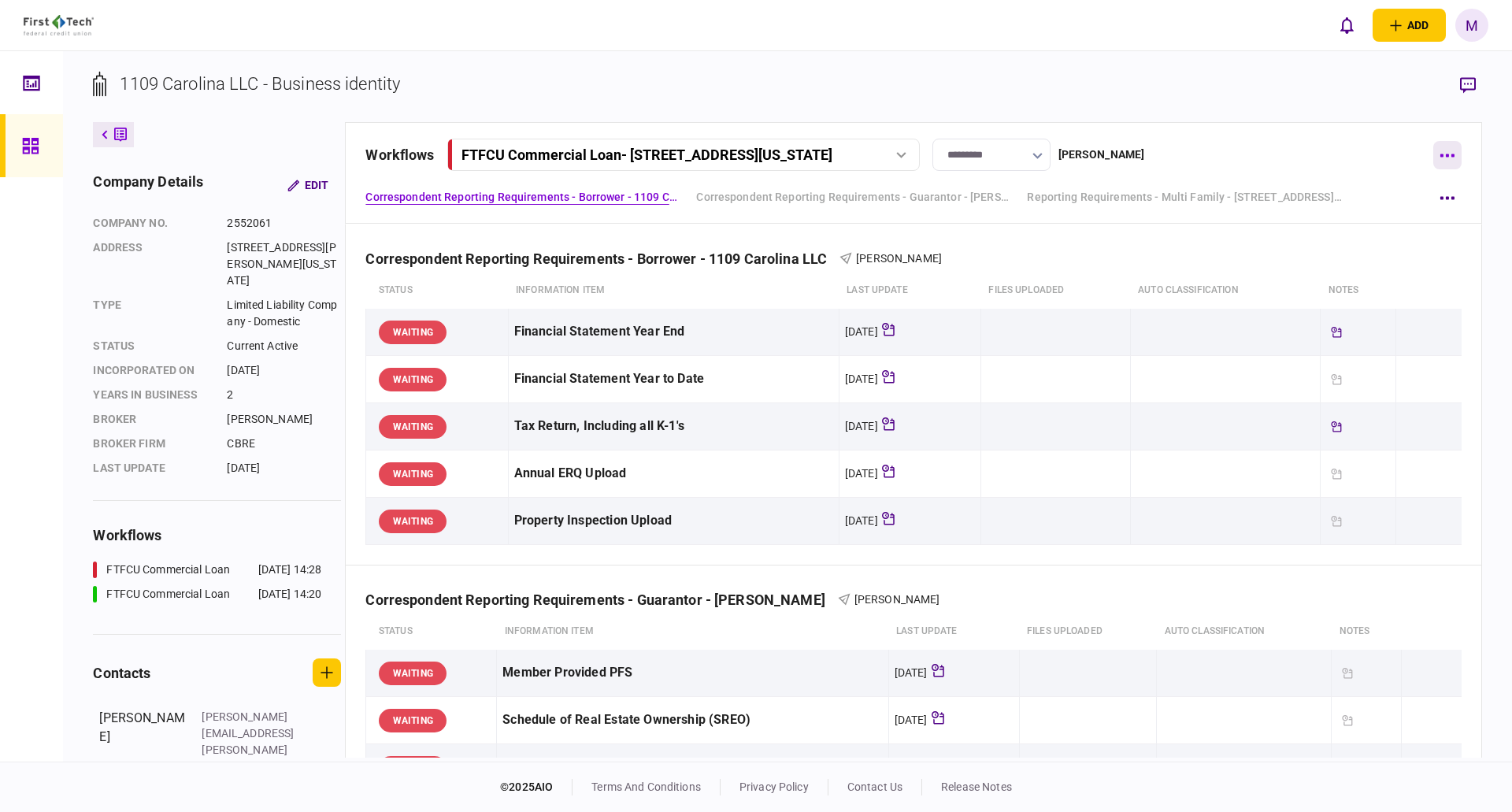
click at [1449, 149] on button "button" at bounding box center [1447, 155] width 28 height 28
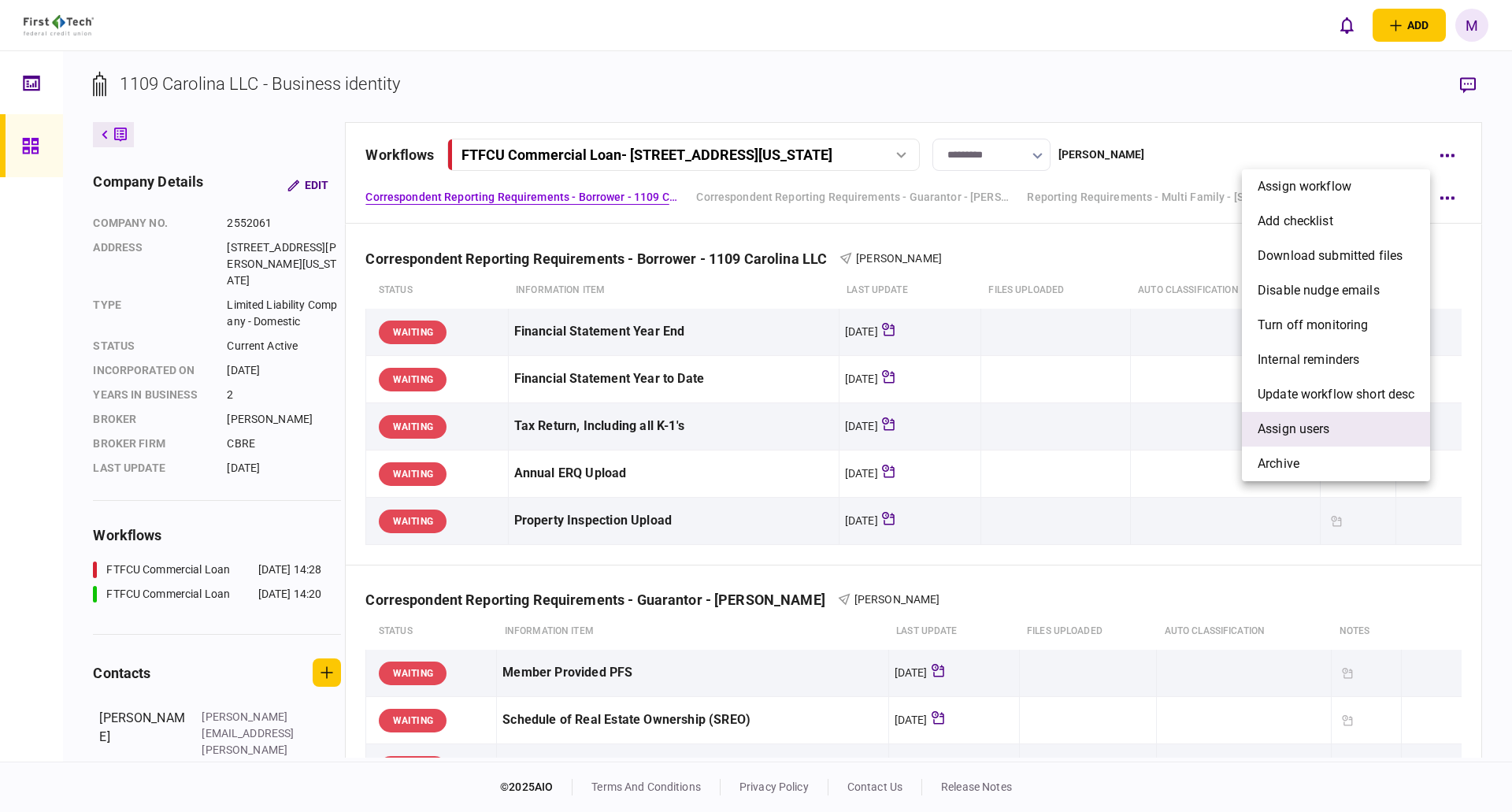
click at [1327, 430] on span "Assign users" at bounding box center [1294, 429] width 73 height 19
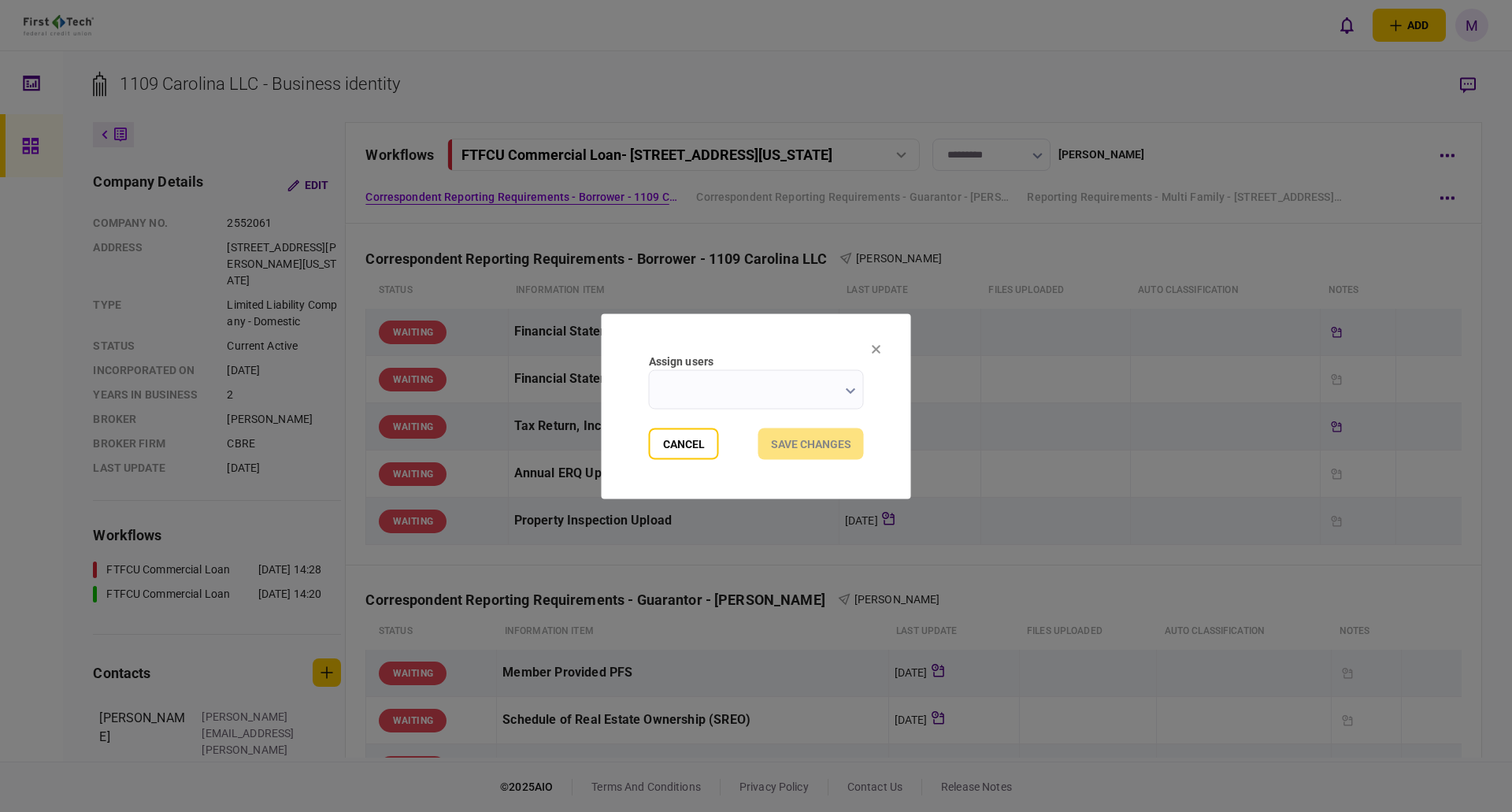
click at [764, 392] on input "Assign users" at bounding box center [756, 389] width 215 height 40
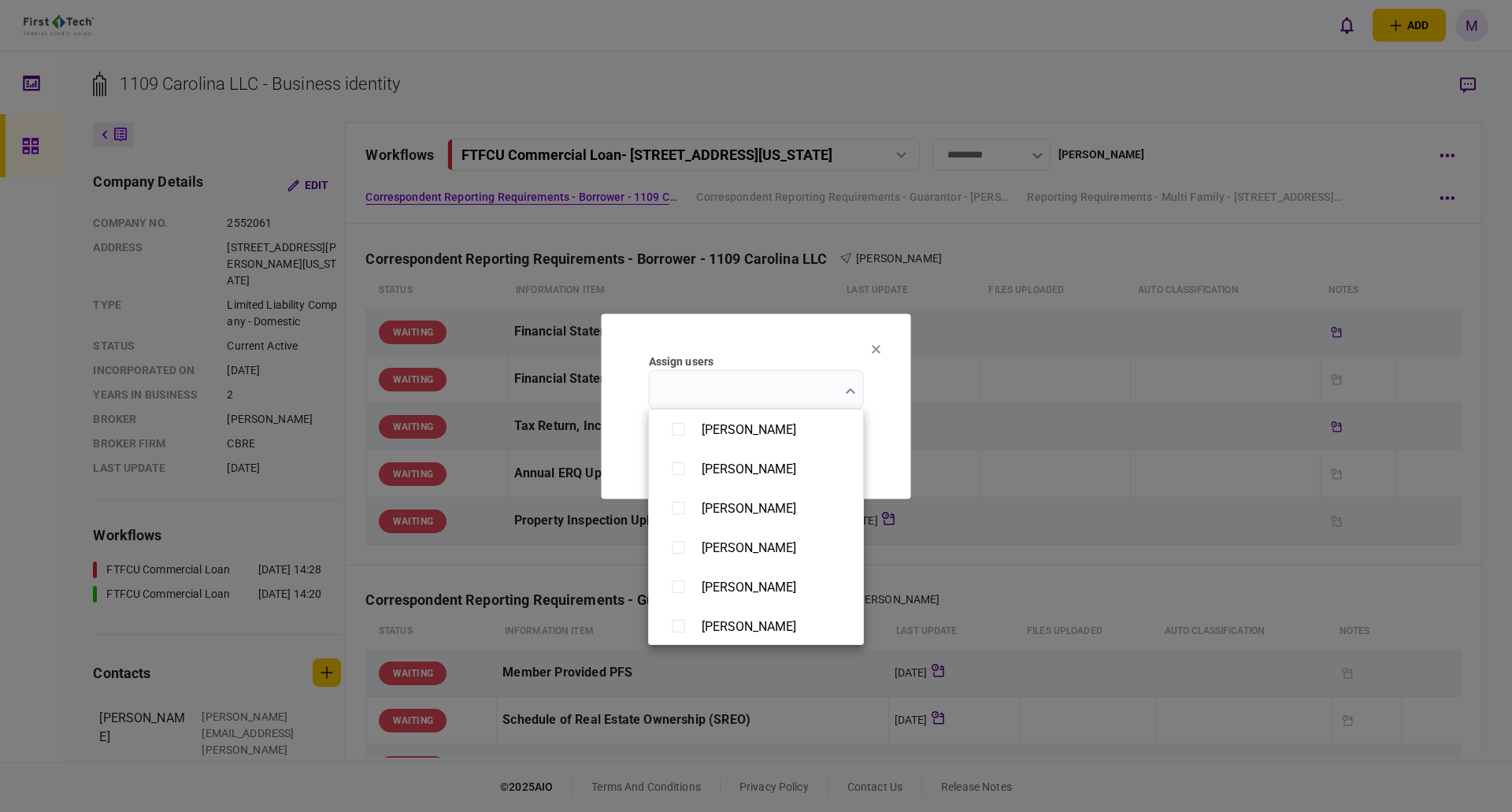
scroll to position [1223, 0]
click at [785, 437] on div "[PERSON_NAME]" at bounding box center [756, 428] width 183 height 27
type input "**********"
click at [871, 412] on div at bounding box center [756, 406] width 1512 height 812
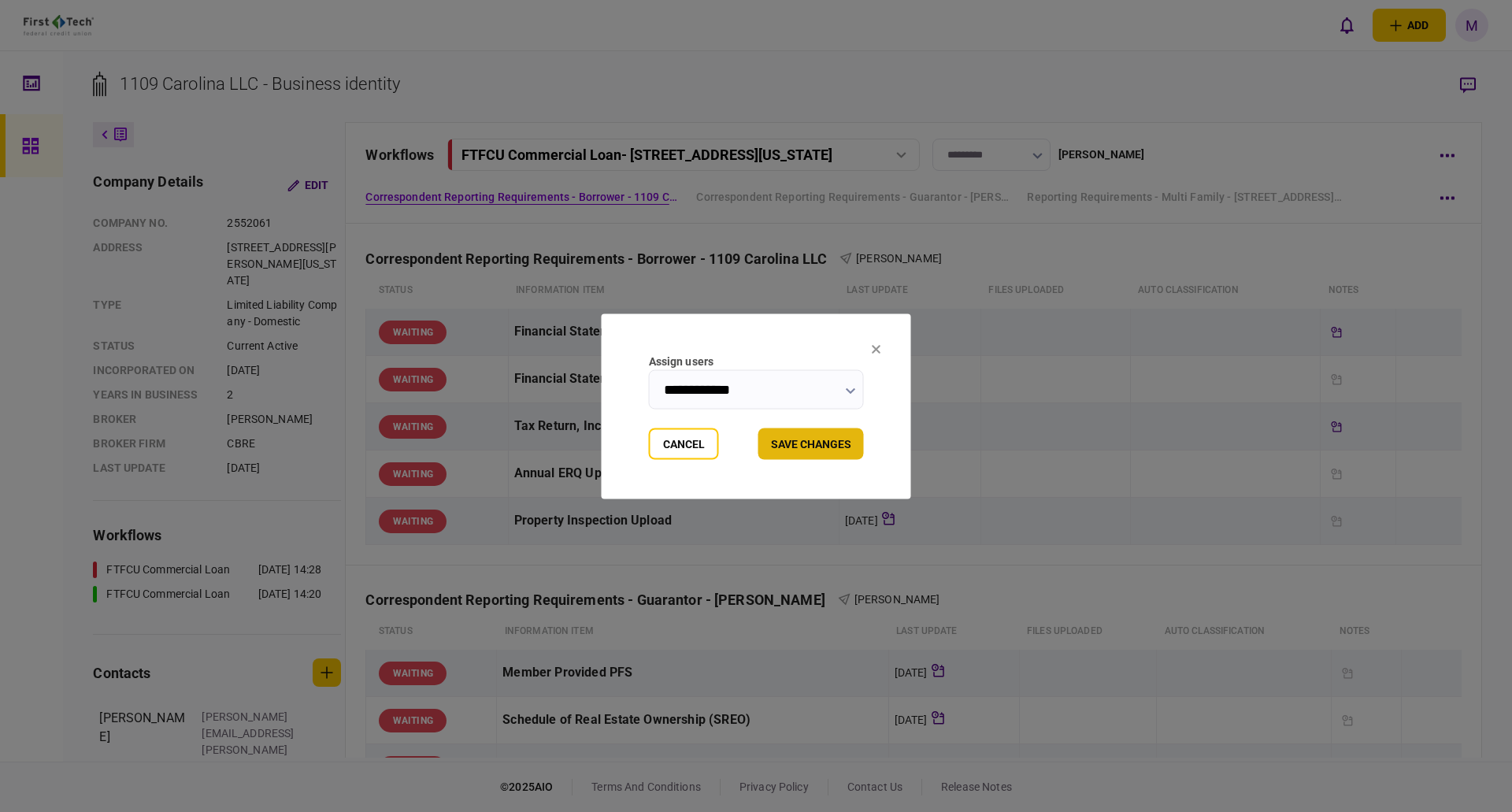
click at [827, 450] on button "Save changes" at bounding box center [811, 444] width 106 height 31
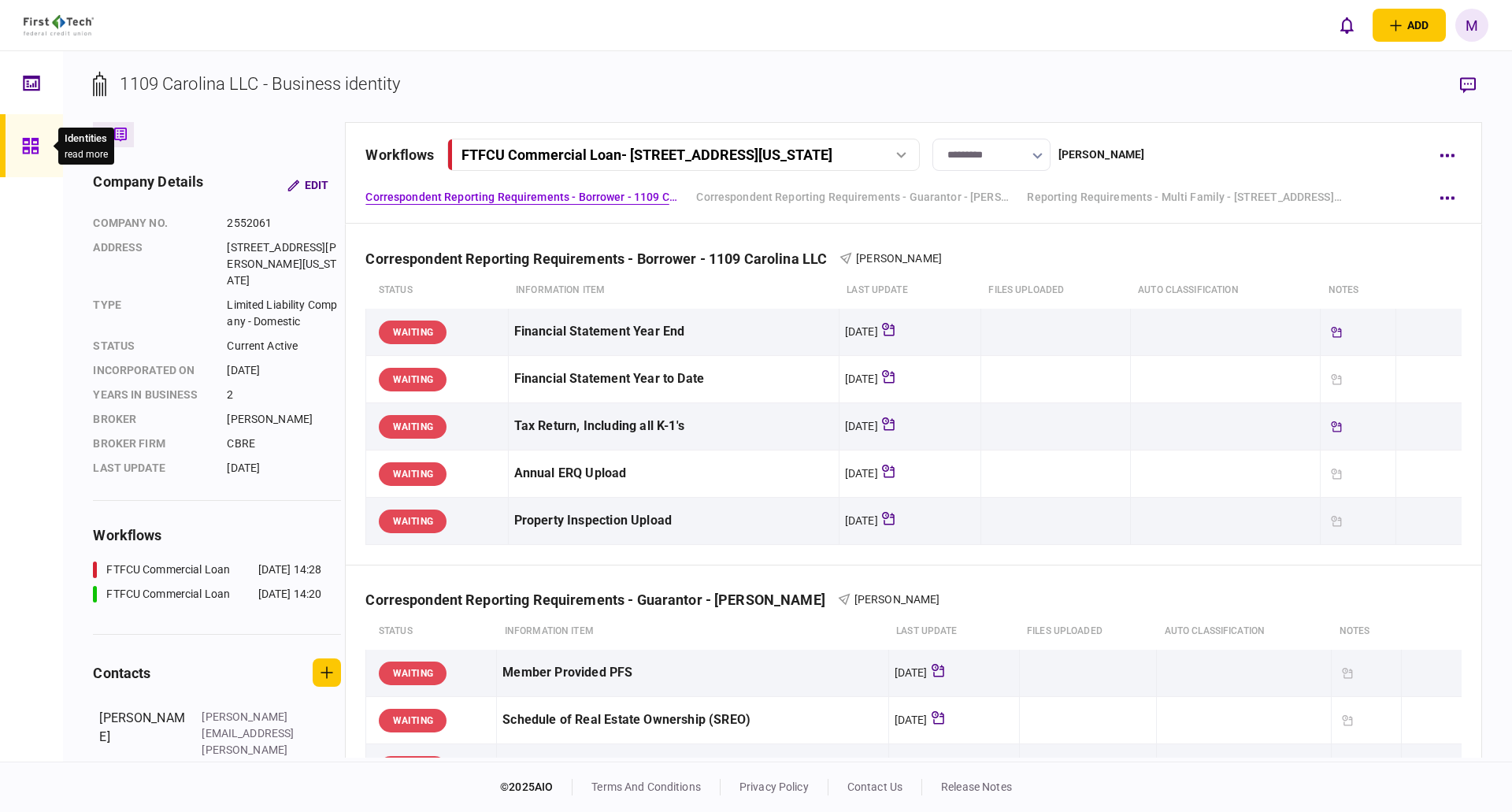
click at [36, 153] on icon at bounding box center [30, 146] width 16 height 16
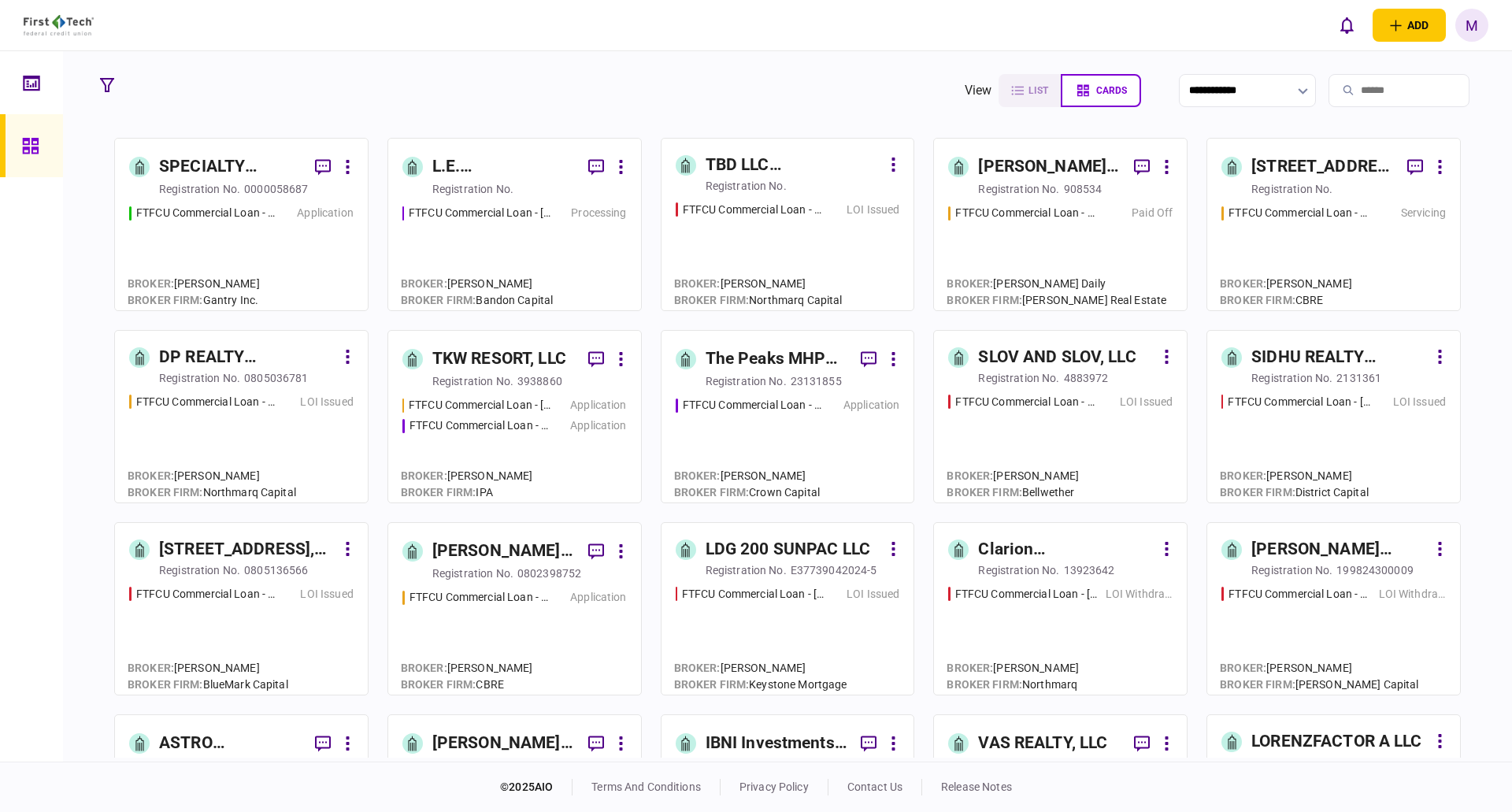
click at [1366, 90] on input "search" at bounding box center [1399, 90] width 141 height 33
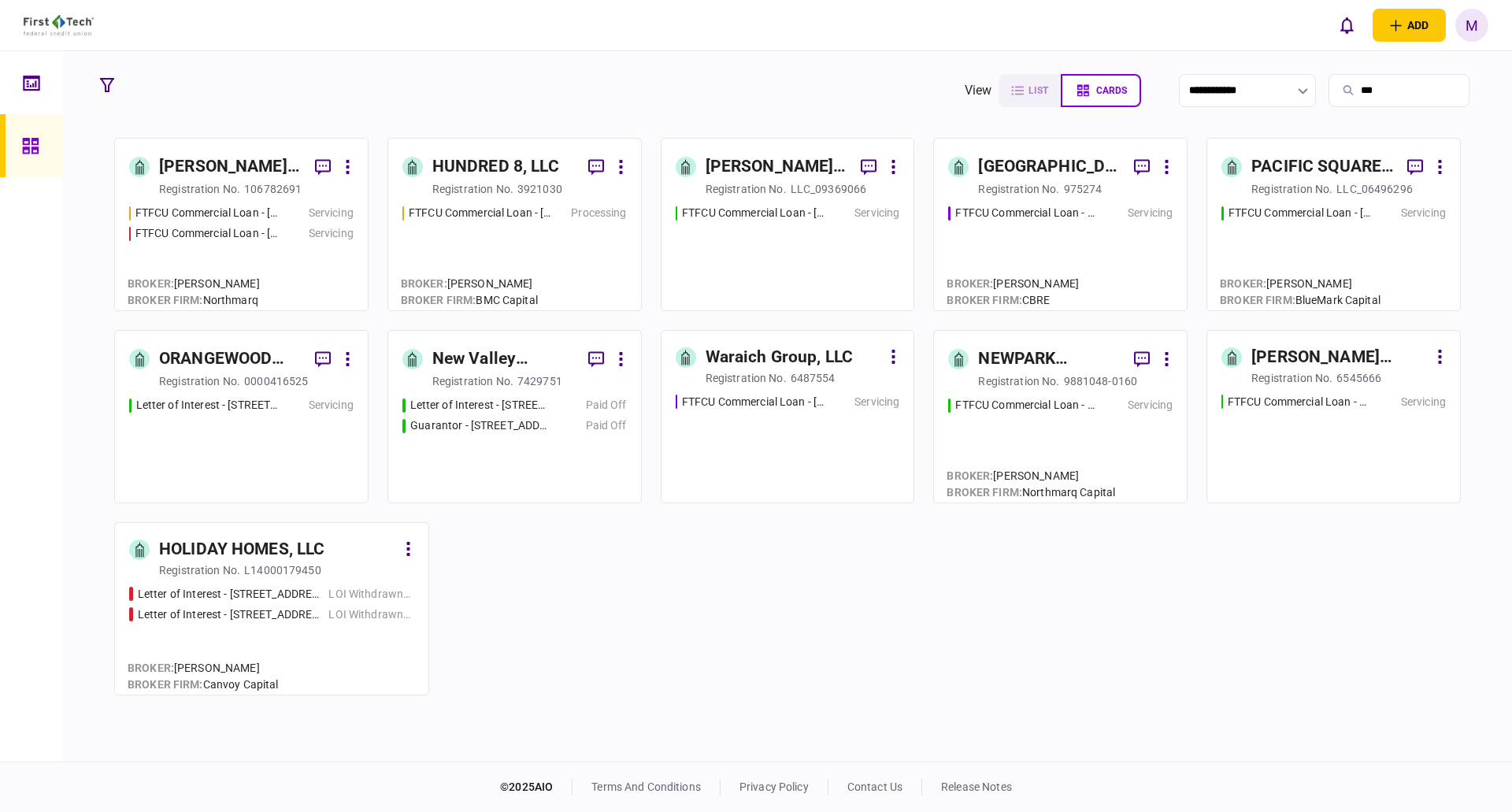
type input "***"
click at [249, 218] on div "FTFCU Commercial Loan - [STREET_ADDRESS][US_STATE][PERSON_NAME]" at bounding box center [207, 213] width 142 height 17
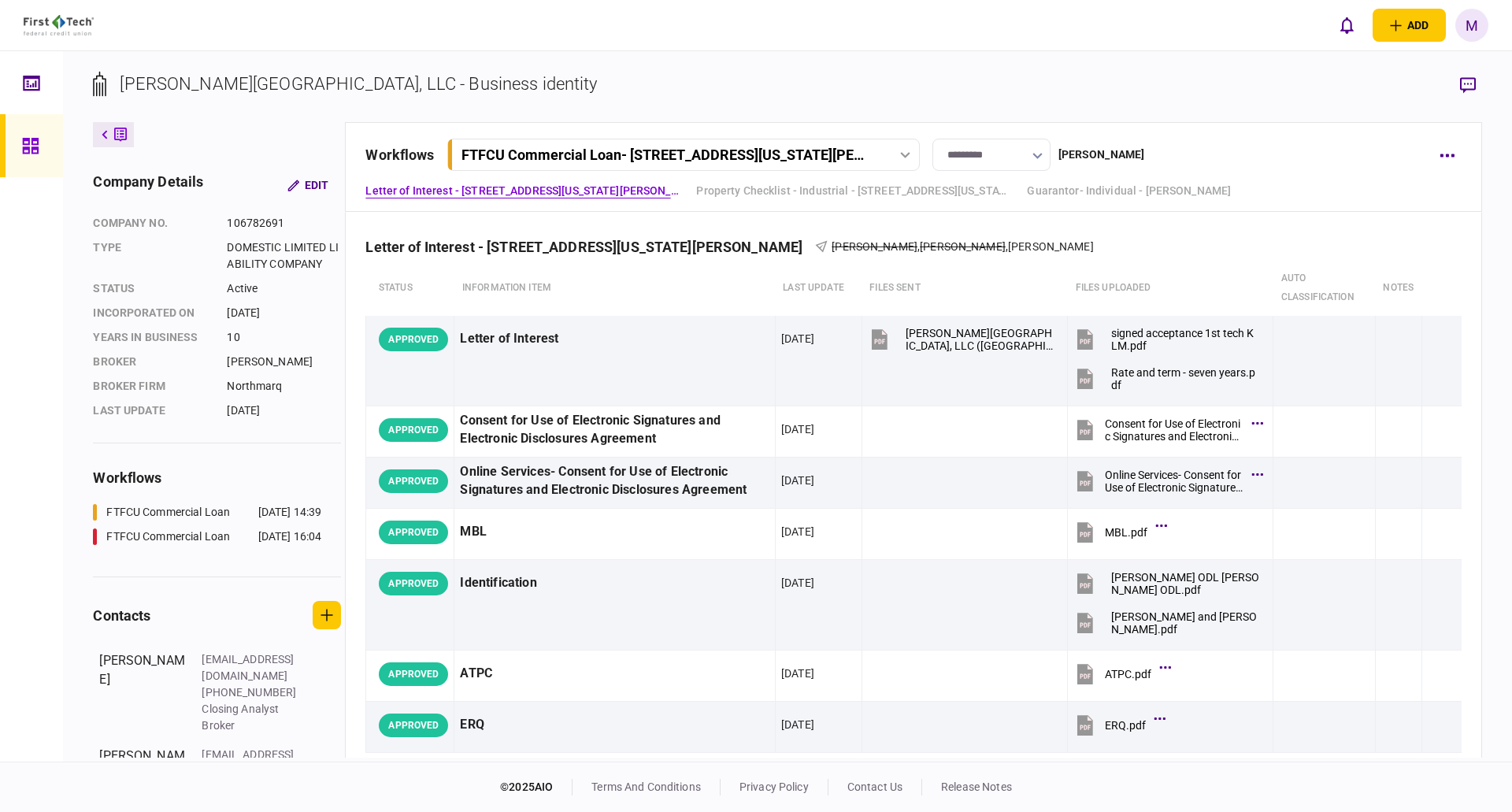
click at [653, 159] on div "FTFCU Commercial Loan - [STREET_ADDRESS][US_STATE][PERSON_NAME]" at bounding box center [667, 155] width 410 height 17
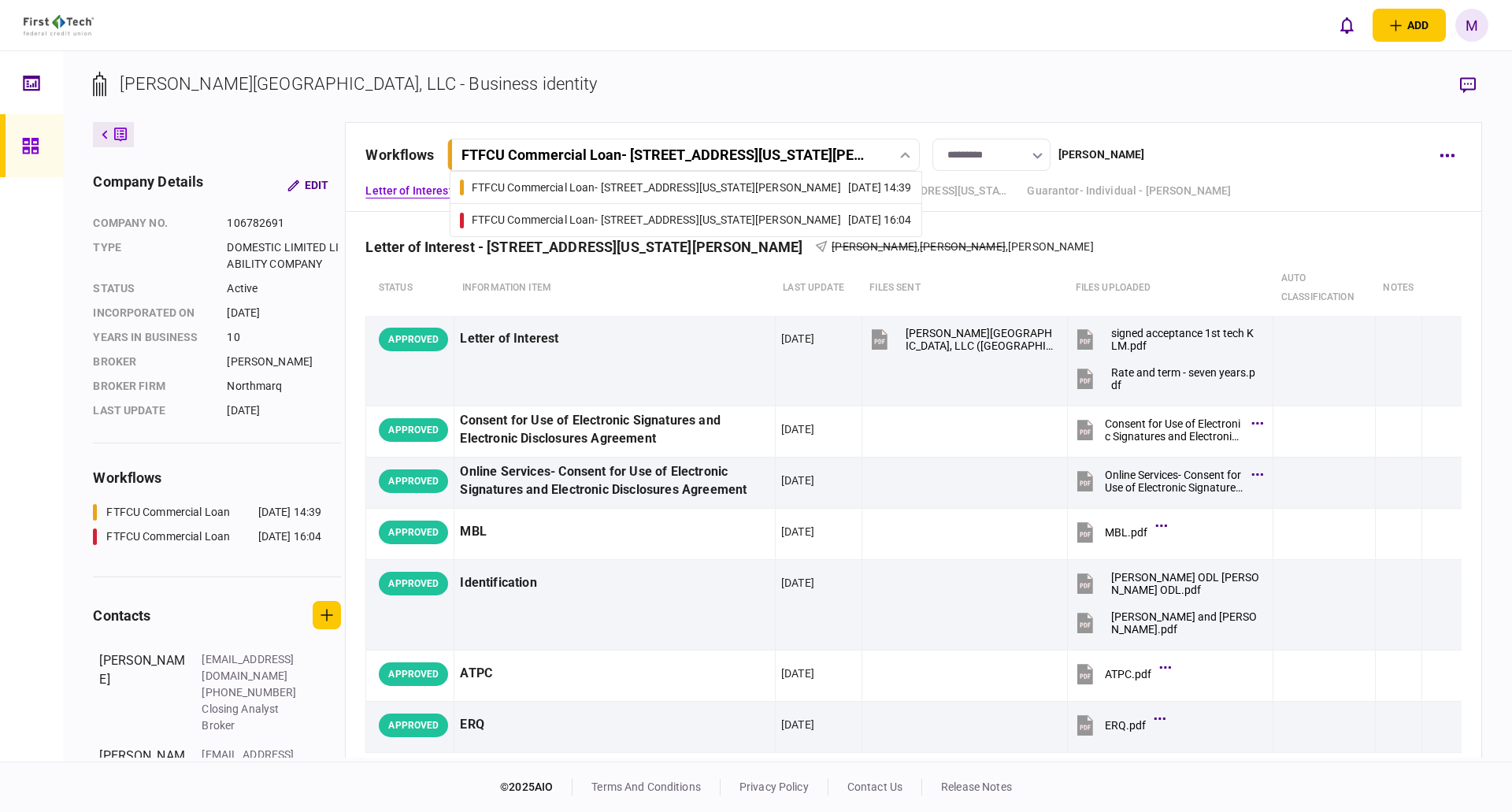
click at [620, 226] on div "FTFCU Commercial Loan - [STREET_ADDRESS][US_STATE][PERSON_NAME]" at bounding box center [656, 220] width 369 height 17
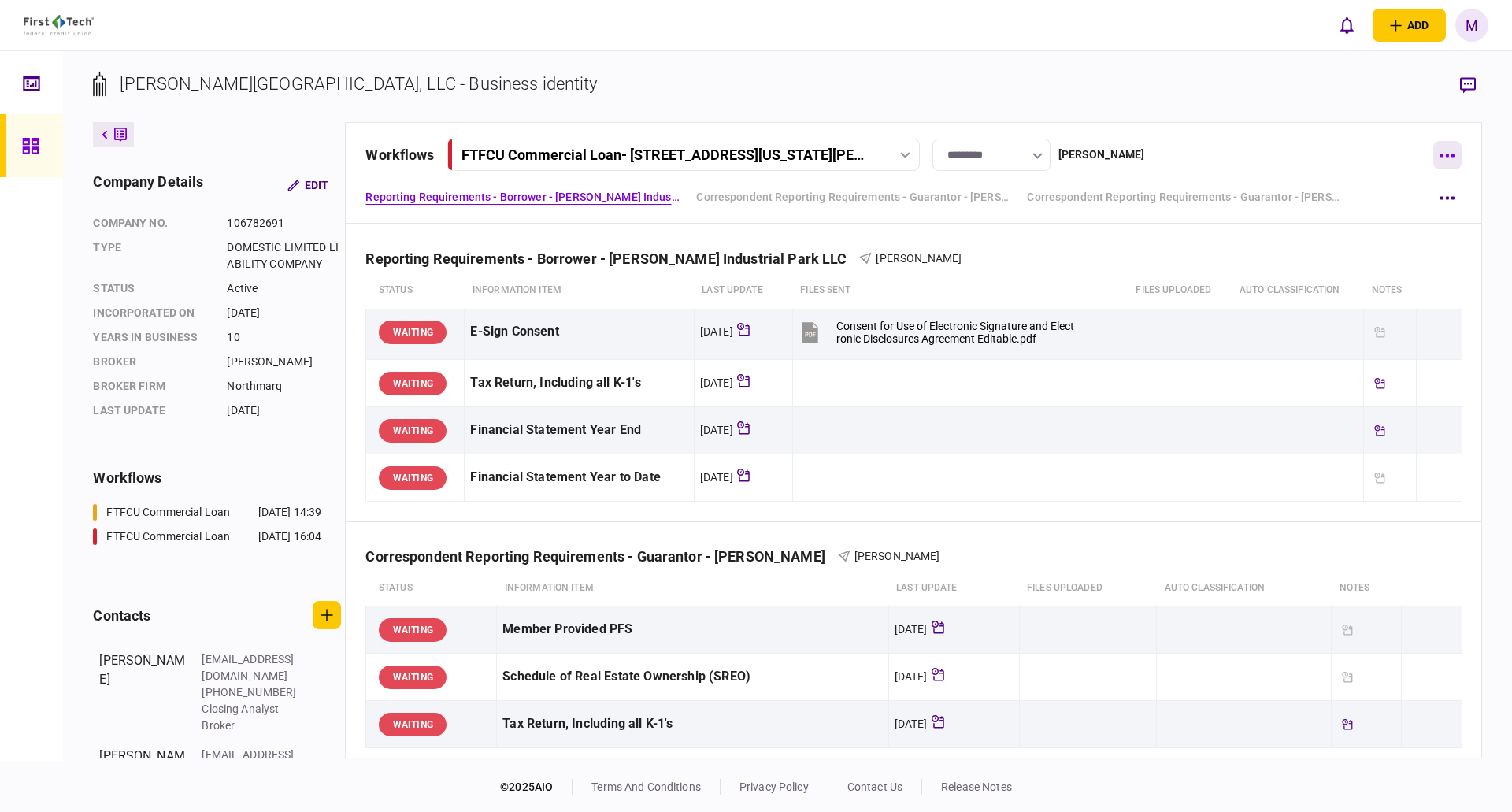
click at [1439, 157] on button "button" at bounding box center [1447, 155] width 28 height 28
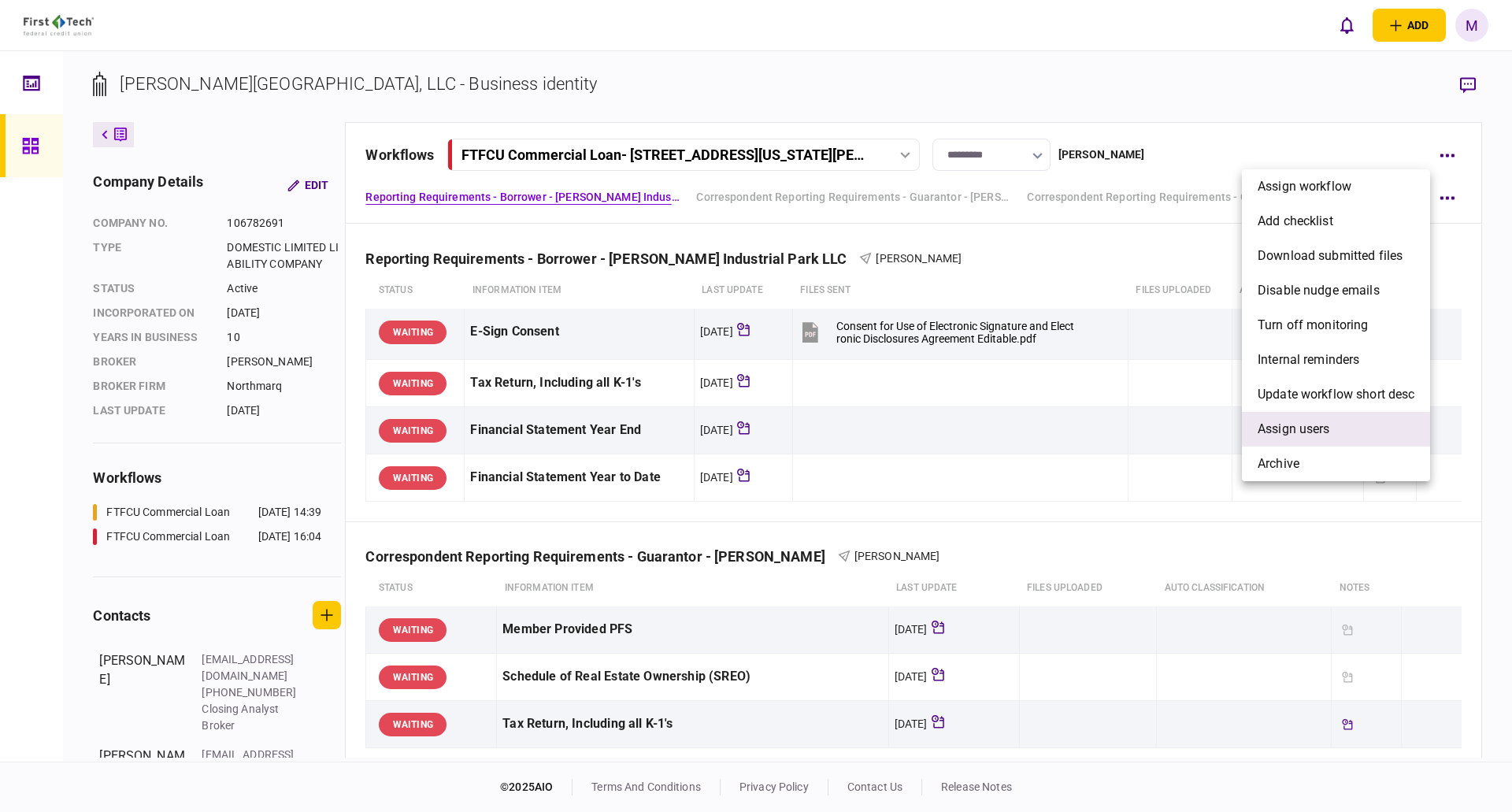
click at [1271, 430] on span "Assign users" at bounding box center [1294, 429] width 73 height 19
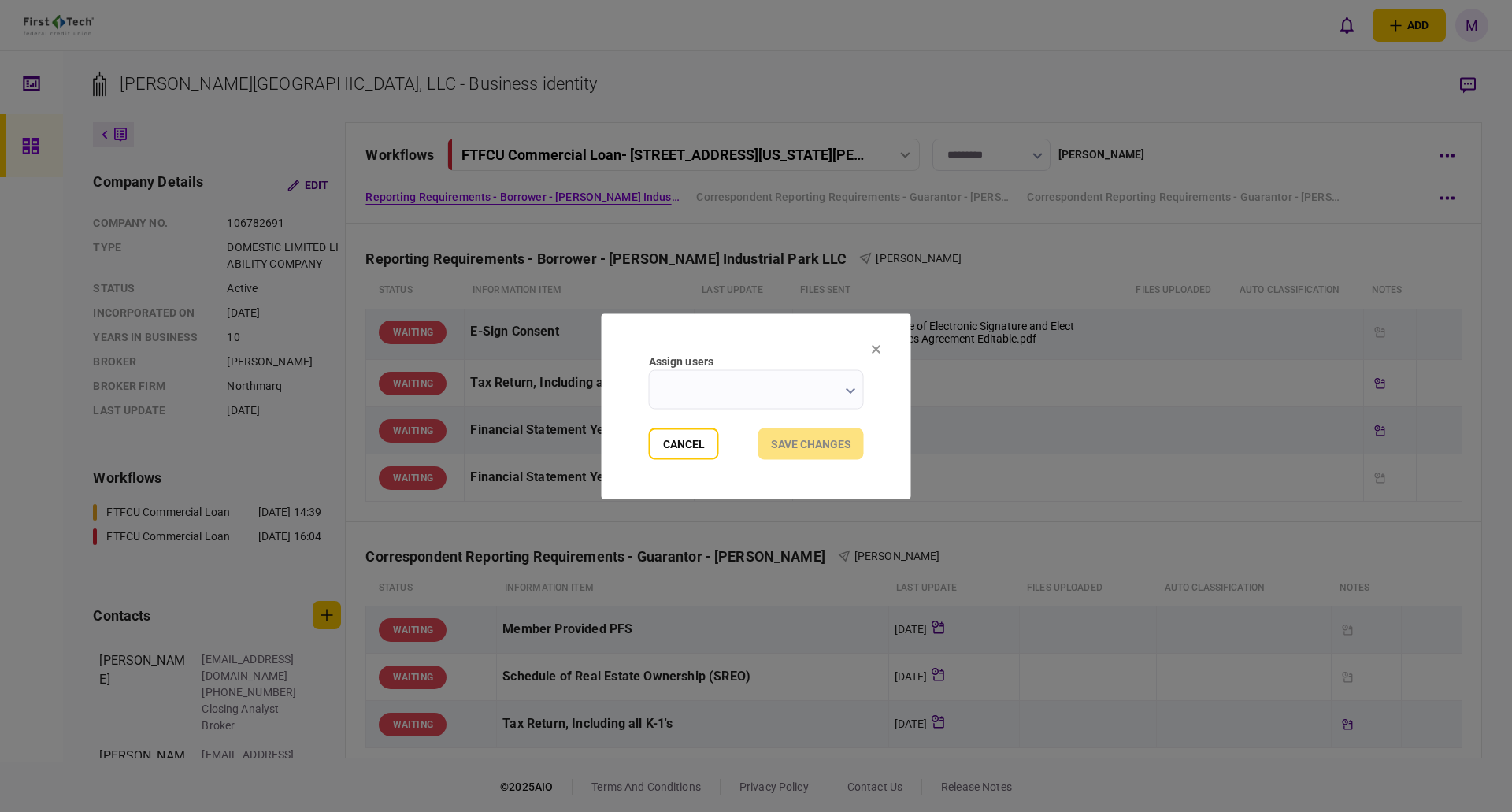
click at [642, 374] on section "Assign users Cancel Save changes" at bounding box center [756, 406] width 310 height 185
click at [713, 390] on input "Assign users" at bounding box center [756, 389] width 215 height 40
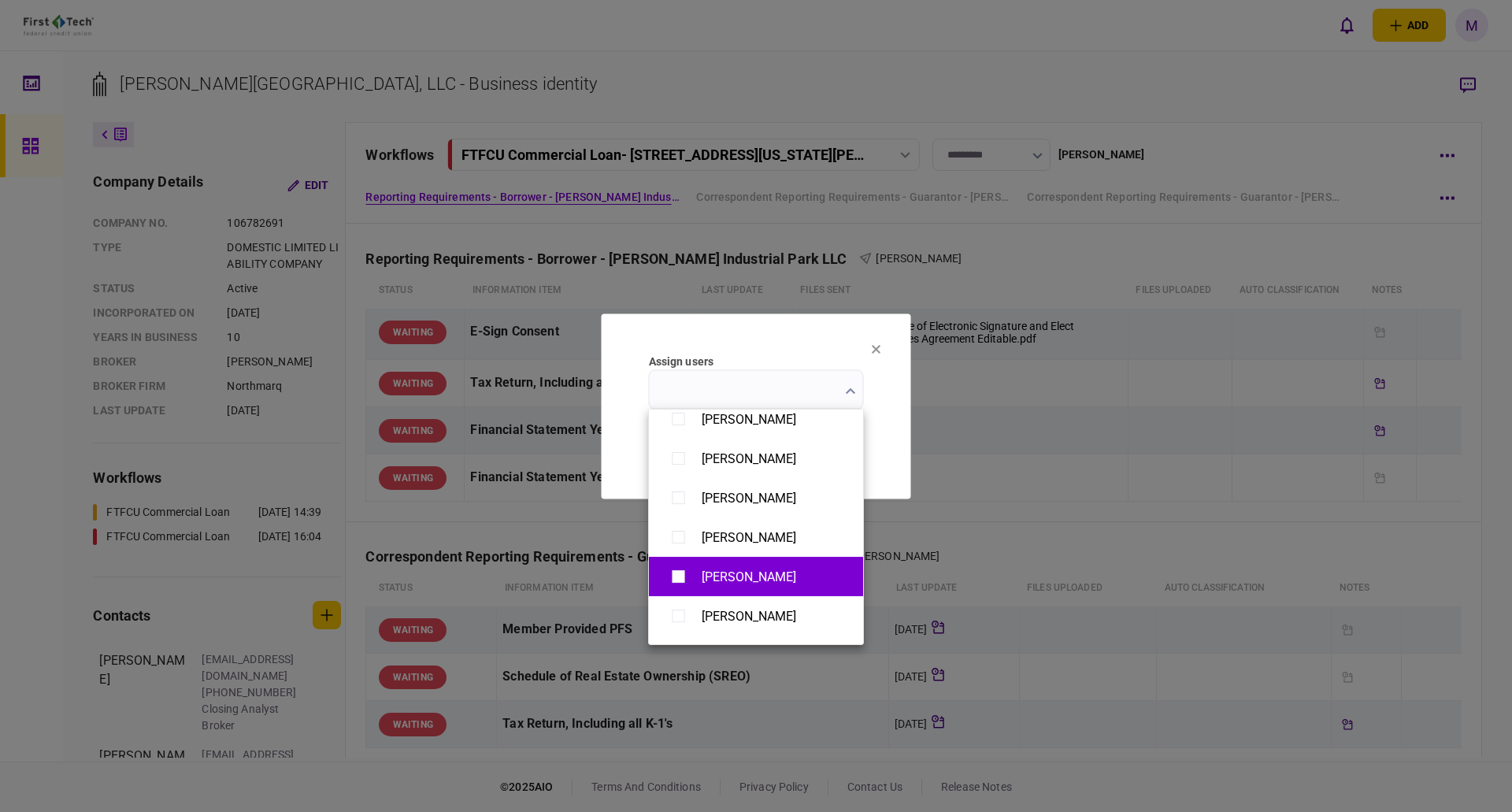
scroll to position [1223, 0]
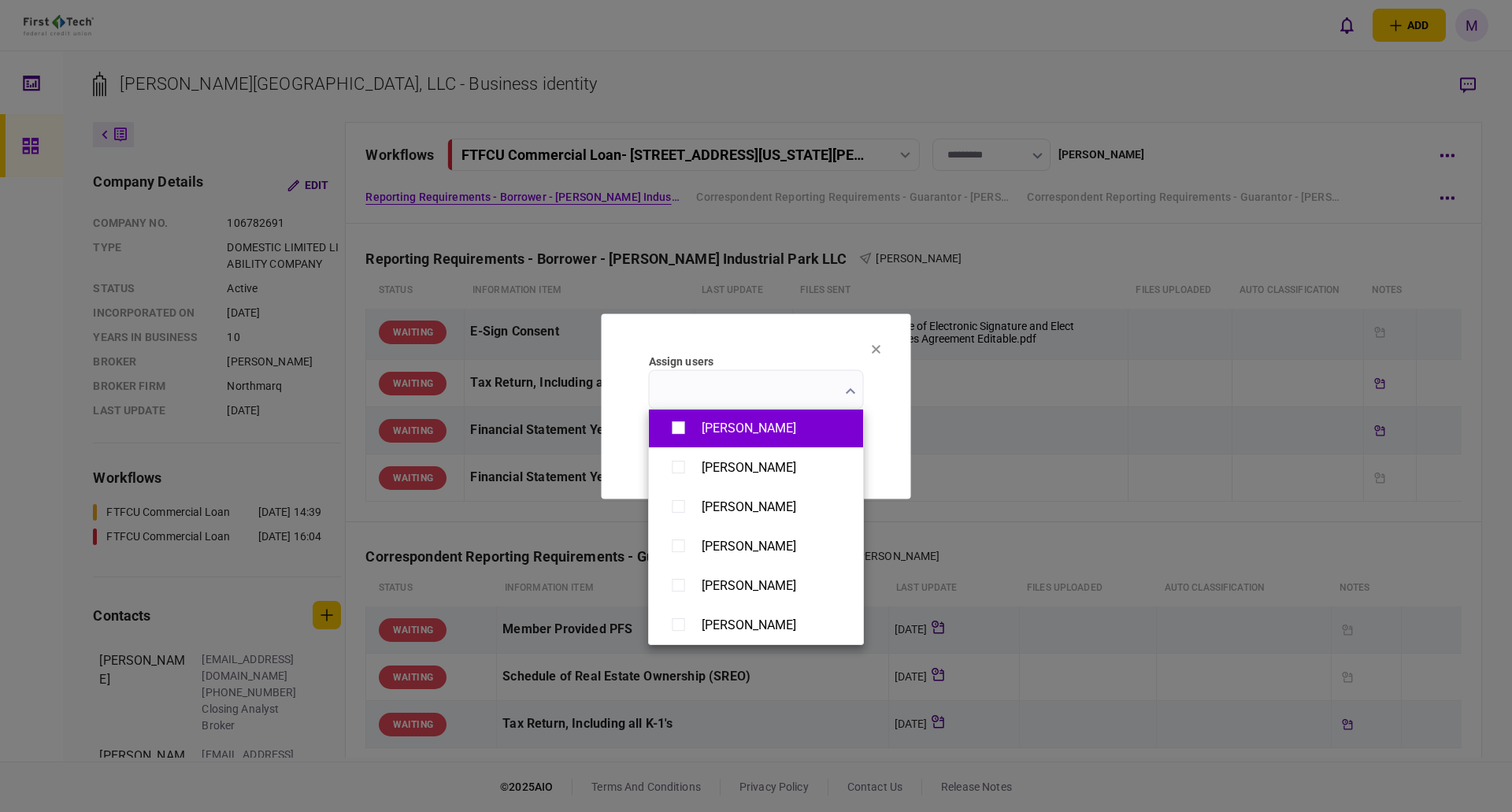
click at [758, 428] on div "[PERSON_NAME]" at bounding box center [749, 428] width 94 height 15
type input "**********"
click at [882, 413] on div at bounding box center [756, 406] width 1512 height 812
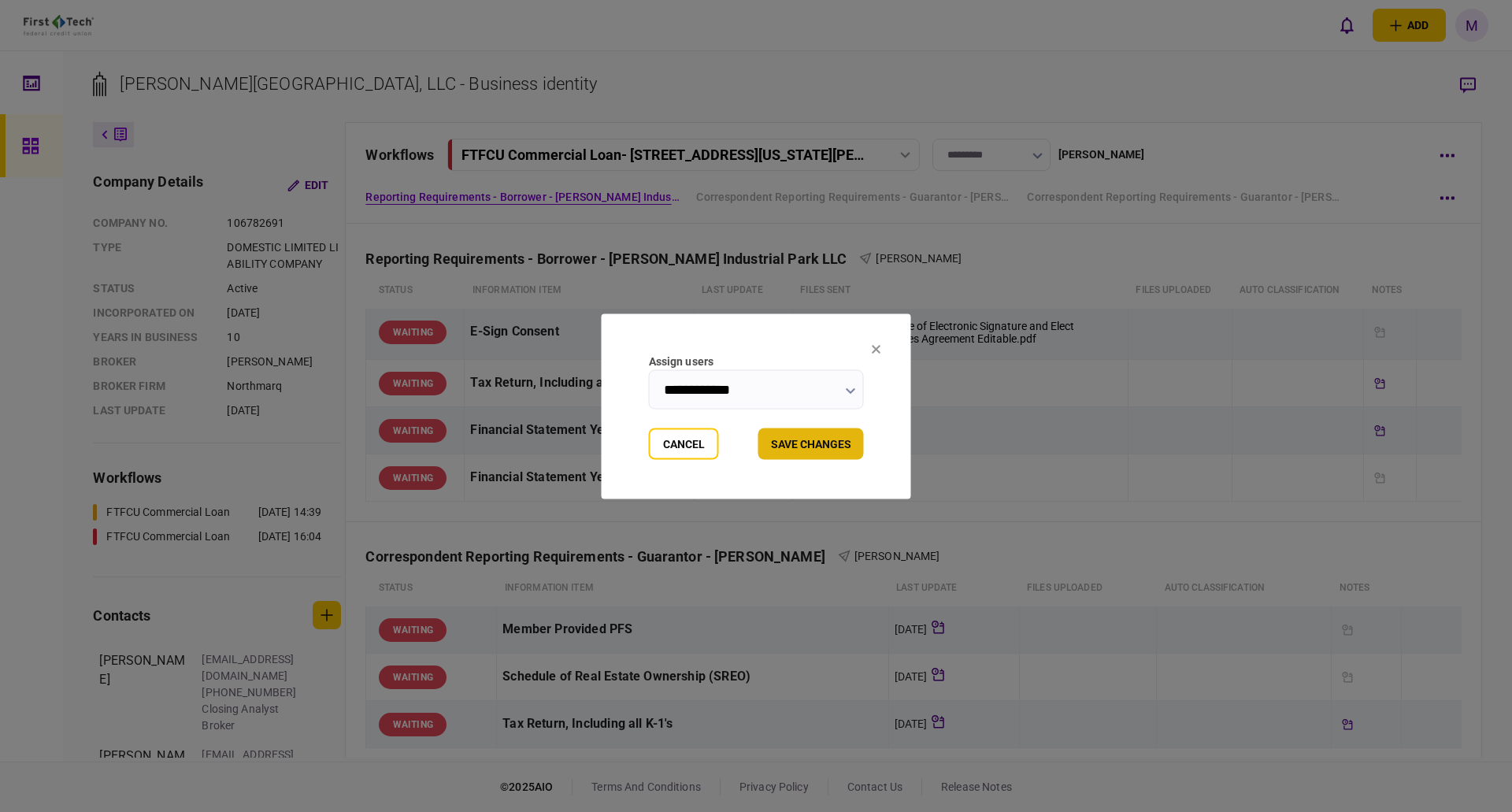
click at [833, 448] on button "Save changes" at bounding box center [811, 444] width 106 height 31
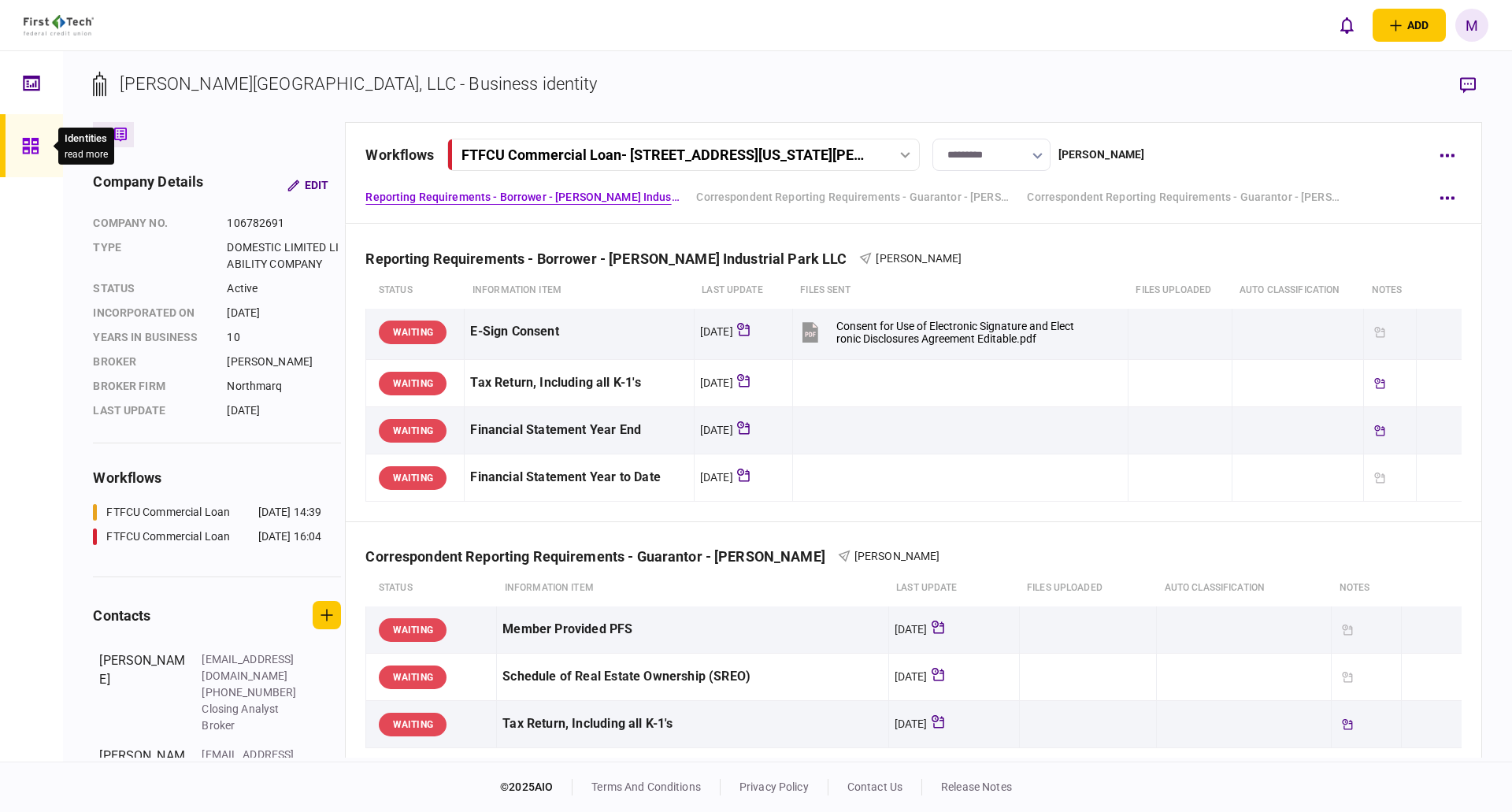
click at [34, 147] on icon at bounding box center [30, 146] width 16 height 16
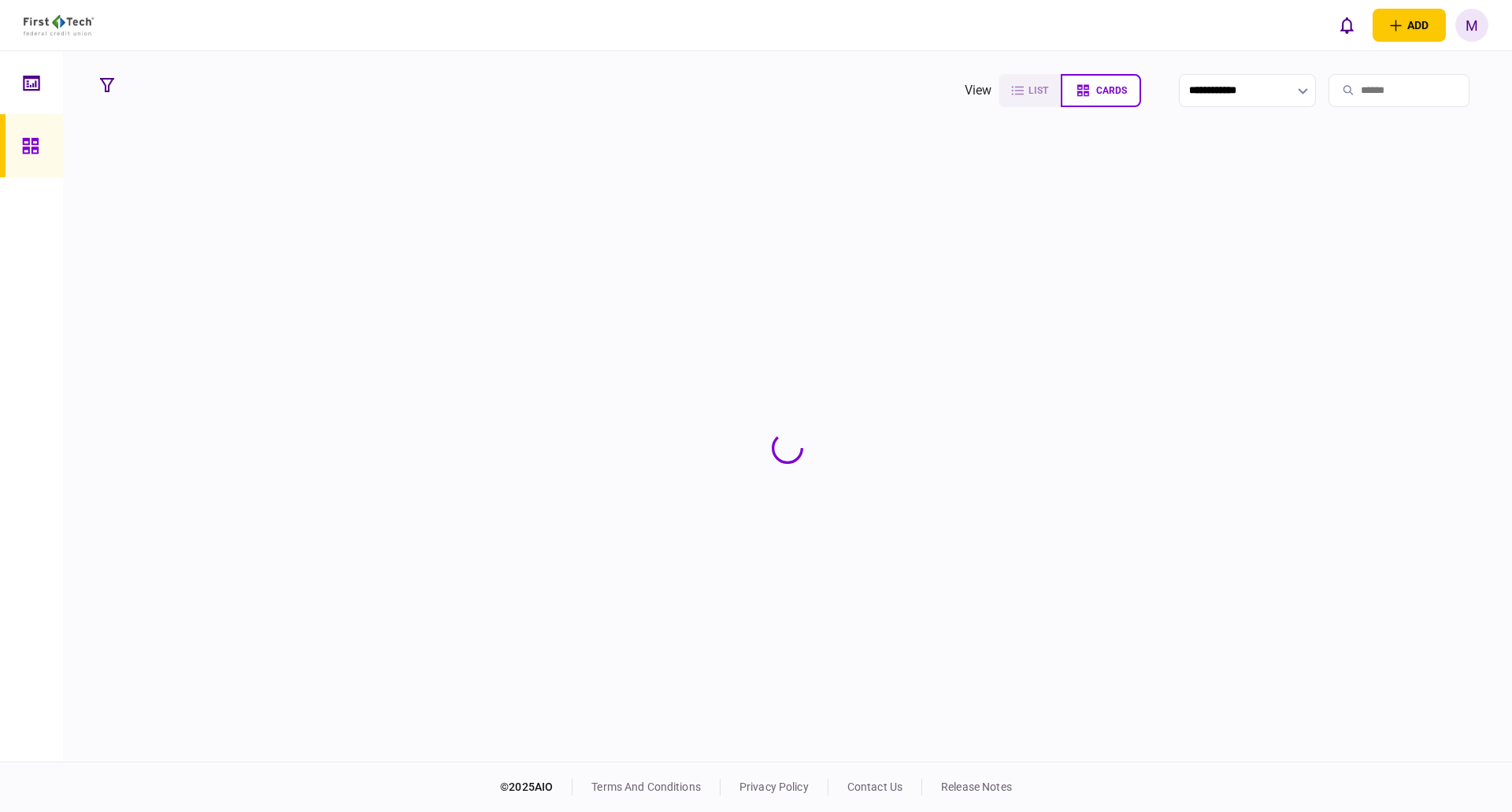
click at [1370, 84] on input "search" at bounding box center [1399, 90] width 141 height 33
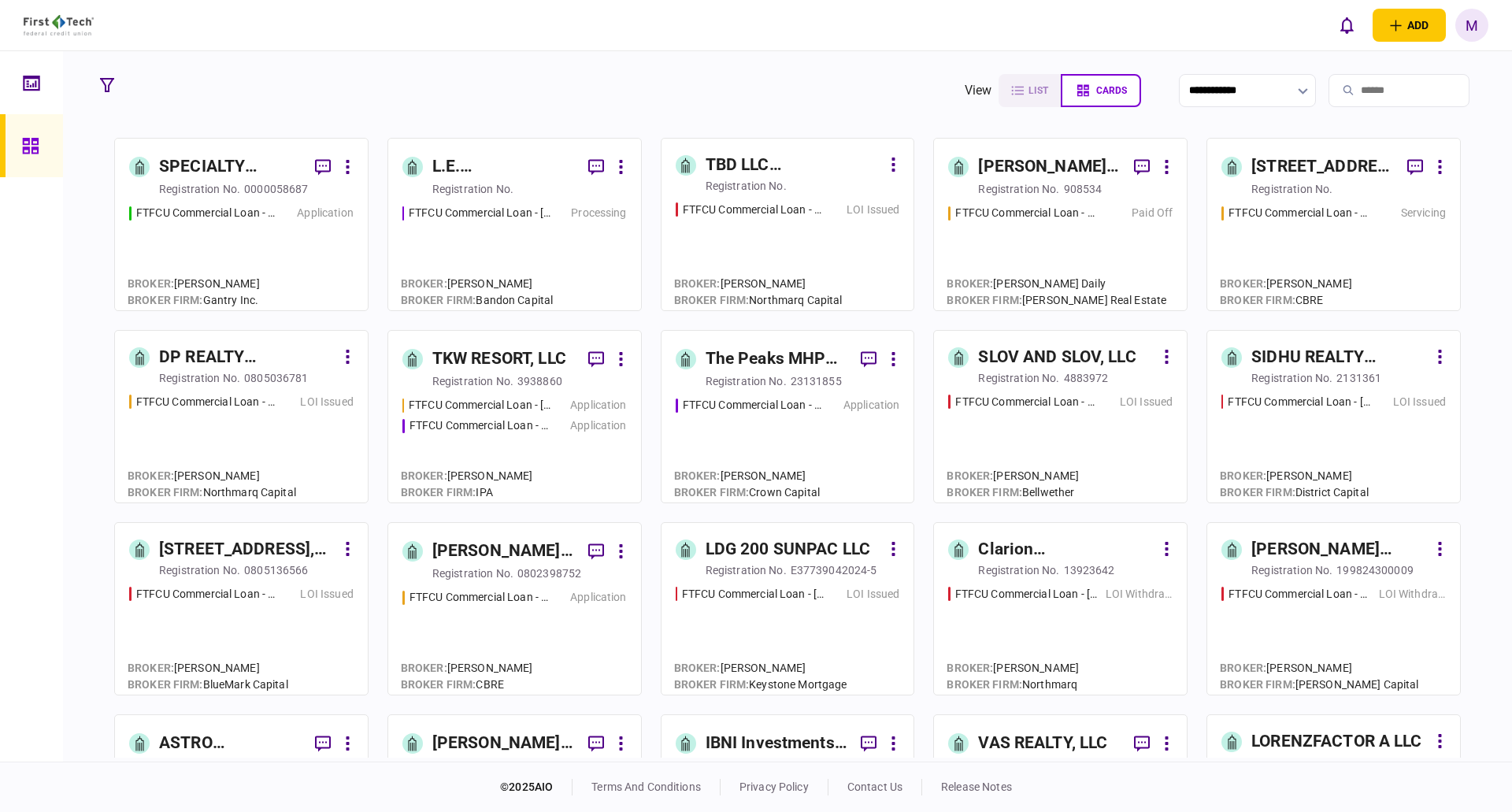
click at [1372, 87] on input "search" at bounding box center [1399, 90] width 141 height 33
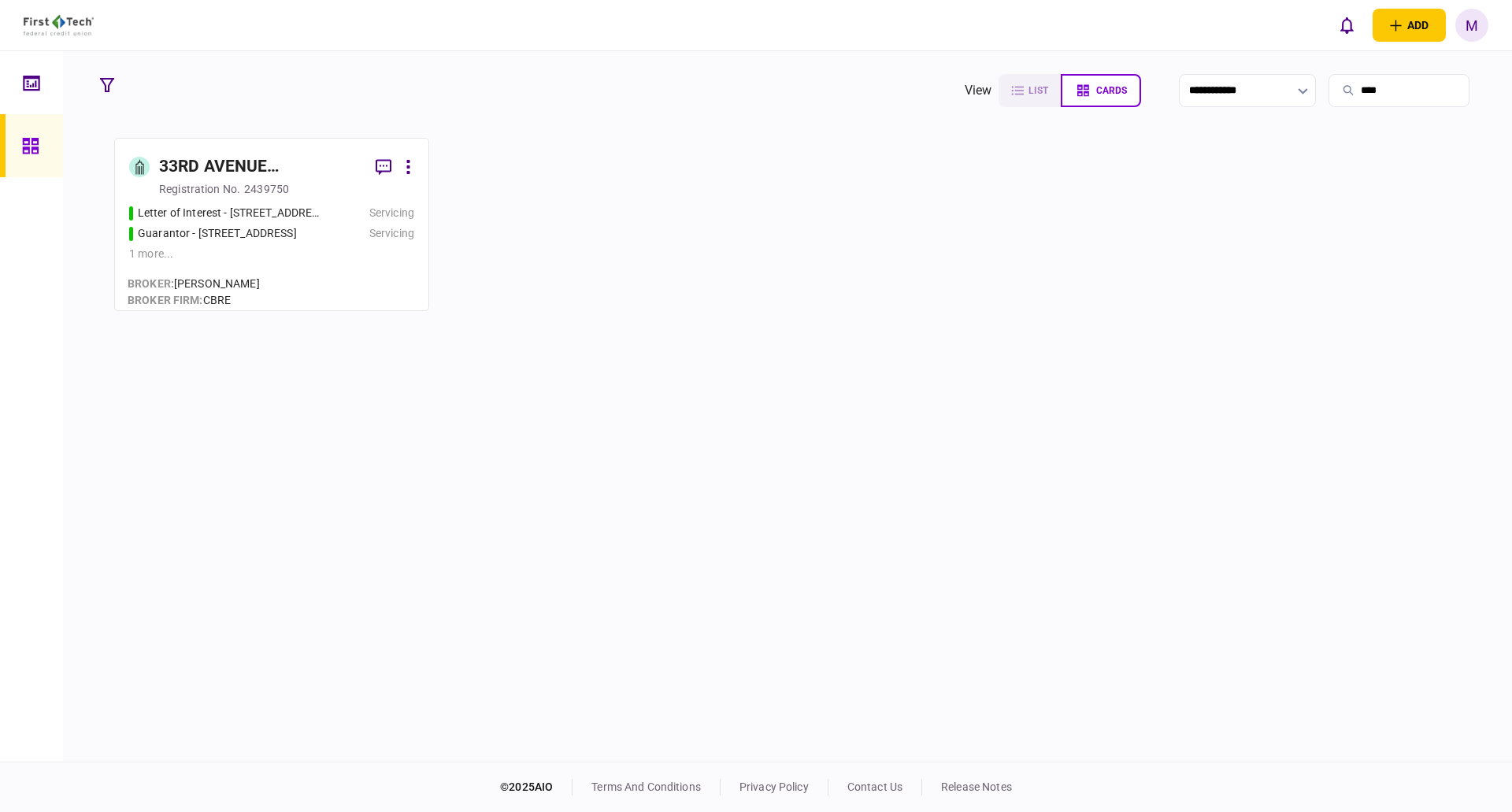
type input "****"
click at [318, 148] on link "33RD AVENUE INVESTMENTS, LTD registration no. 2439750 Letter of Interest - [STR…" at bounding box center [271, 224] width 315 height 173
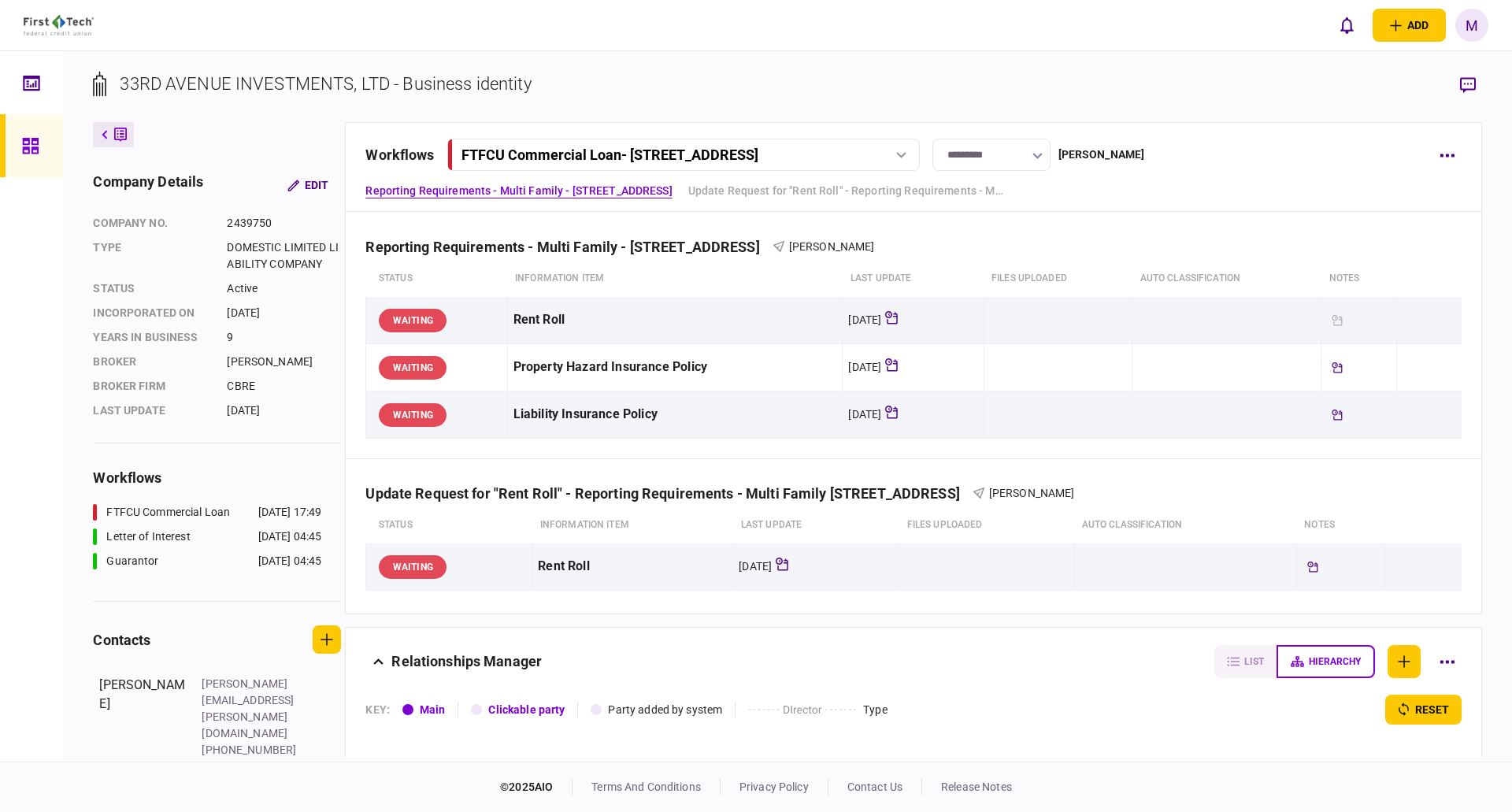
click at [883, 142] on button "FTFCU Commercial Loan - [STREET_ADDRESS]" at bounding box center [684, 154] width 473 height 32
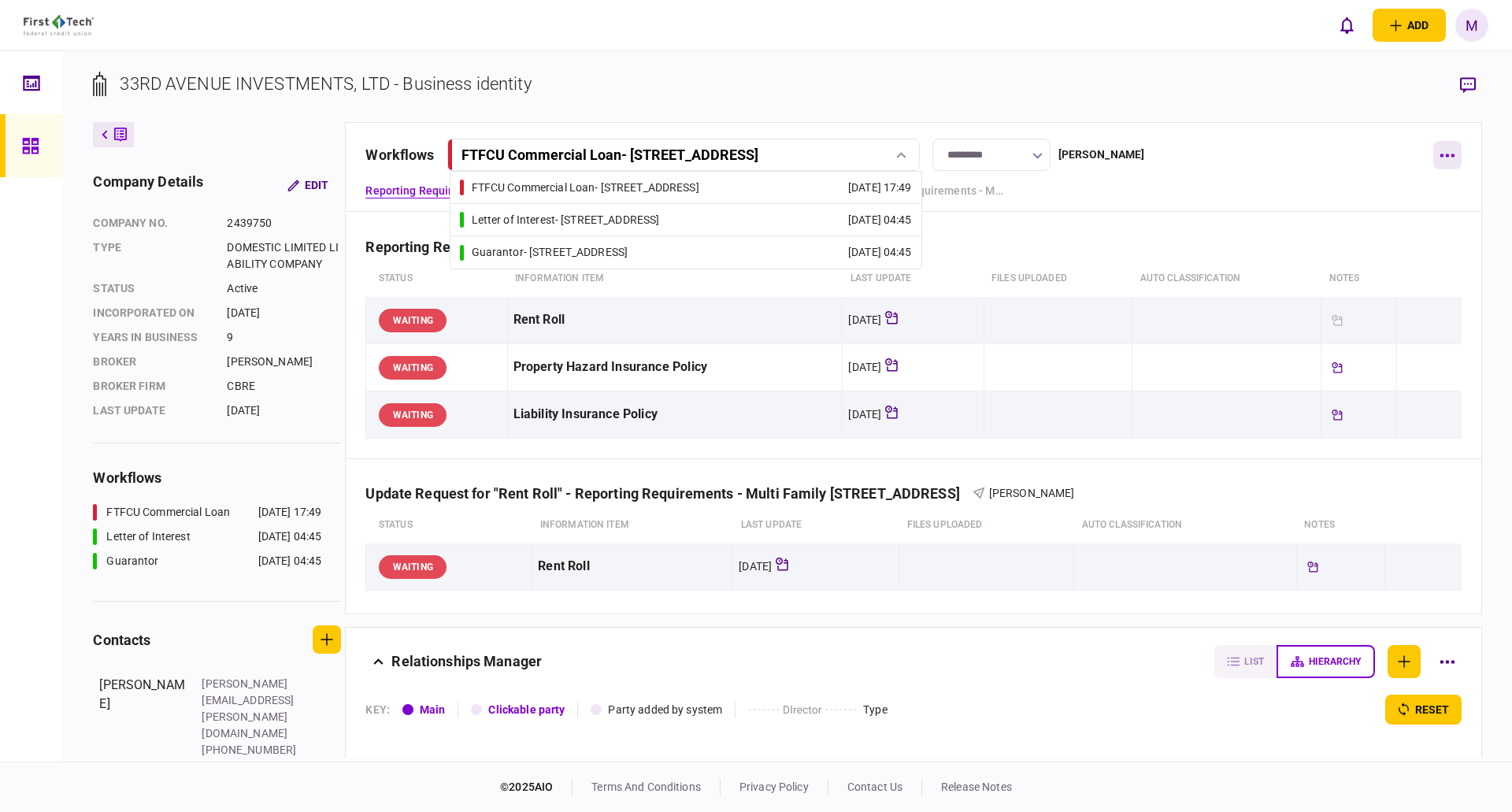
click at [1446, 153] on button "button" at bounding box center [1447, 155] width 28 height 28
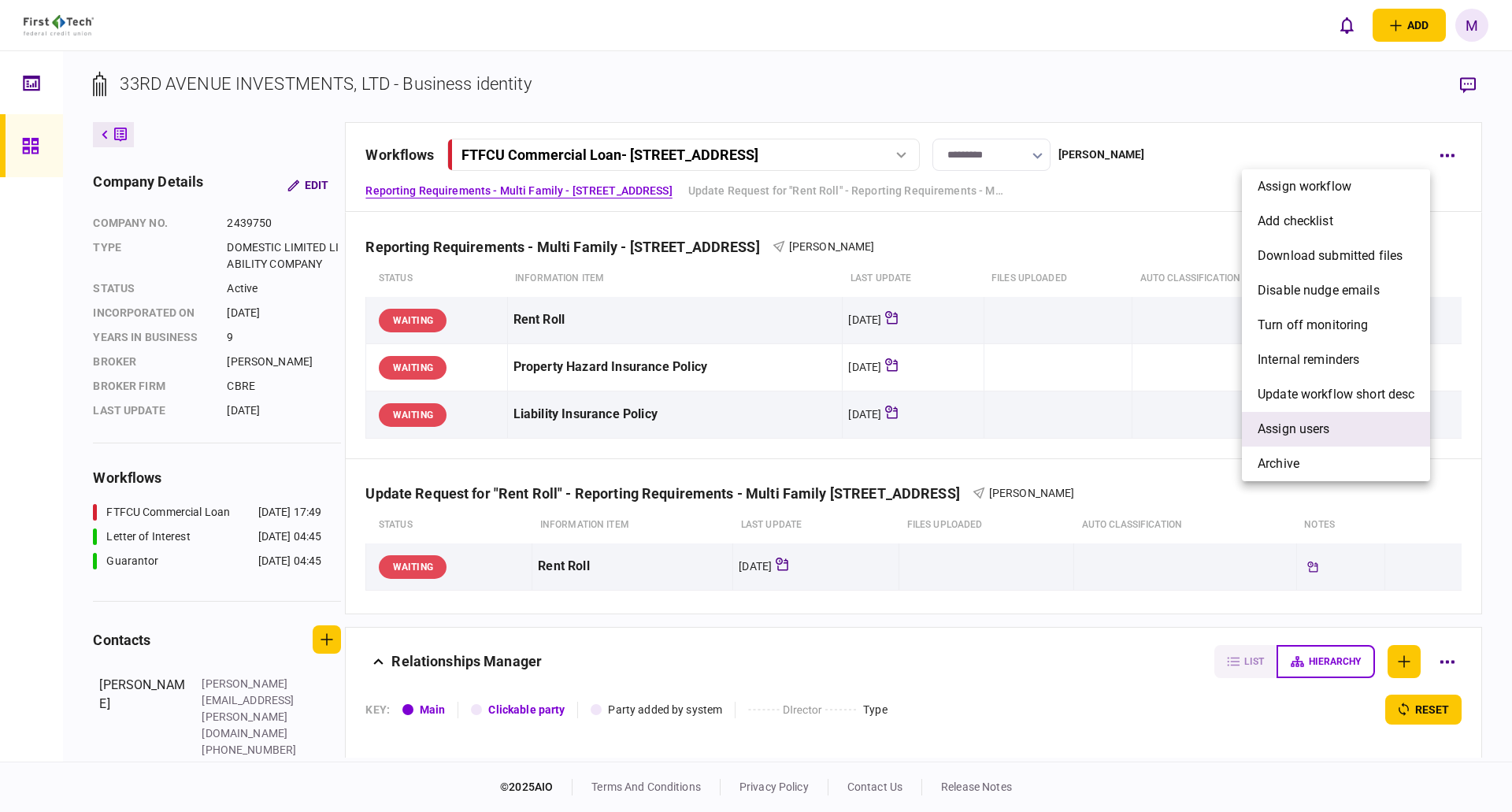
click at [1282, 426] on span "Assign users" at bounding box center [1294, 429] width 73 height 19
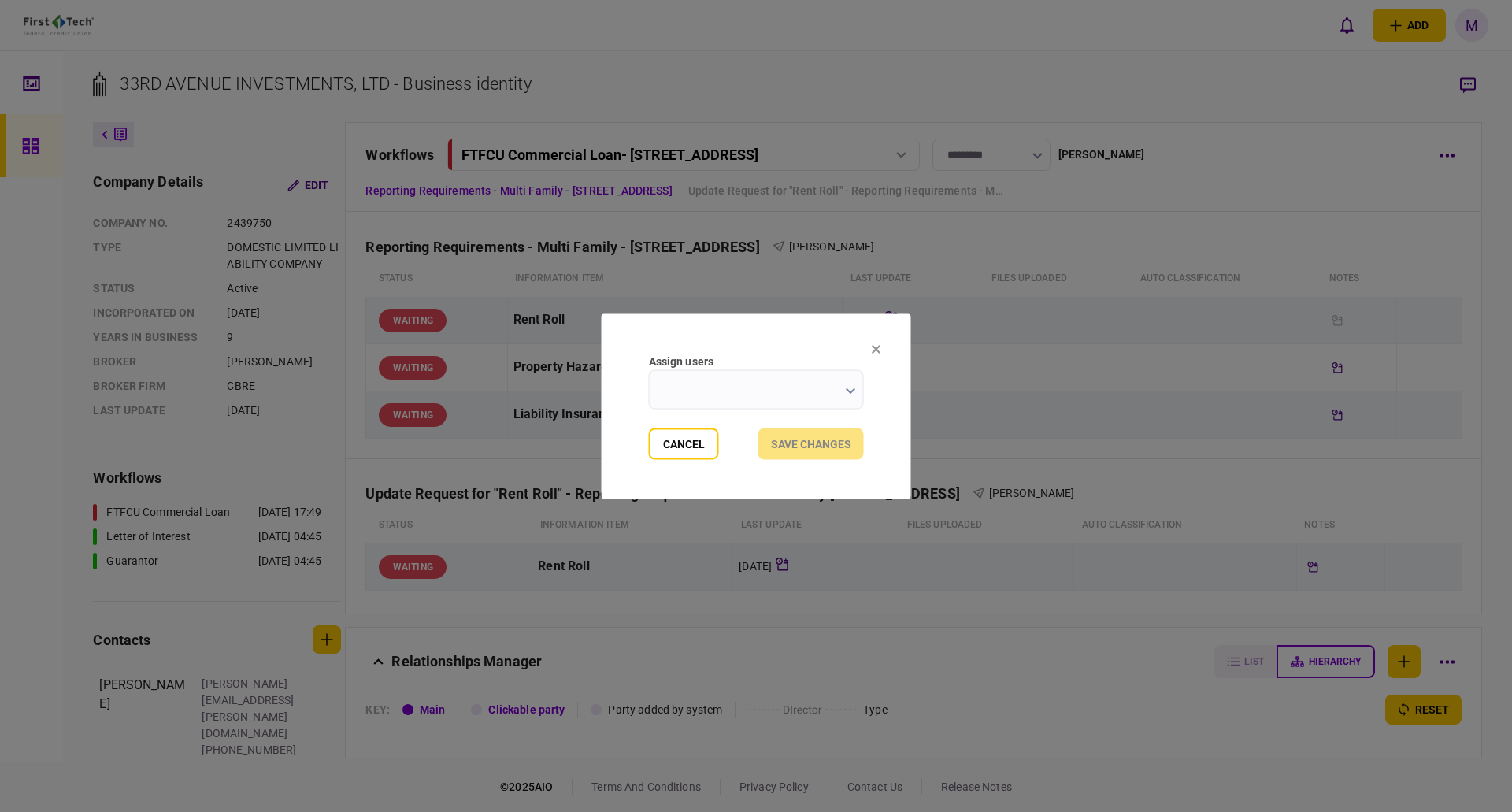
click at [785, 386] on input "Assign users" at bounding box center [756, 389] width 215 height 40
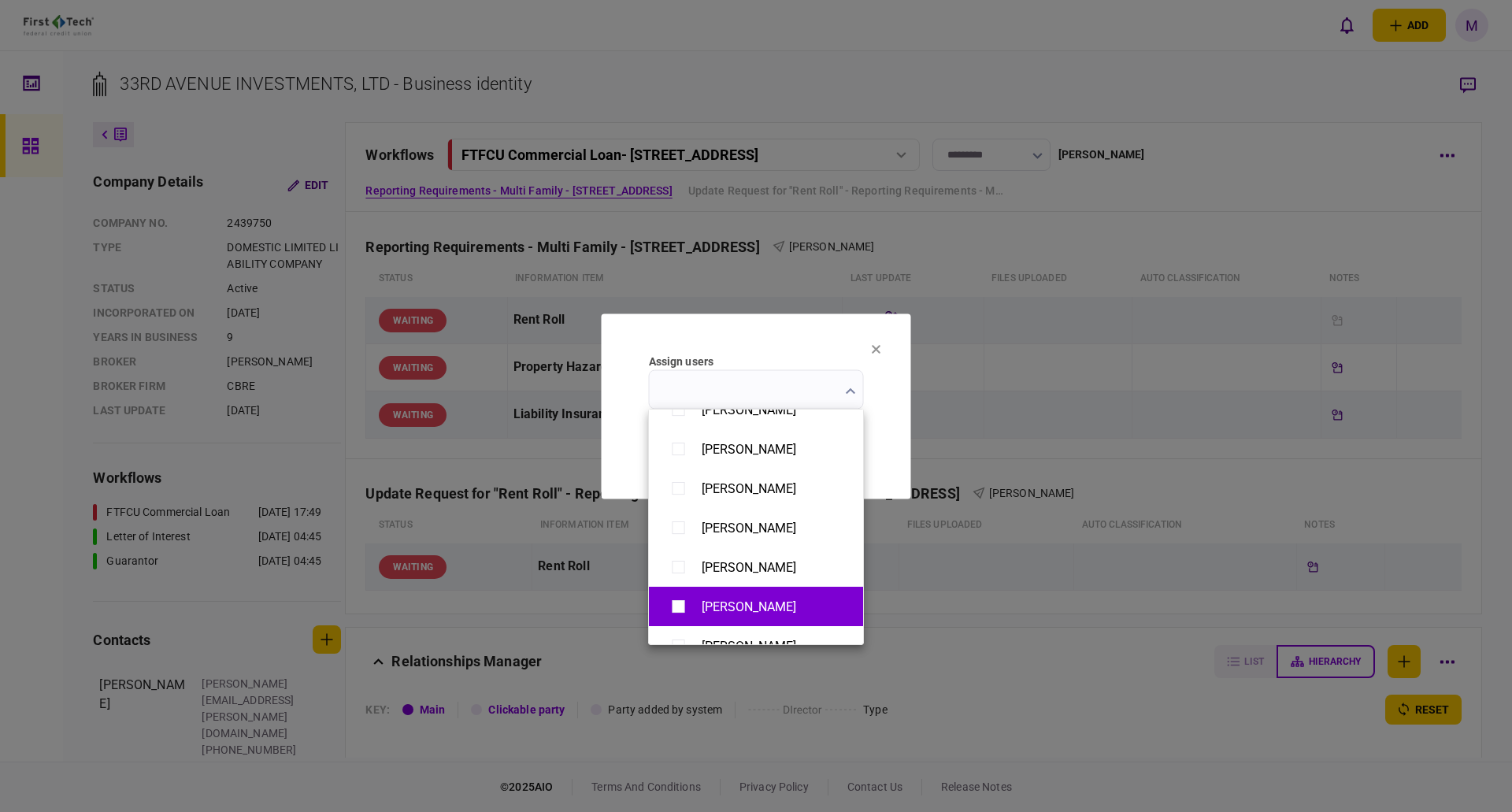
scroll to position [709, 0]
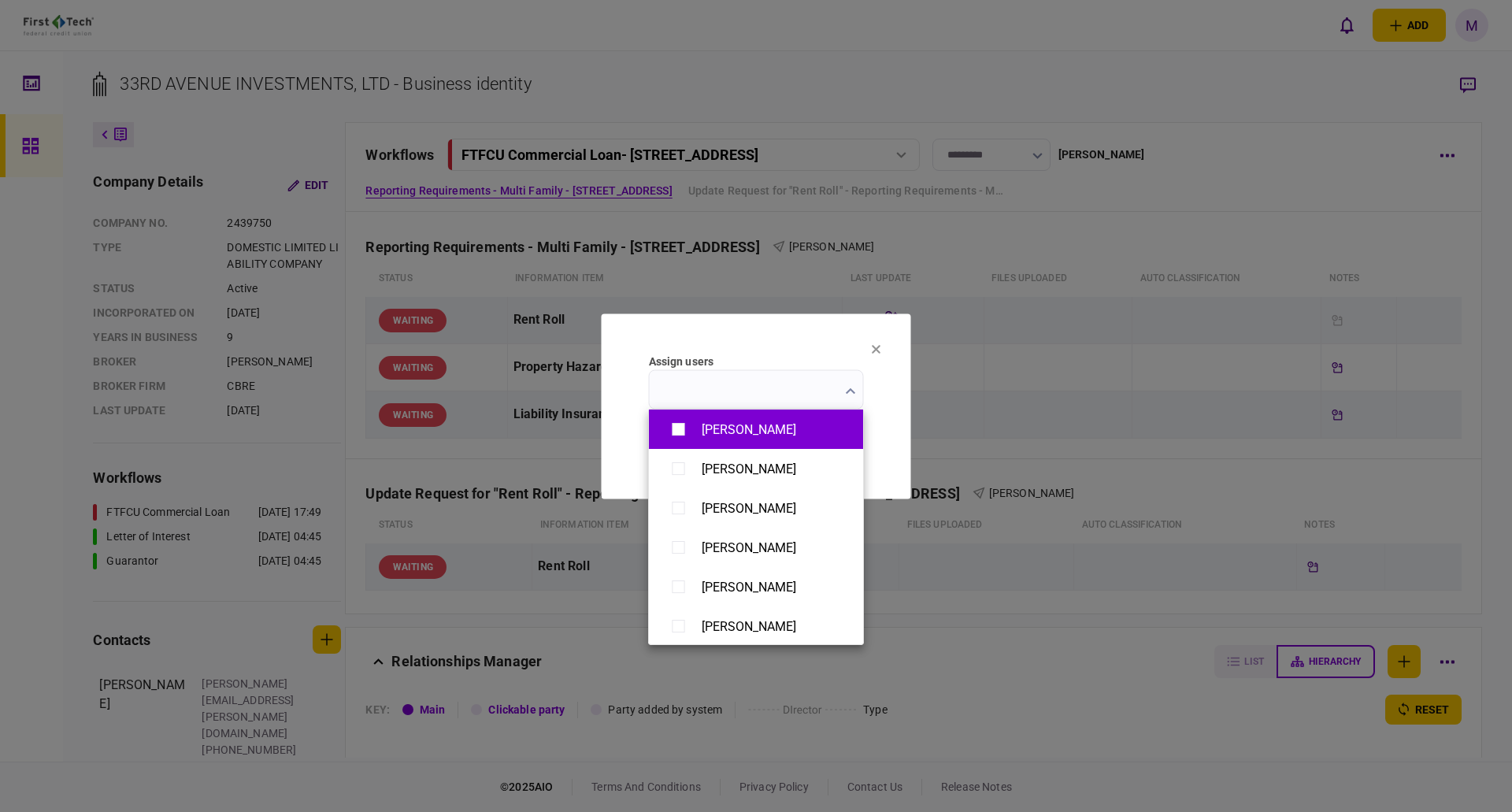
click at [771, 427] on div "[PERSON_NAME]" at bounding box center [749, 430] width 94 height 15
type input "**********"
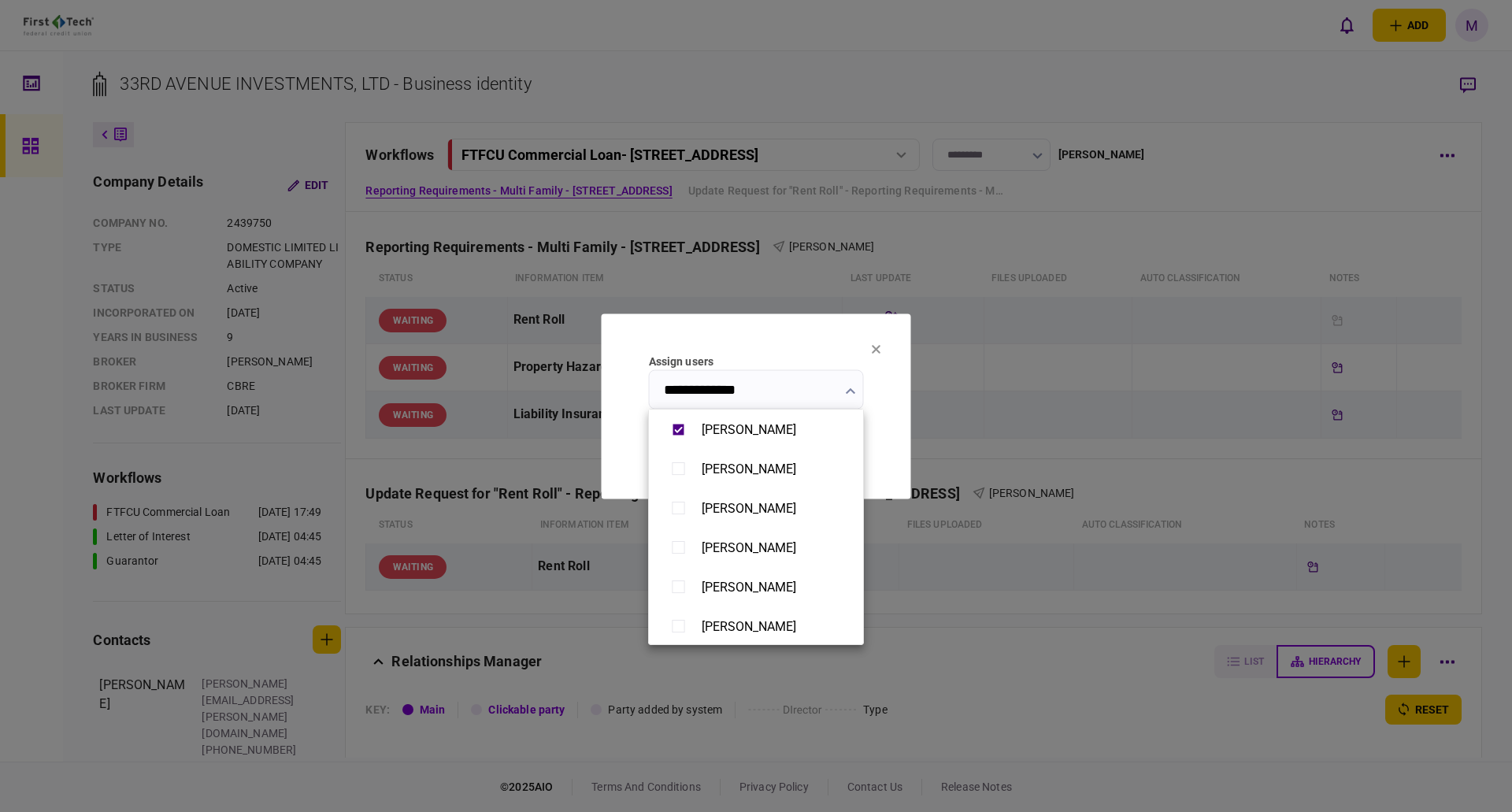
click at [880, 426] on div at bounding box center [756, 406] width 1512 height 812
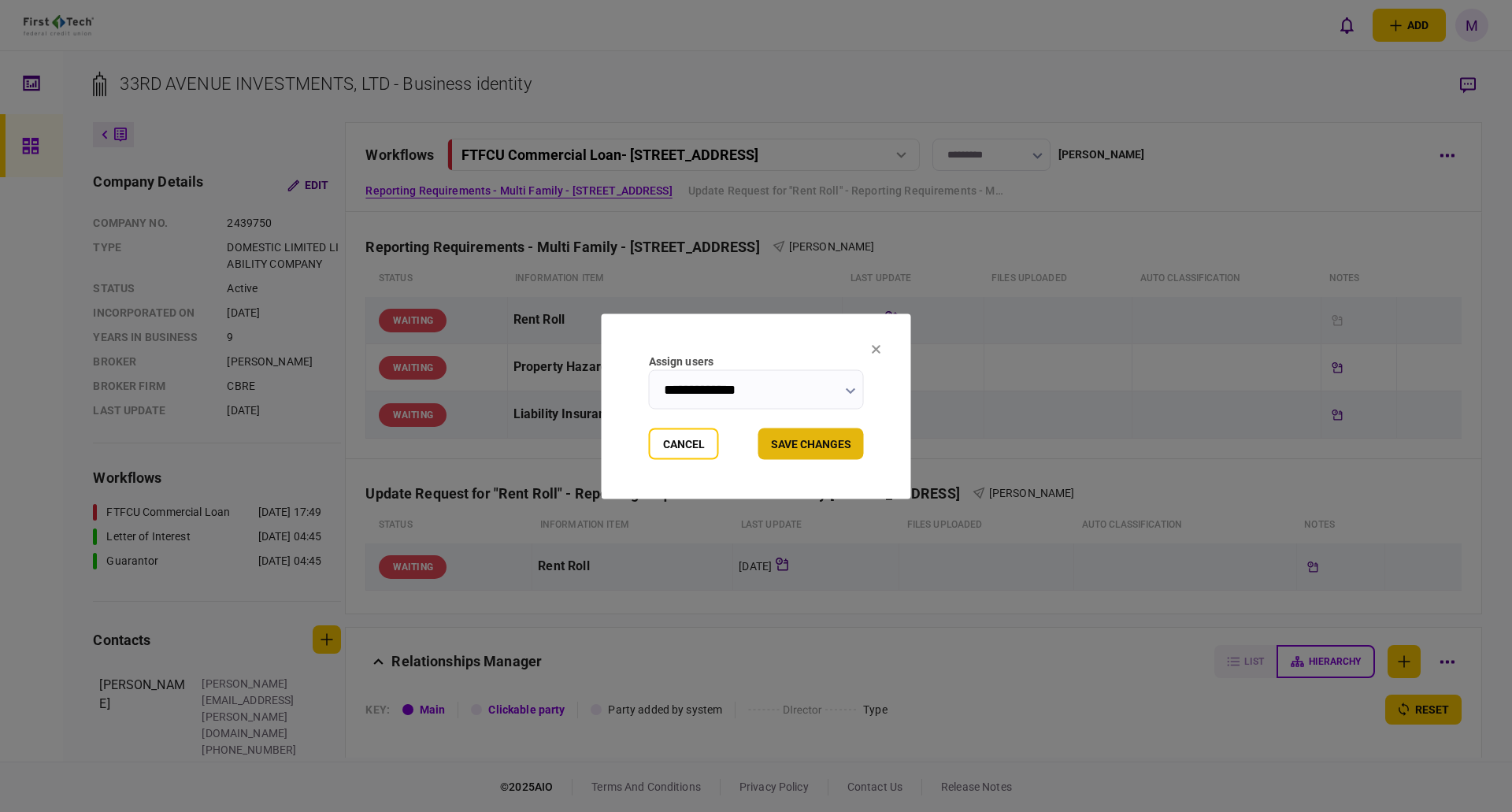
click at [815, 437] on button "Save changes" at bounding box center [811, 444] width 106 height 31
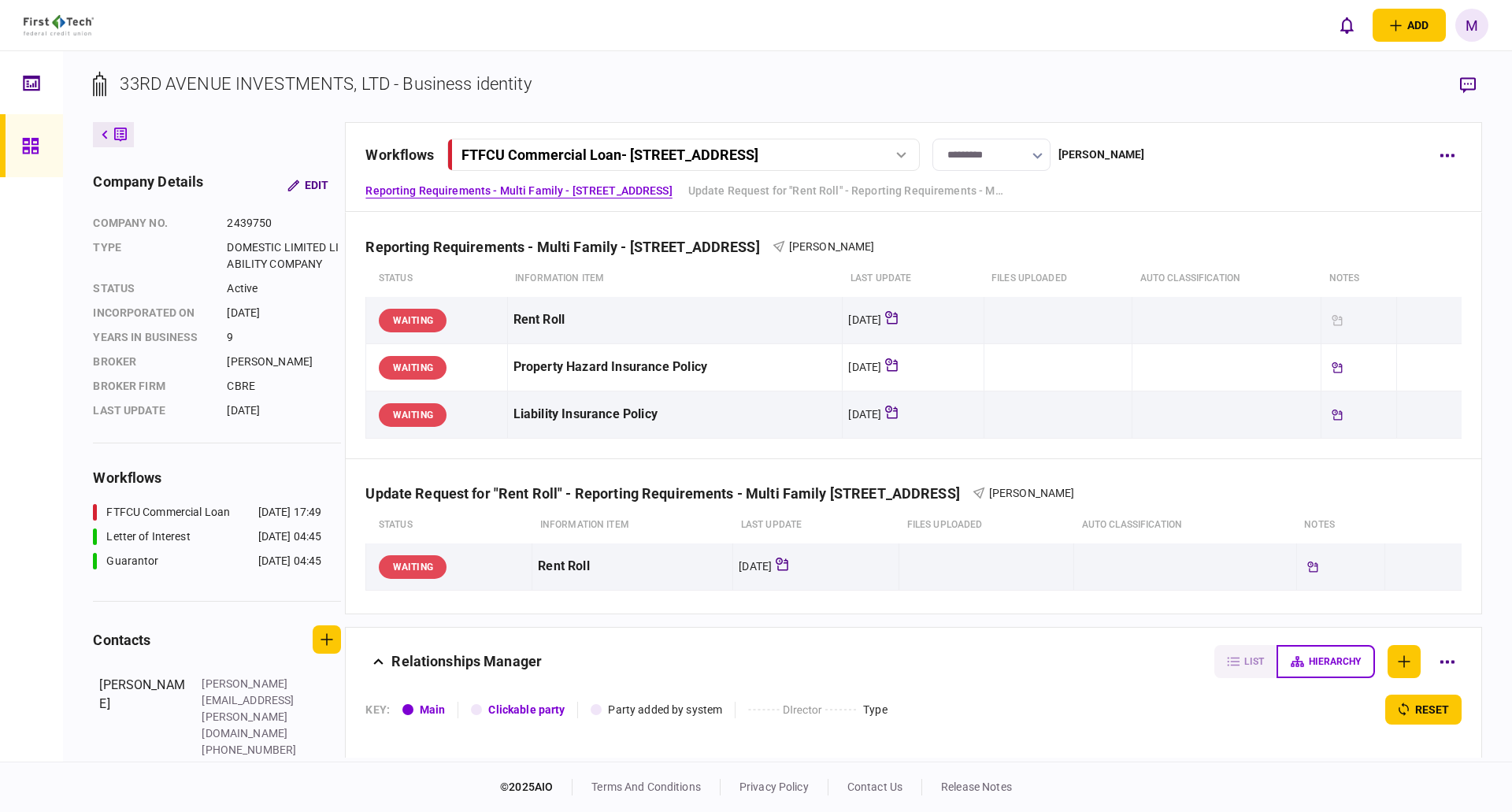
click at [758, 147] on div "FTFCU Commercial Loan - [STREET_ADDRESS]" at bounding box center [610, 155] width 297 height 17
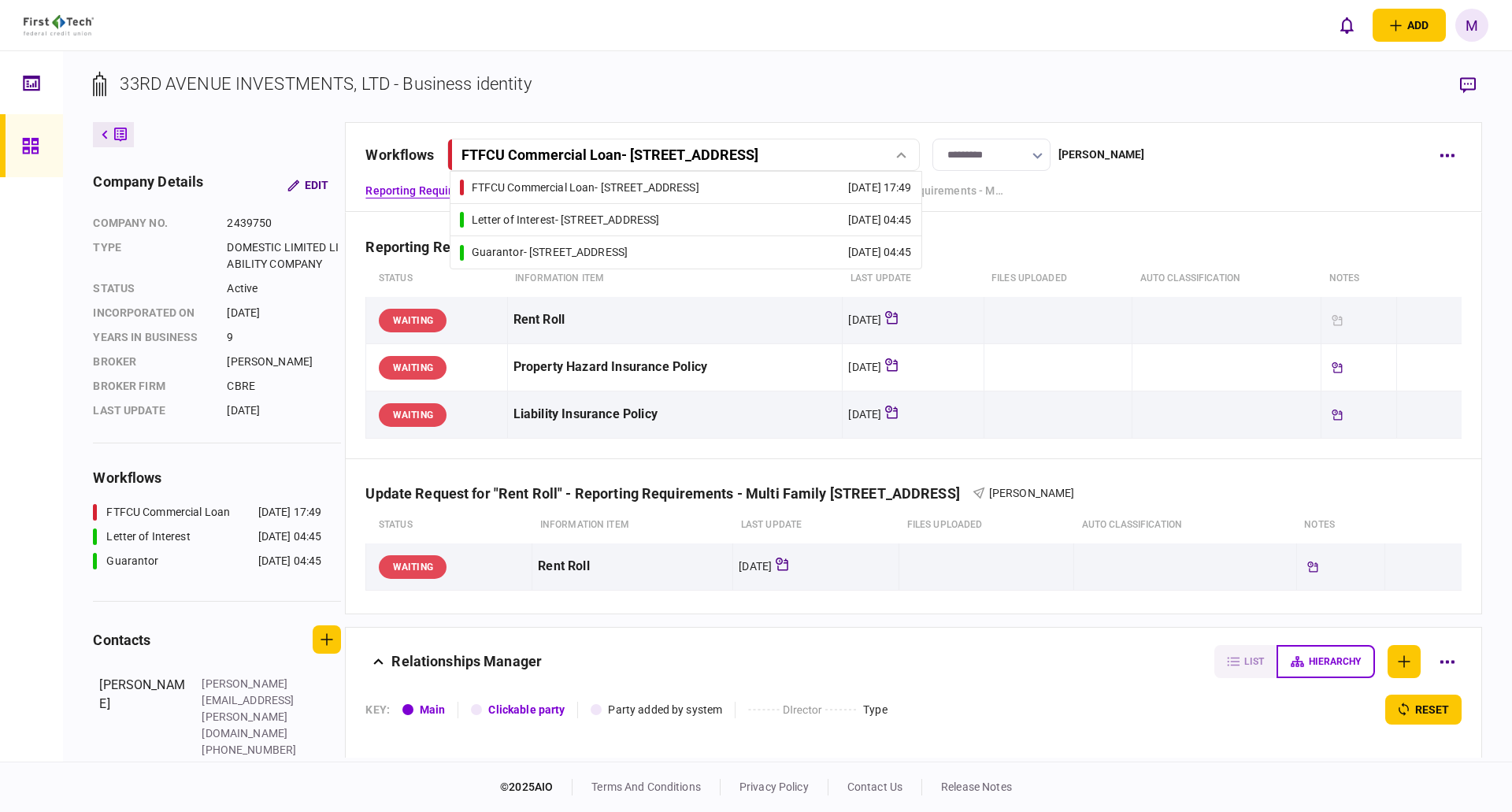
click at [1155, 110] on section "33RD AVENUE INVESTMENTS, LTD - Business identity" at bounding box center [787, 97] width 1389 height 51
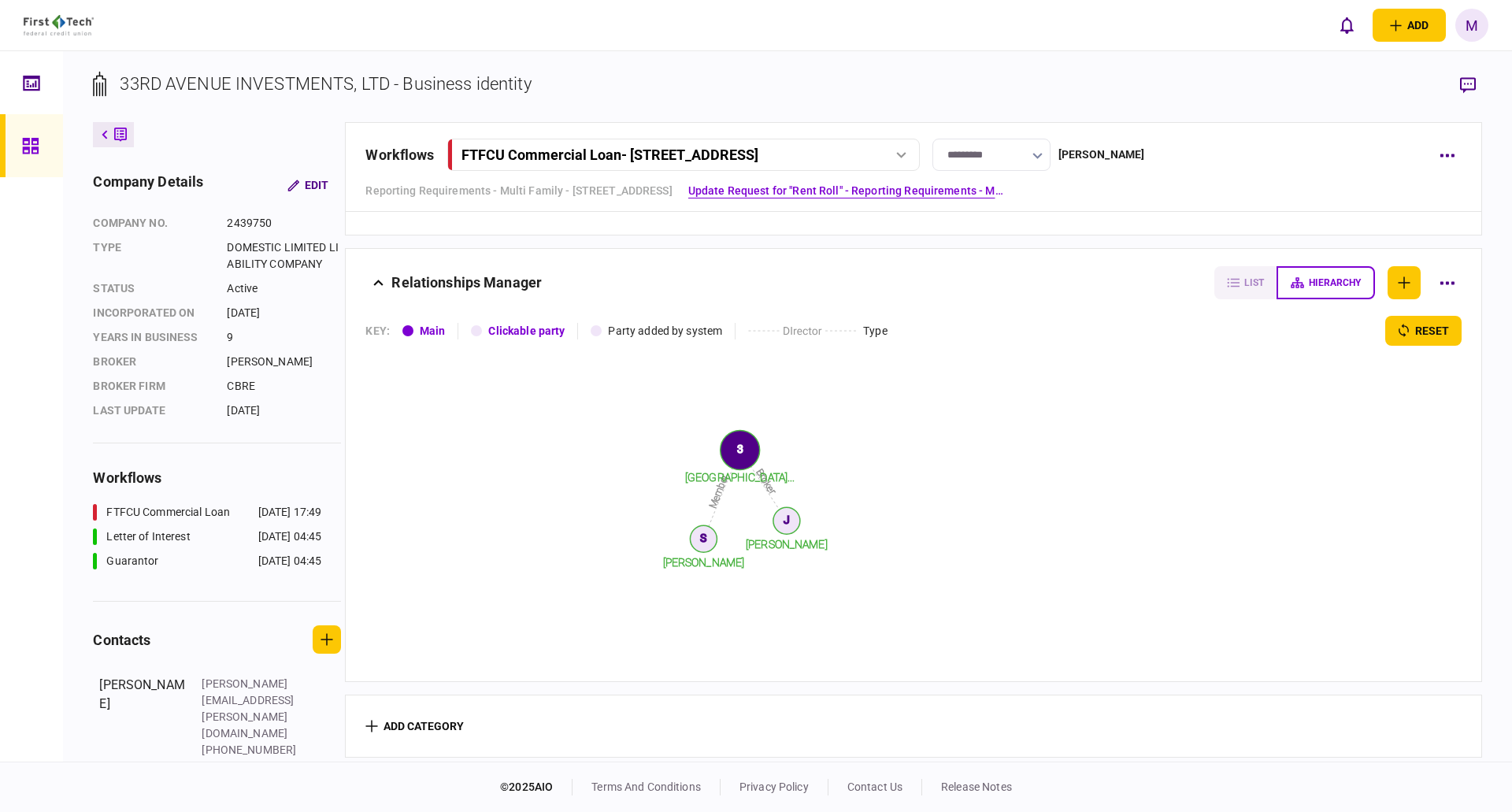
scroll to position [0, 0]
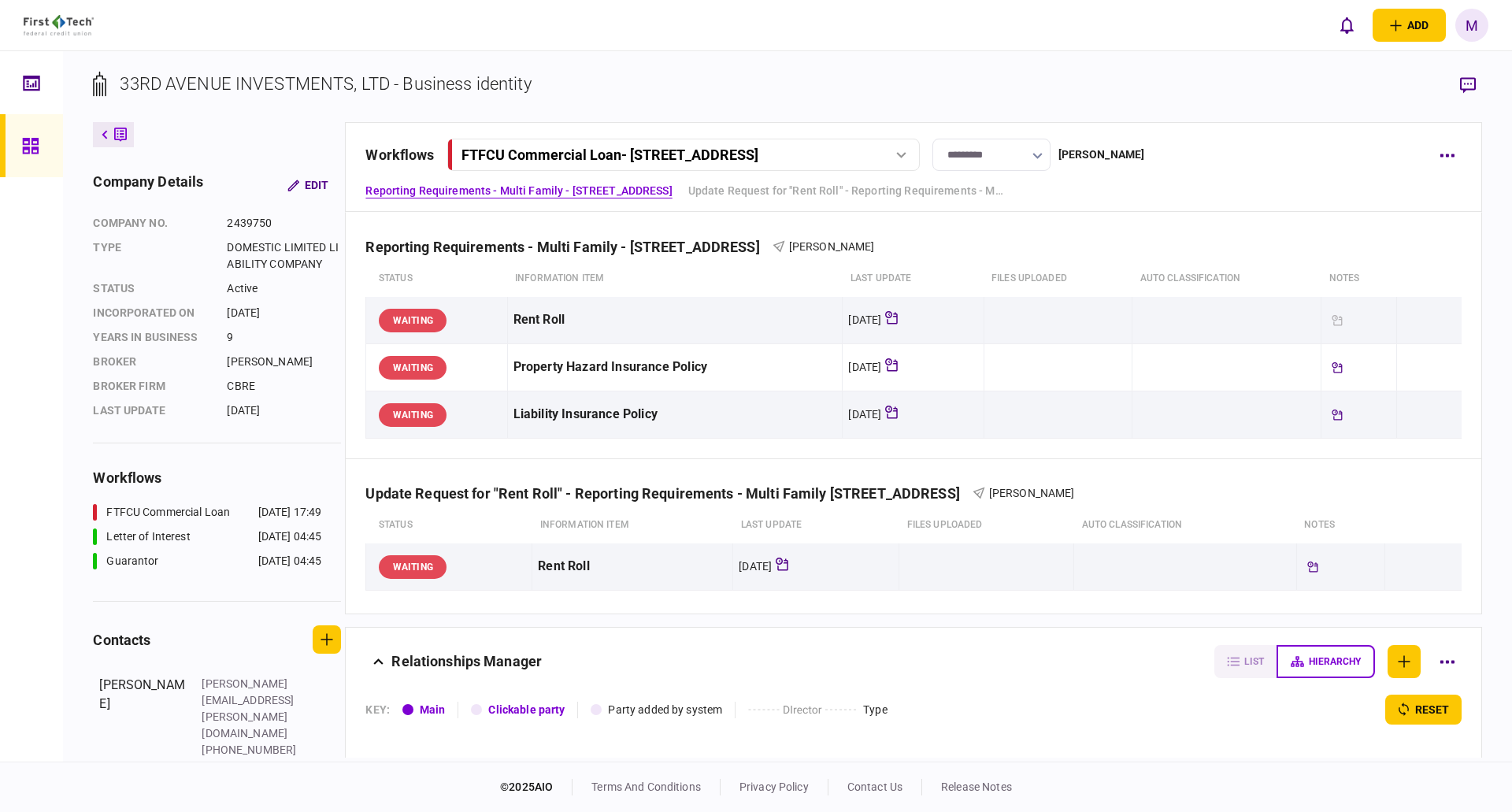
drag, startPoint x: 38, startPoint y: 162, endPoint x: 1076, endPoint y: 792, distance: 1214.2
click at [38, 162] on div at bounding box center [35, 146] width 25 height 63
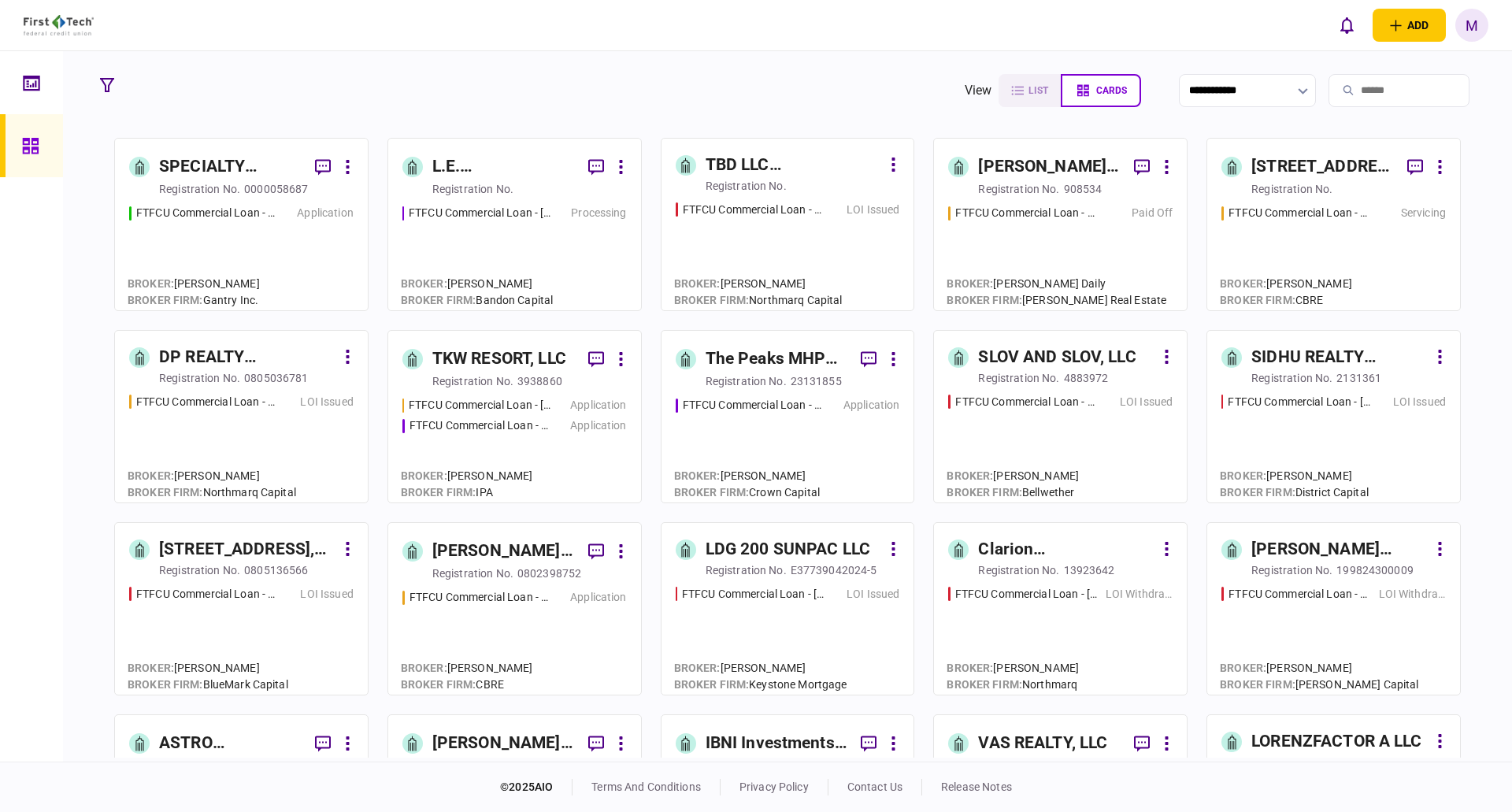
click at [1389, 95] on input "search" at bounding box center [1399, 90] width 141 height 33
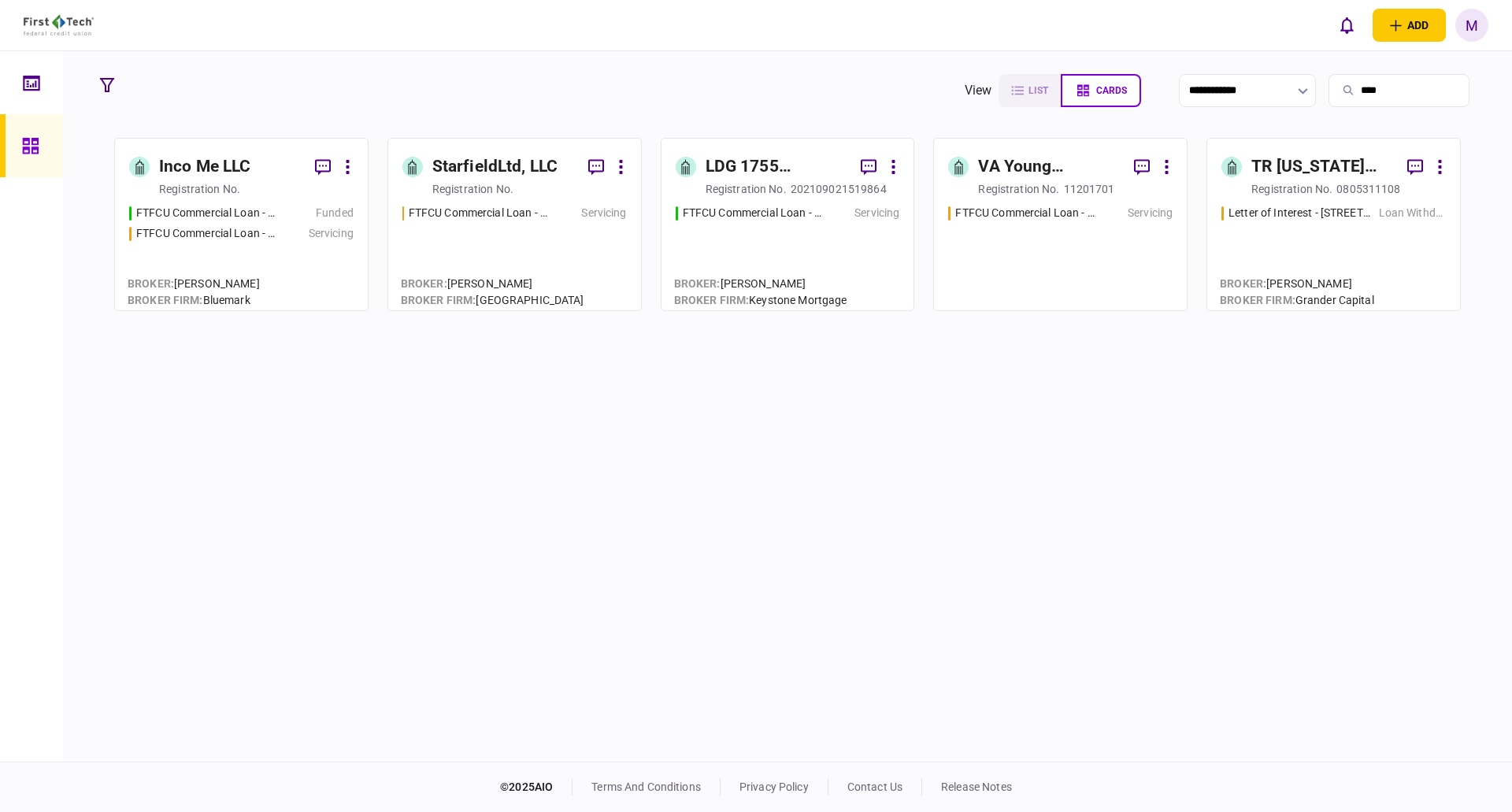
type input "****"
click at [317, 252] on div "FTFCU Commercial Loan - [STREET_ADDRESS] [GEOGRAPHIC_DATA] Funded FTFCU Commerc…" at bounding box center [241, 250] width 224 height 91
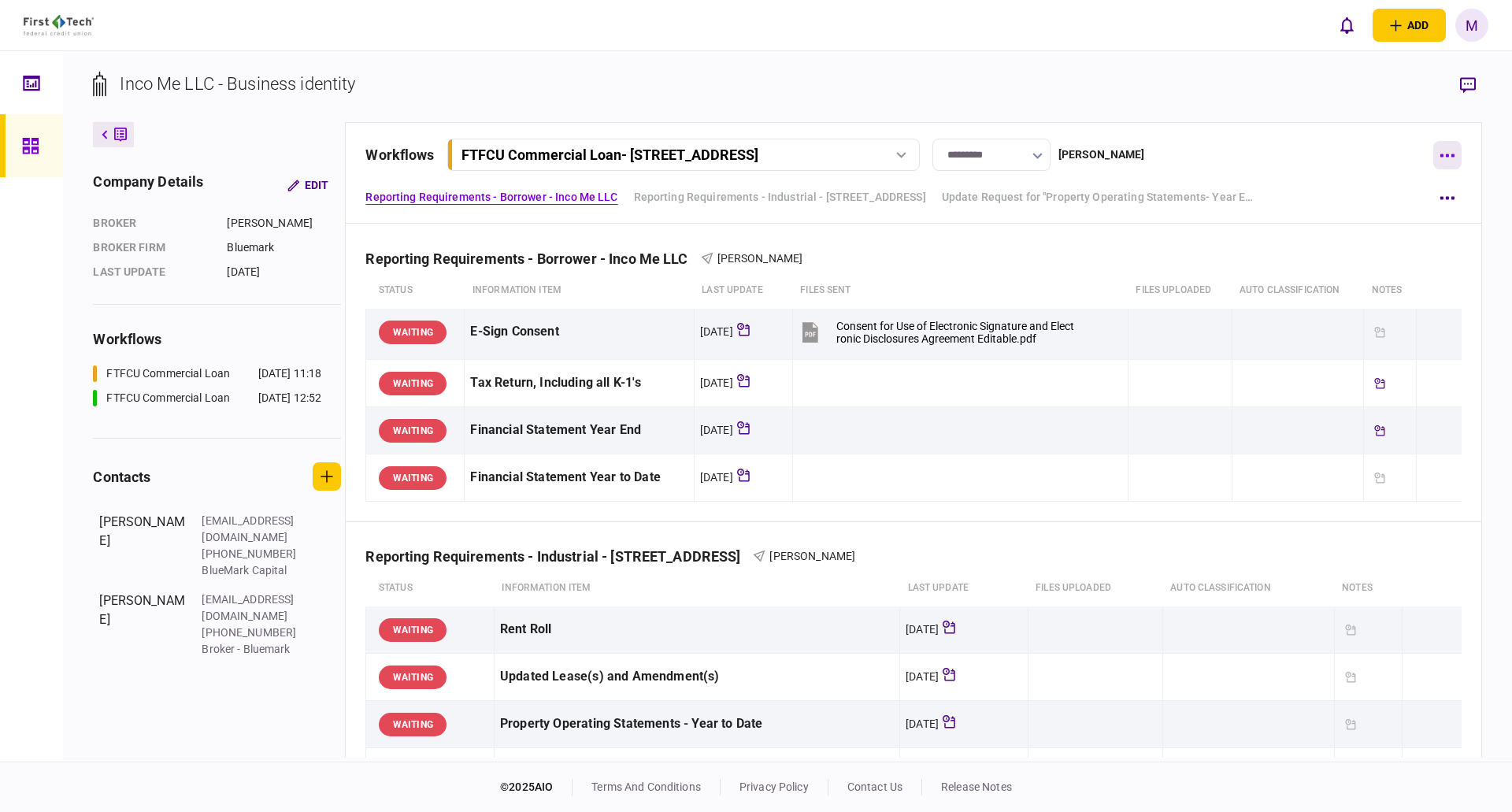
click at [1442, 150] on button "button" at bounding box center [1447, 155] width 28 height 28
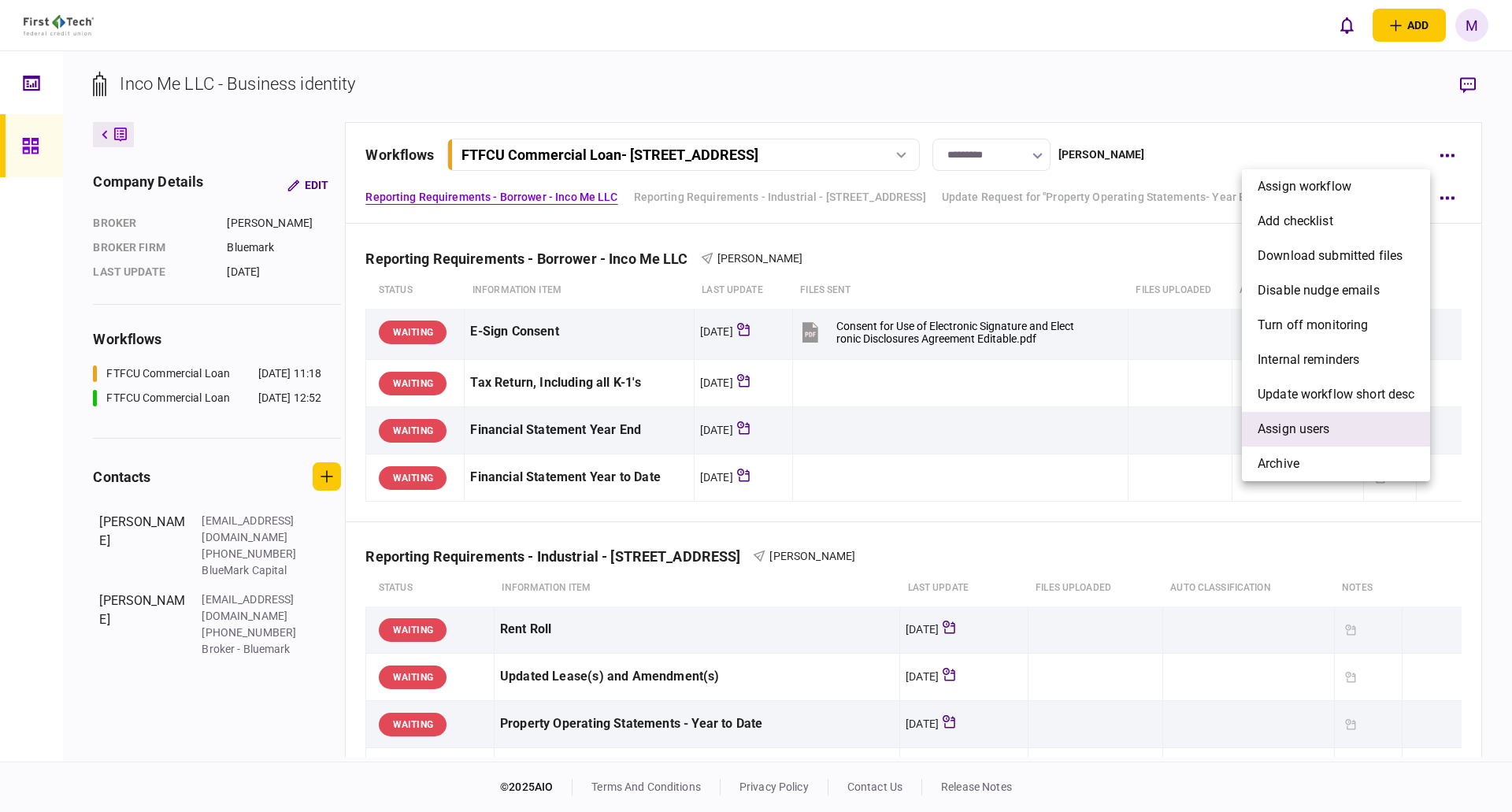
click at [1301, 429] on span "Assign users" at bounding box center [1294, 429] width 73 height 19
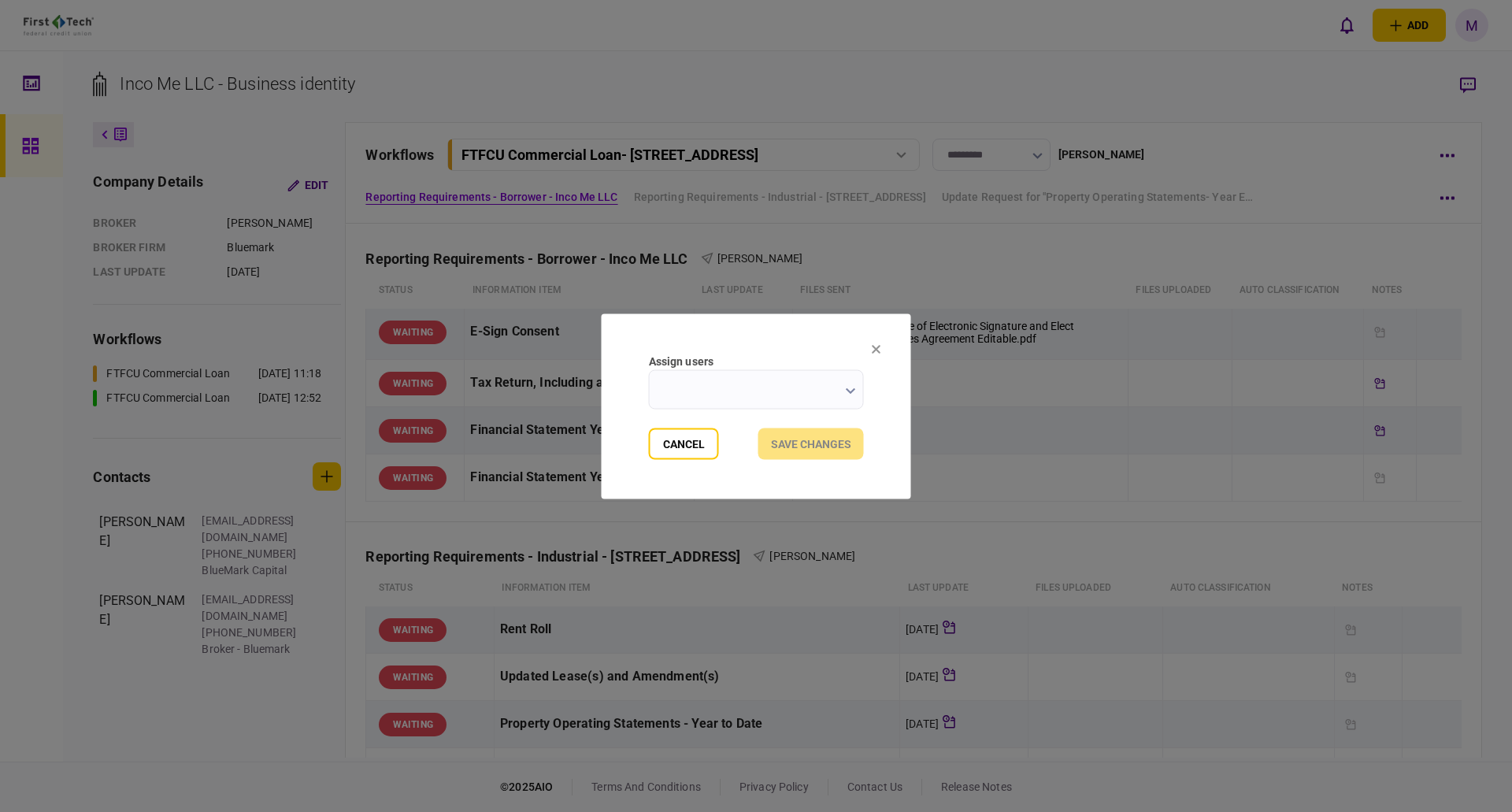
click at [790, 397] on input "Assign users" at bounding box center [756, 389] width 215 height 40
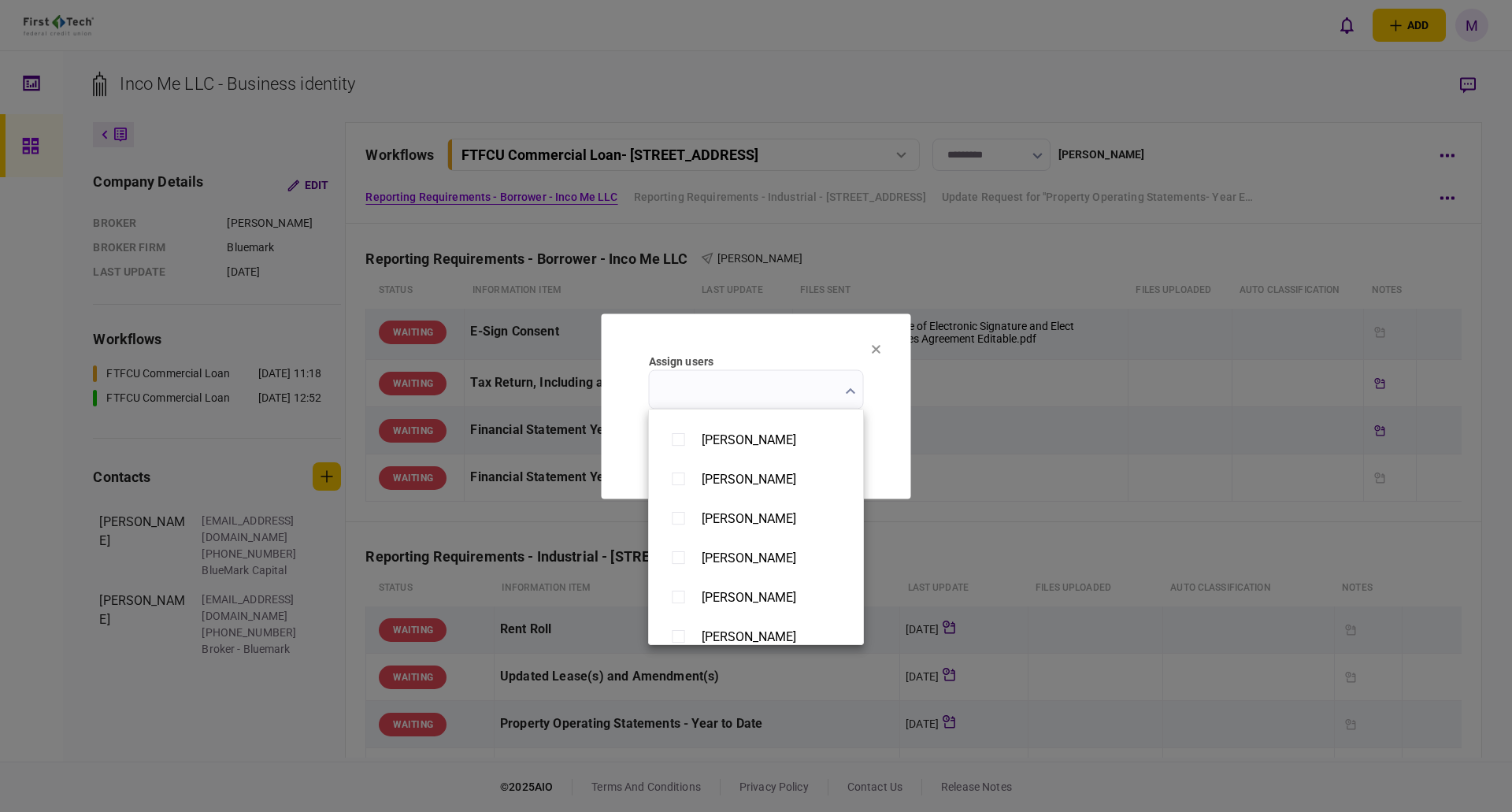
scroll to position [1223, 0]
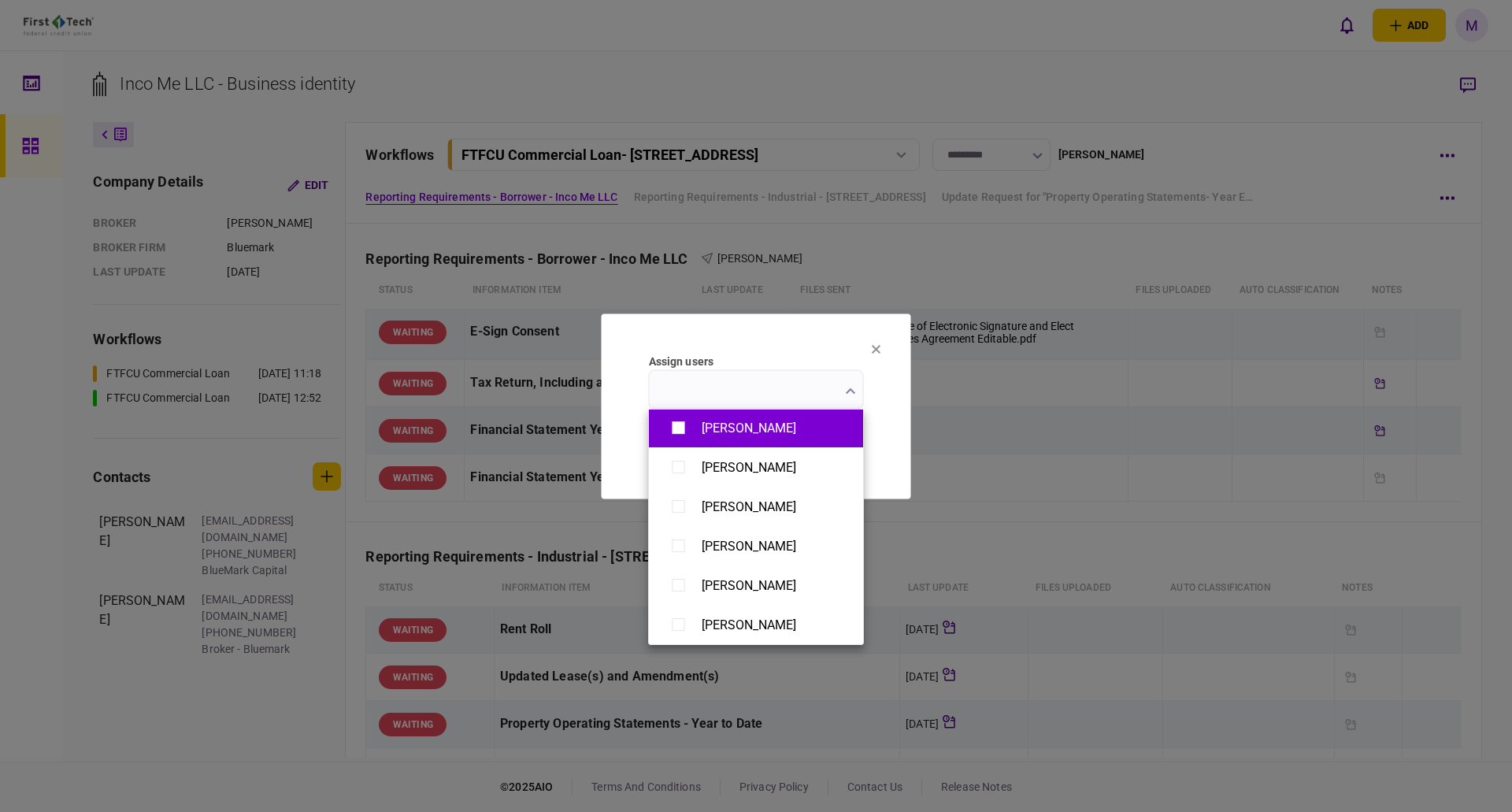
click at [780, 429] on div "[PERSON_NAME]" at bounding box center [756, 428] width 183 height 27
type input "**********"
click at [882, 406] on div at bounding box center [756, 406] width 1512 height 812
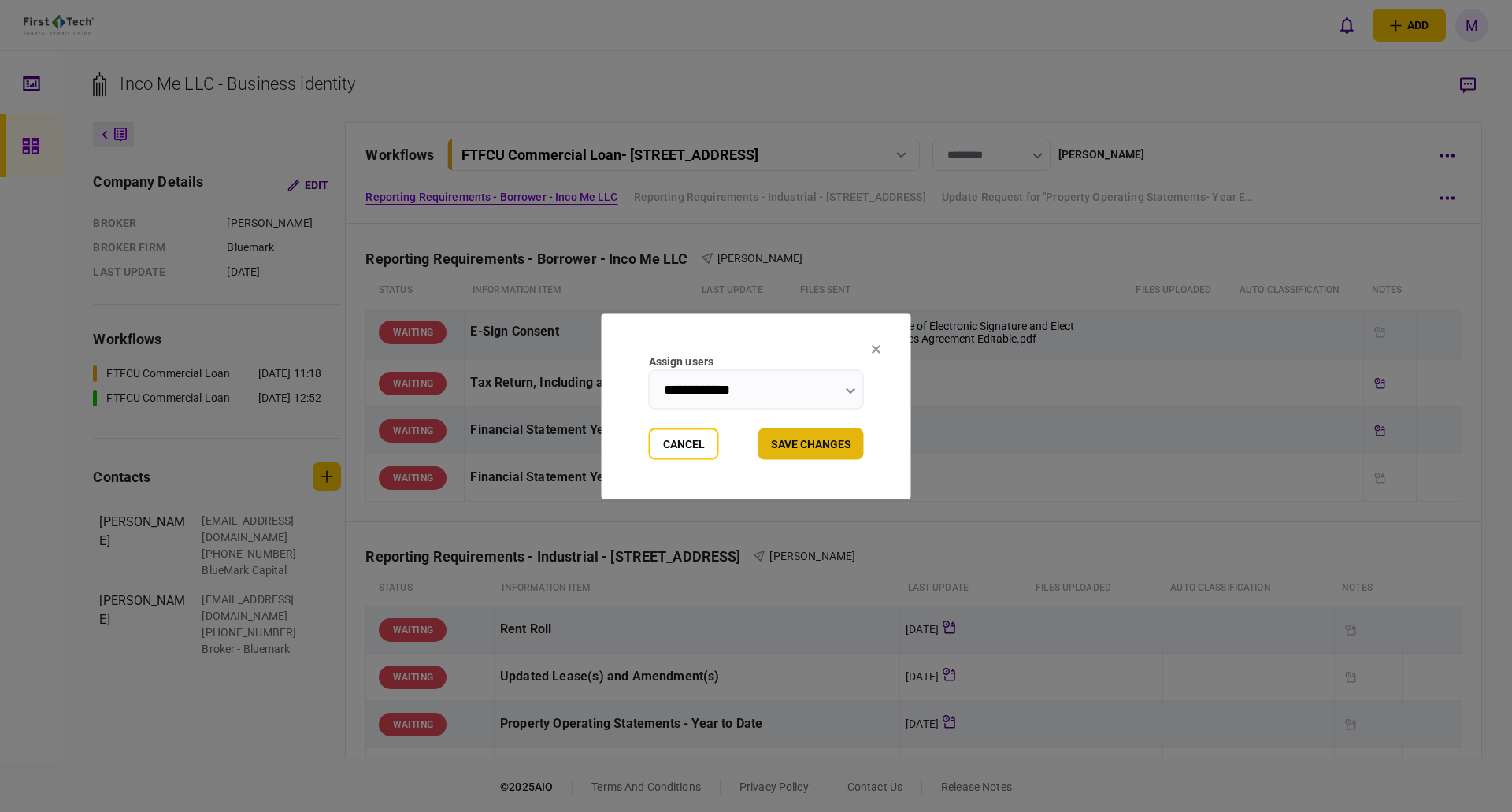
click at [805, 436] on button "Save changes" at bounding box center [811, 444] width 106 height 31
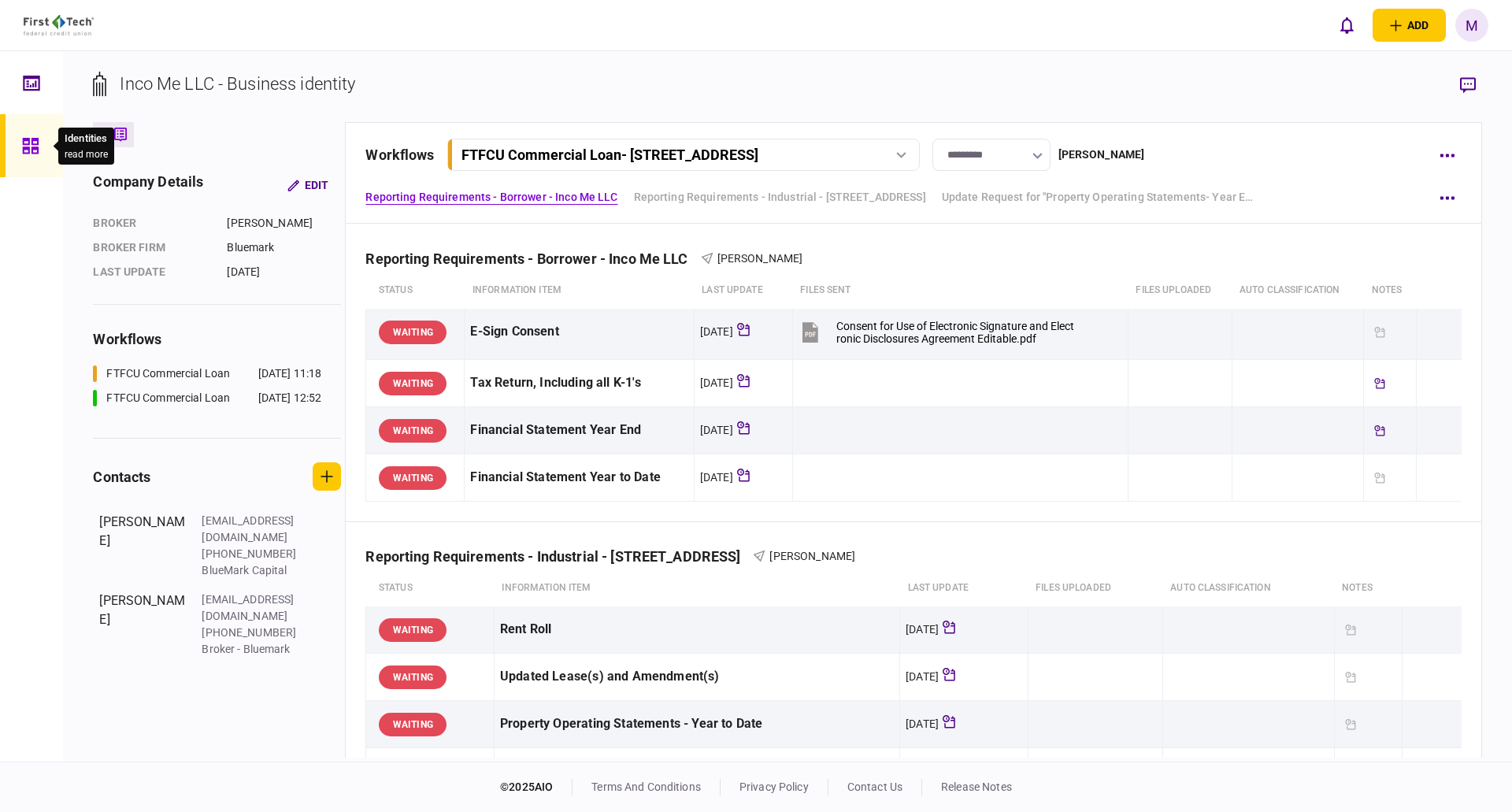
click at [26, 151] on icon at bounding box center [31, 147] width 17 height 18
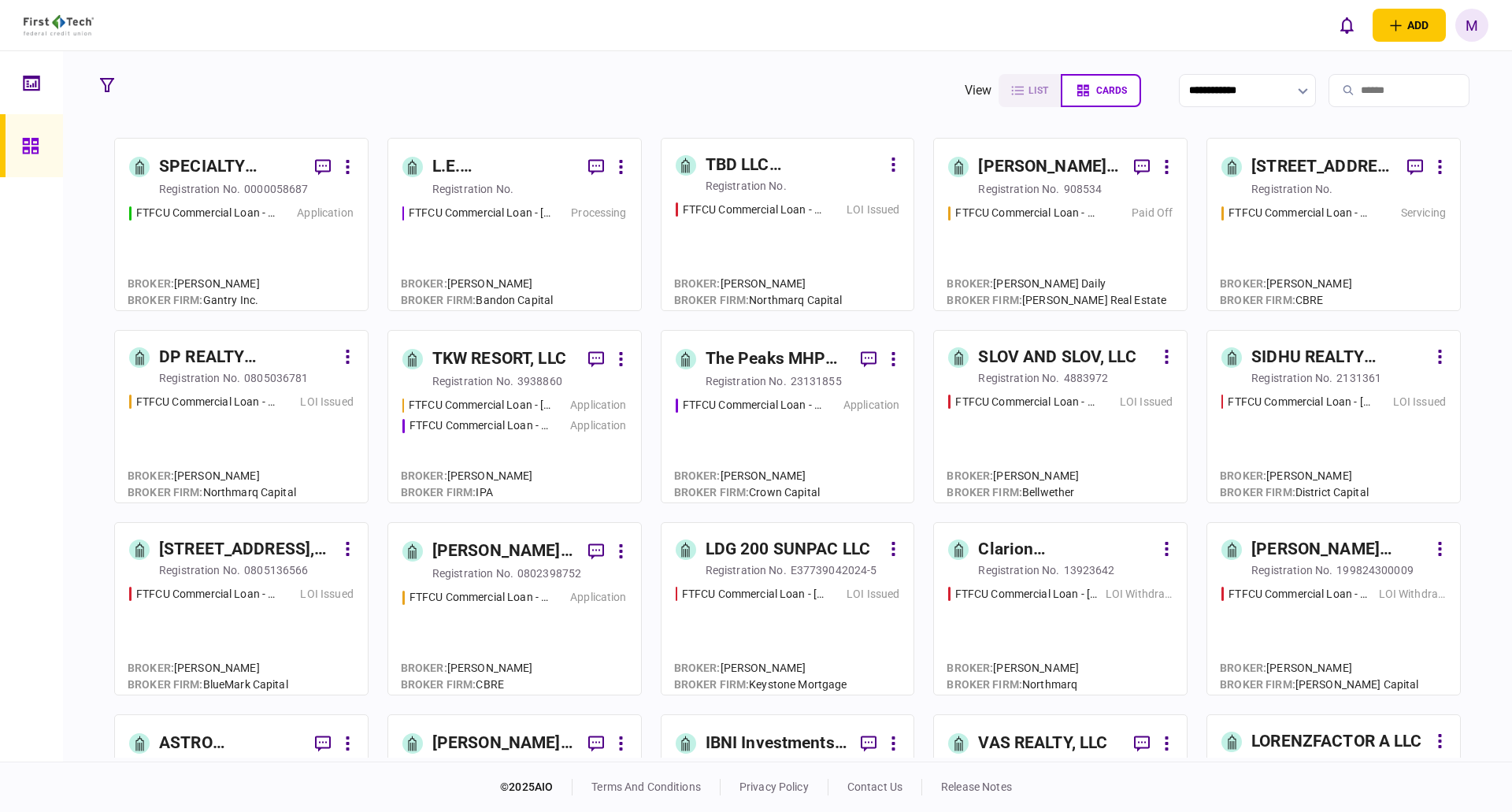
click at [1367, 90] on input "search" at bounding box center [1399, 90] width 141 height 33
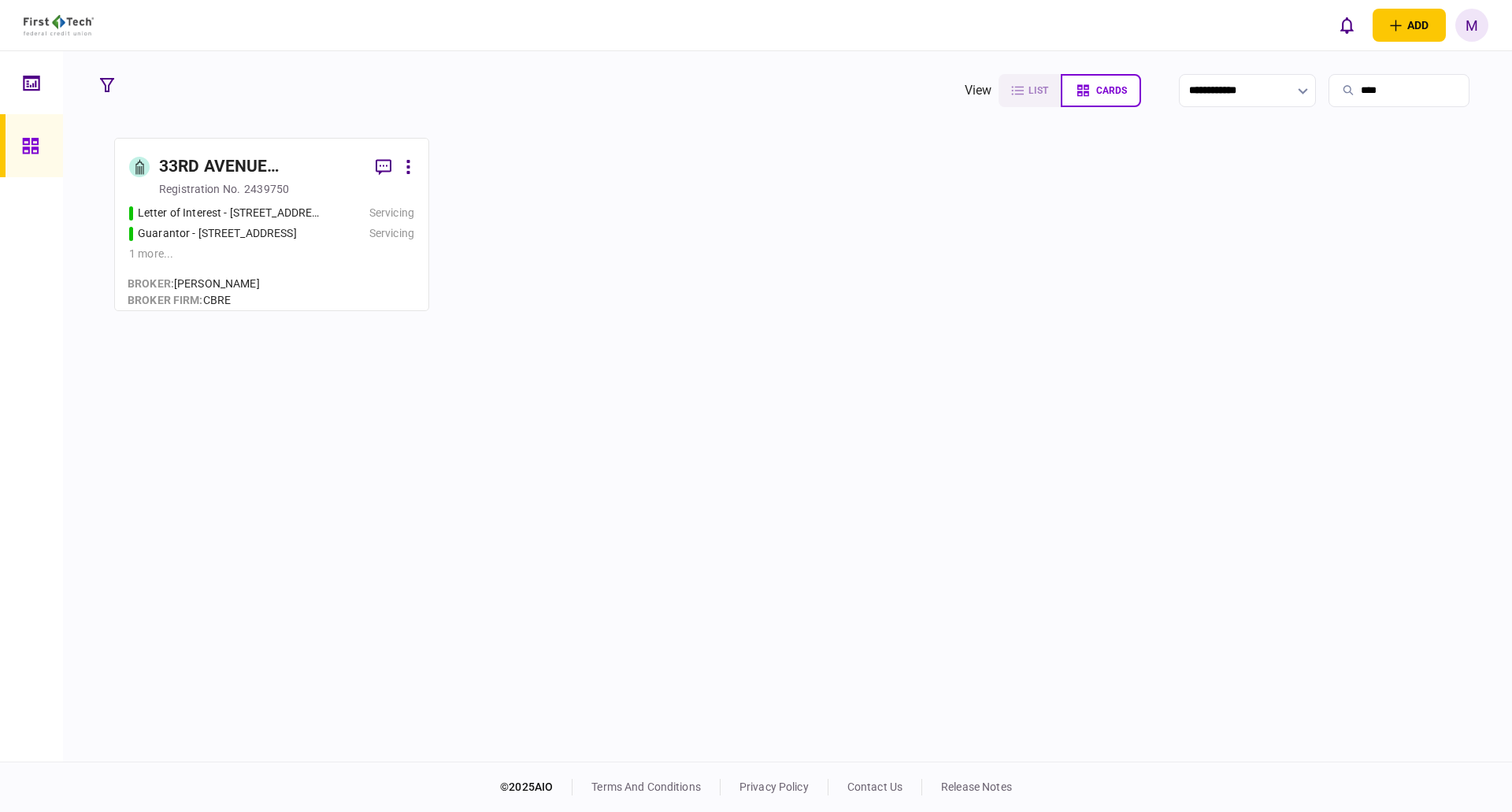
type input "****"
click at [345, 236] on div "Servicing" at bounding box center [372, 233] width 86 height 17
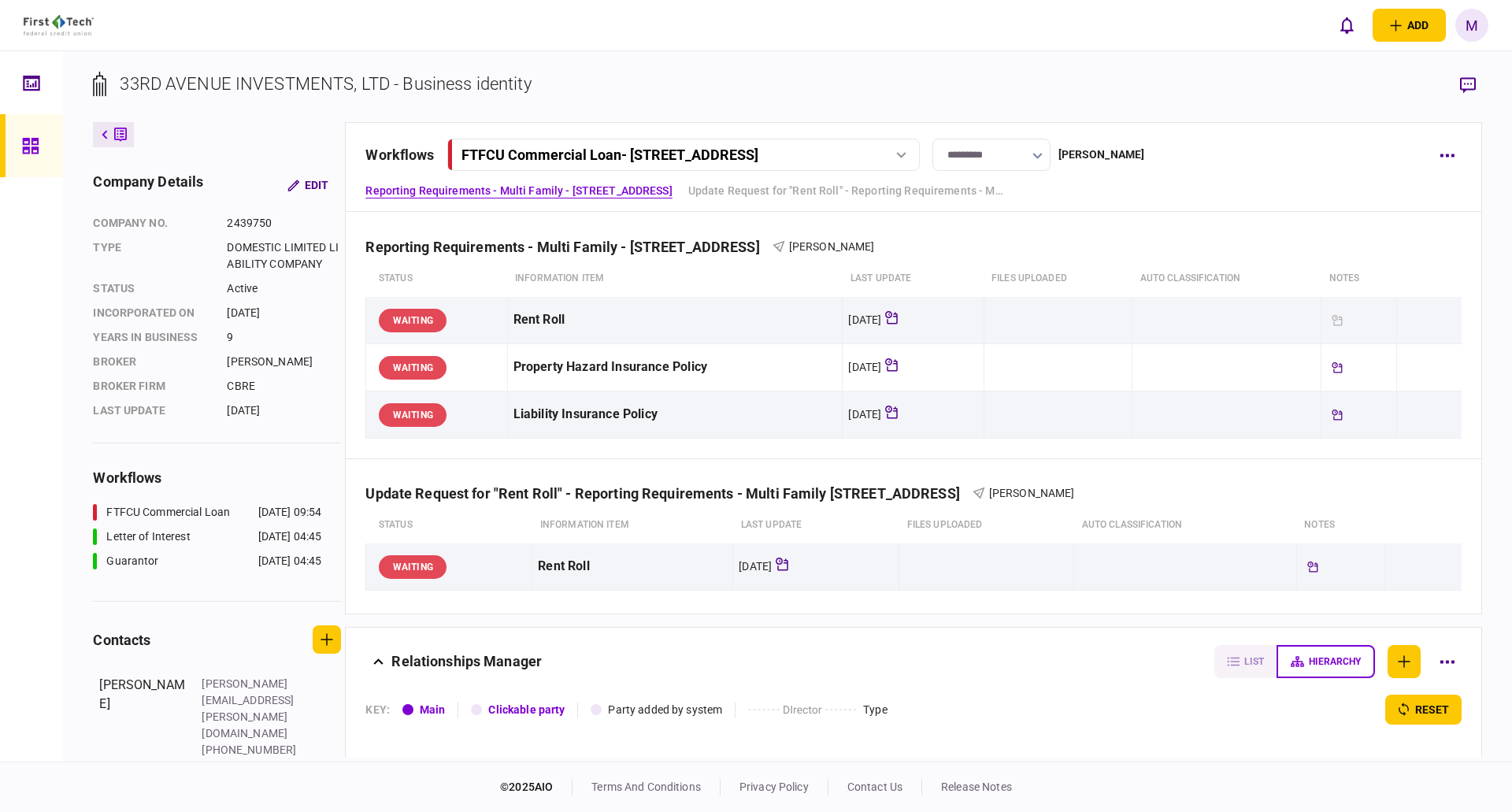
click at [1428, 153] on div "workflows FTFCU Commercial Loan - [STREET_ADDRESS] FTFCU Commercial Loan - [STR…" at bounding box center [914, 154] width 1096 height 32
click at [1444, 154] on icon "button" at bounding box center [1447, 156] width 15 height 4
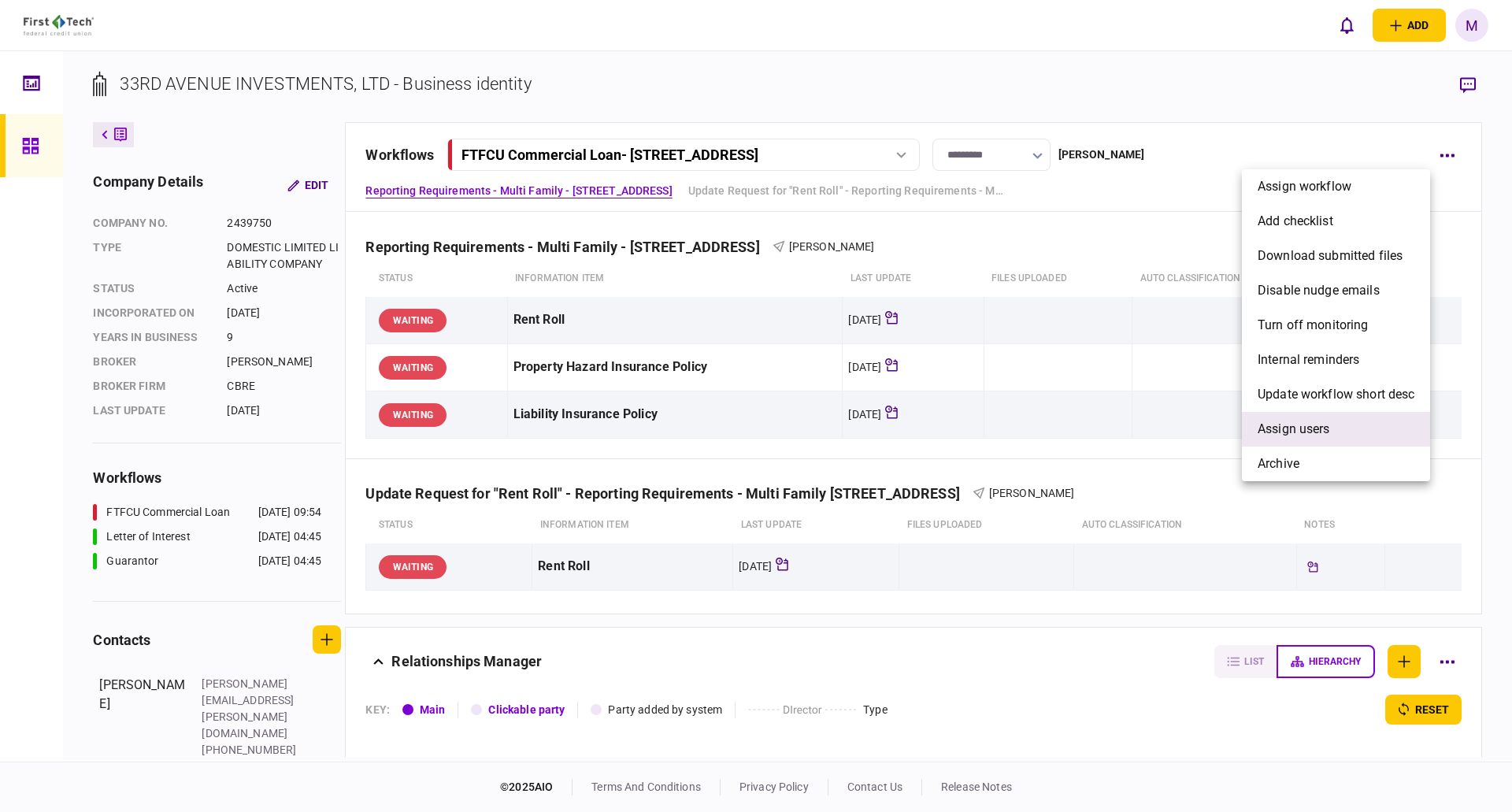
click at [1294, 425] on span "Assign users" at bounding box center [1294, 429] width 73 height 19
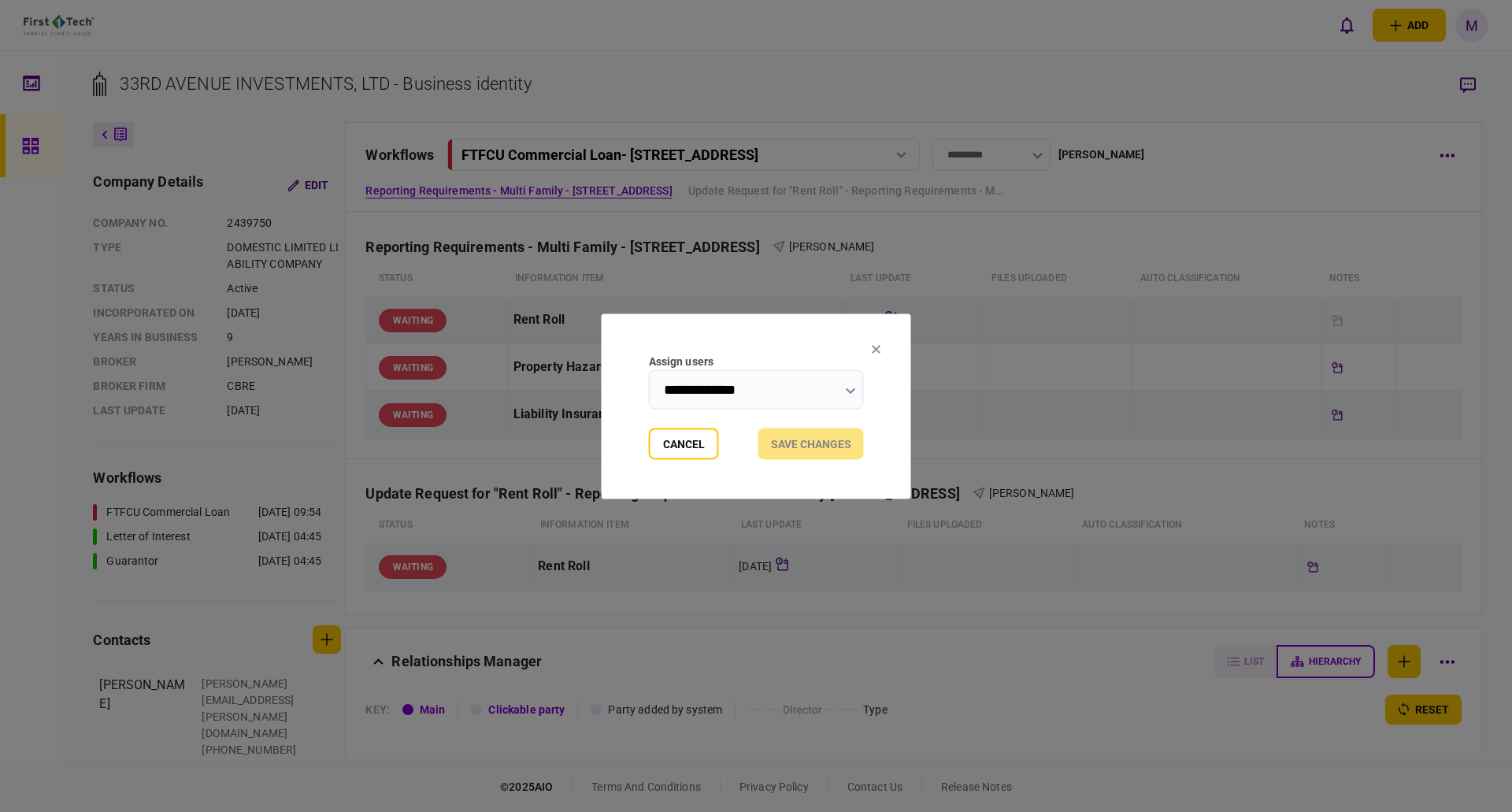
click at [882, 339] on section "**********" at bounding box center [756, 406] width 310 height 185
click at [878, 347] on icon at bounding box center [876, 349] width 8 height 8
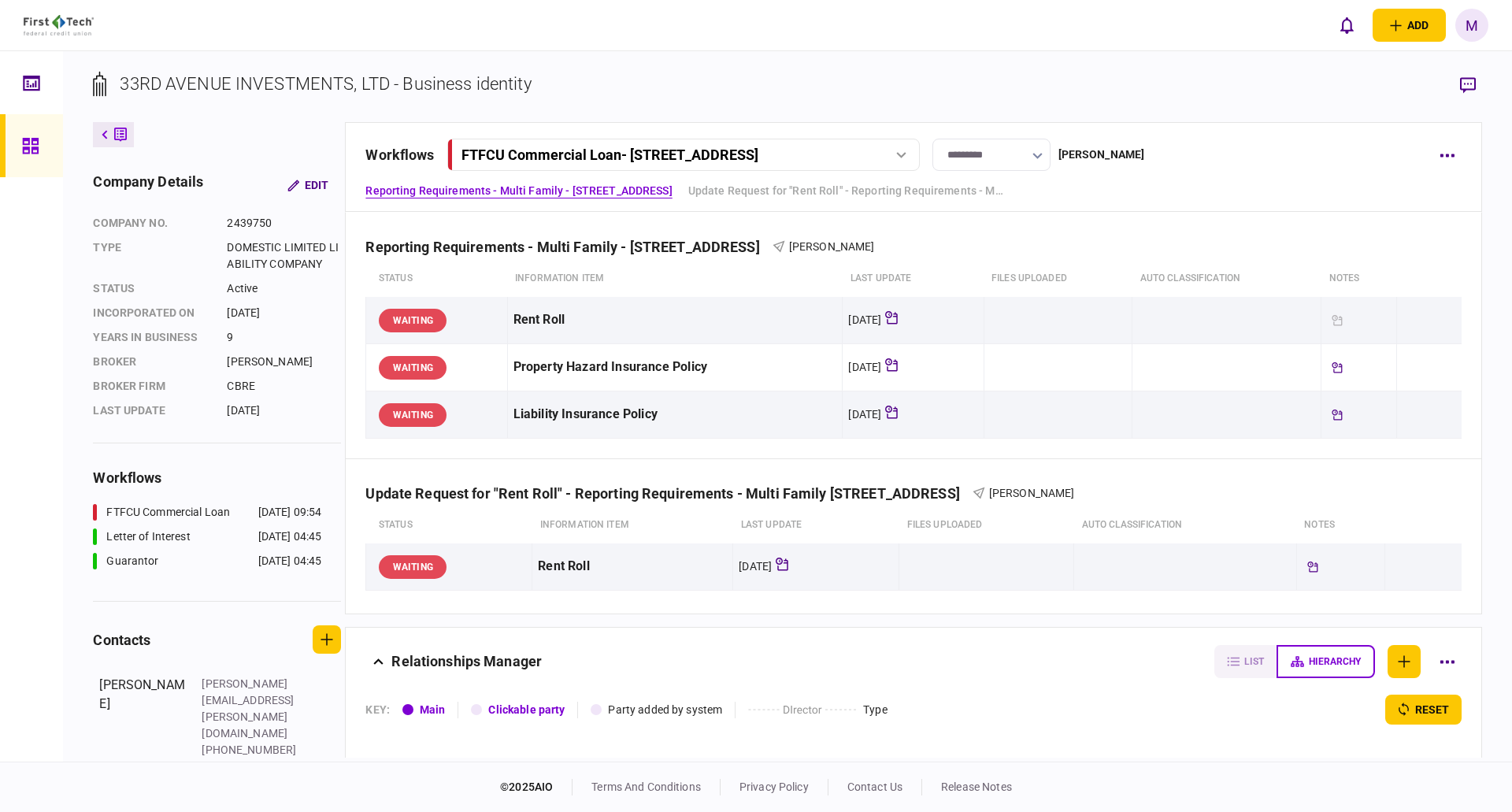
click at [61, 161] on link at bounding box center [31, 146] width 63 height 63
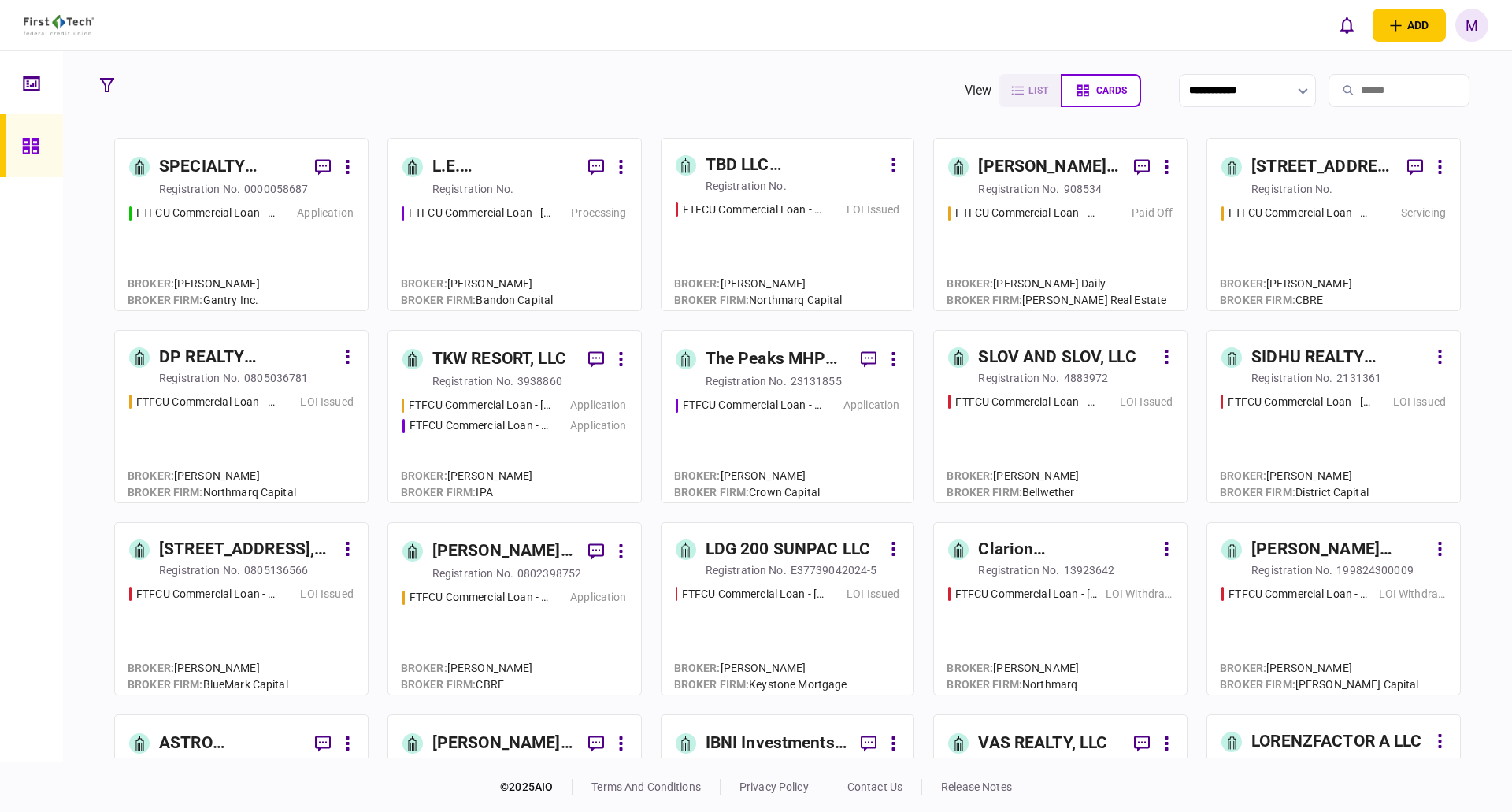
click at [1360, 88] on input "search" at bounding box center [1399, 90] width 141 height 33
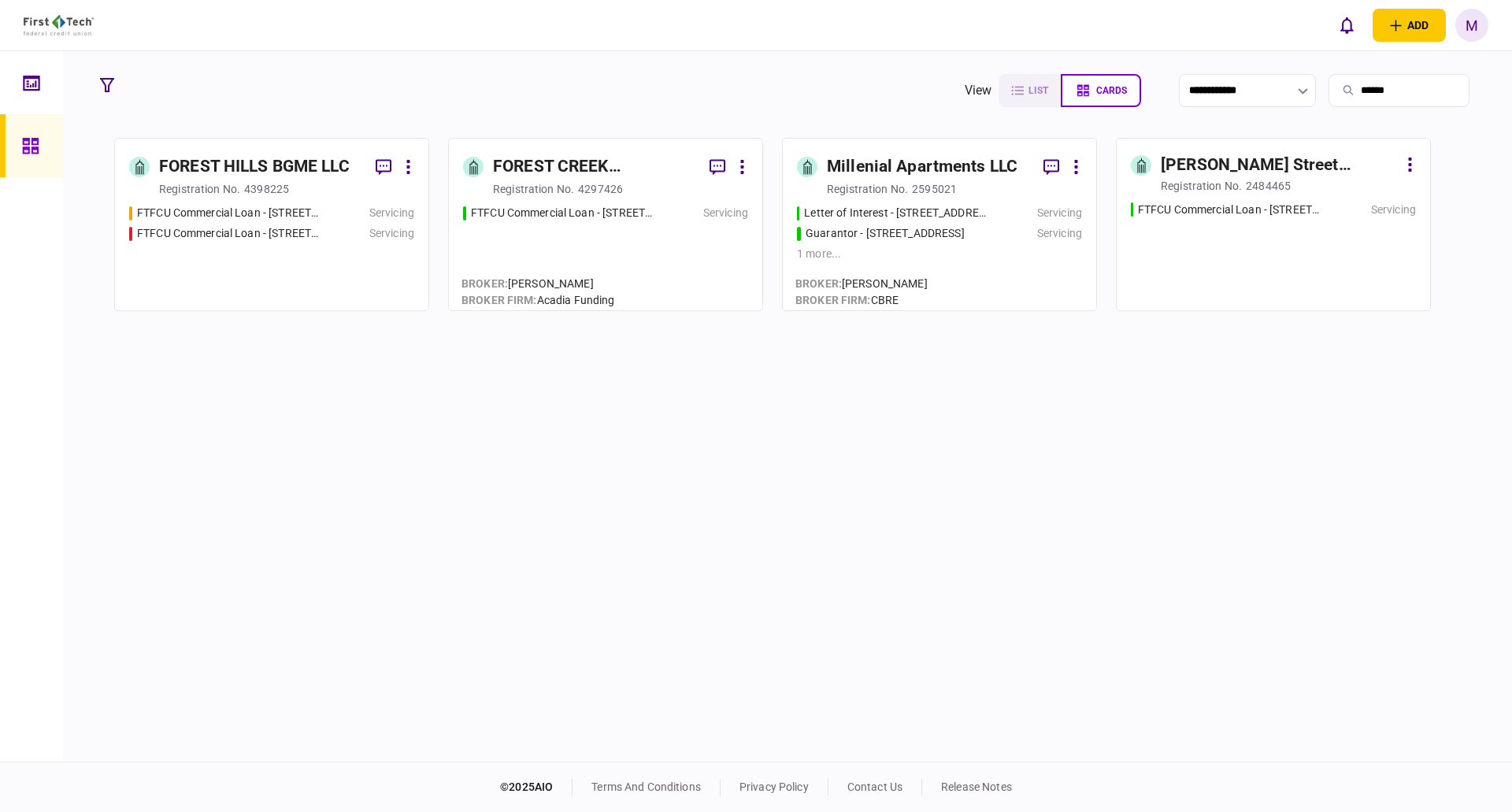
type input "******"
click at [345, 238] on div "Servicing" at bounding box center [372, 233] width 86 height 17
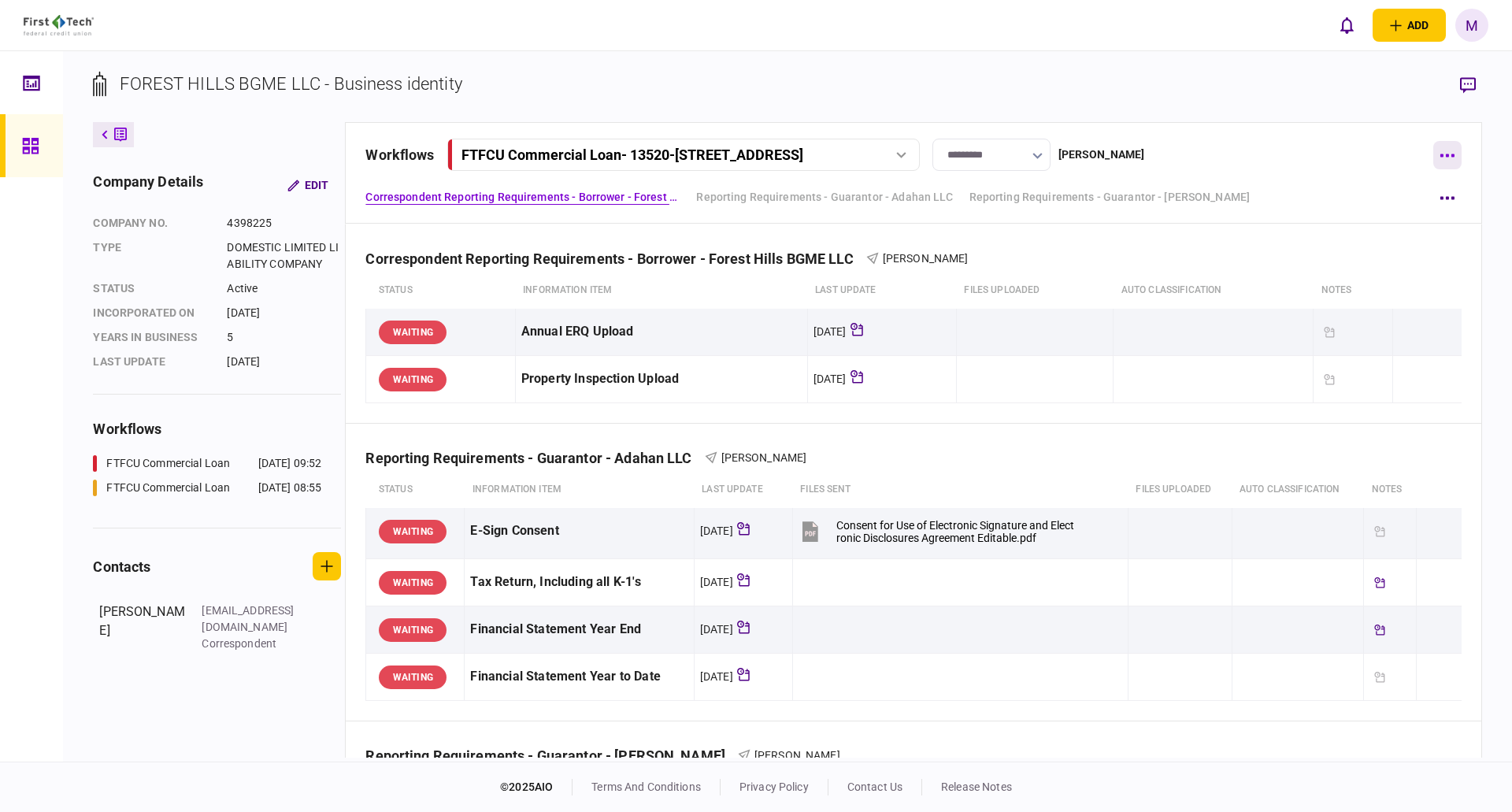
click at [1453, 155] on icon "button" at bounding box center [1447, 156] width 14 height 3
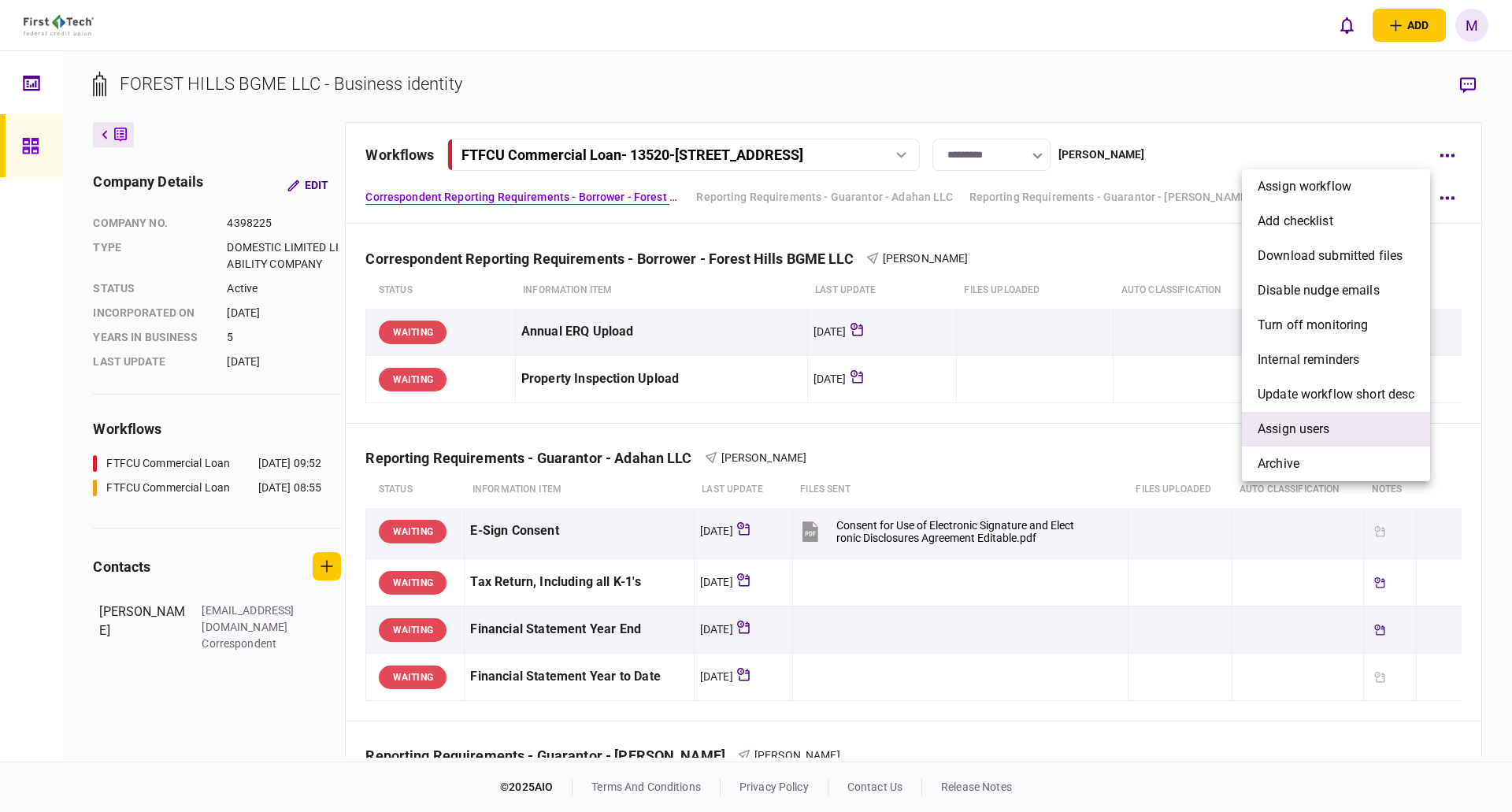
click at [1294, 424] on span "Assign users" at bounding box center [1294, 429] width 73 height 19
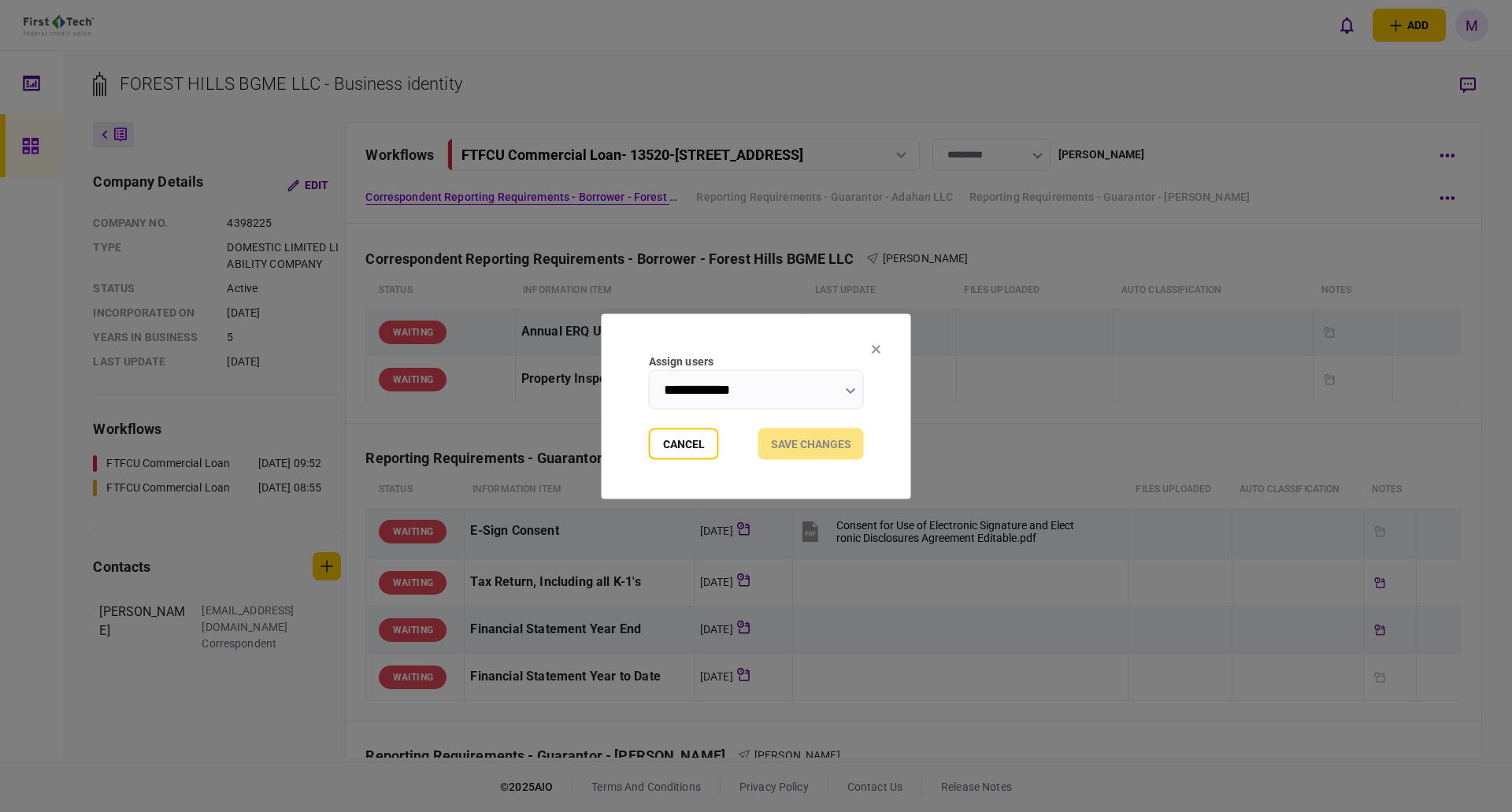
click at [876, 347] on icon at bounding box center [876, 348] width 9 height 9
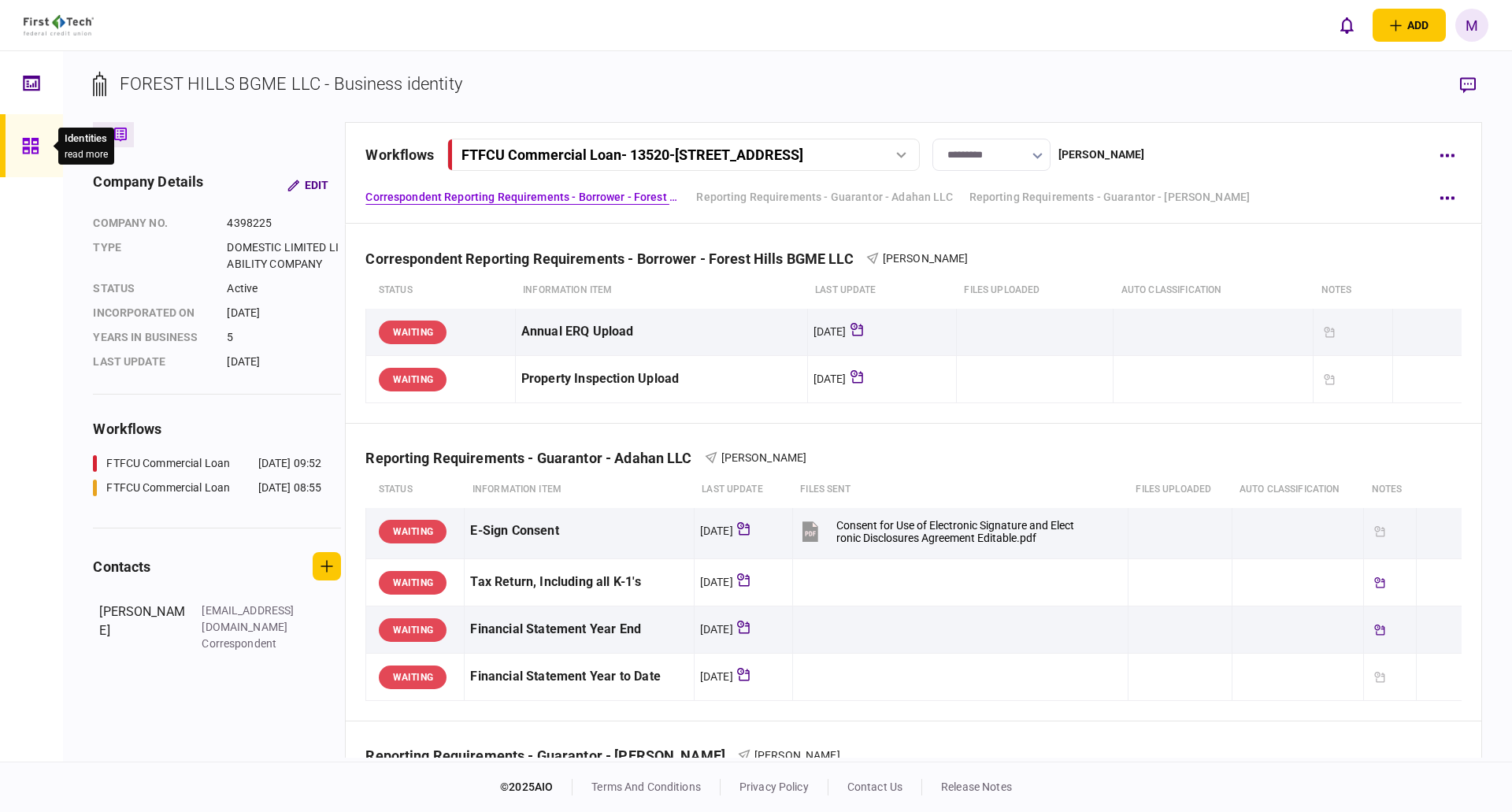
click at [28, 132] on div at bounding box center [35, 146] width 25 height 63
